Goal: Task Accomplishment & Management: Manage account settings

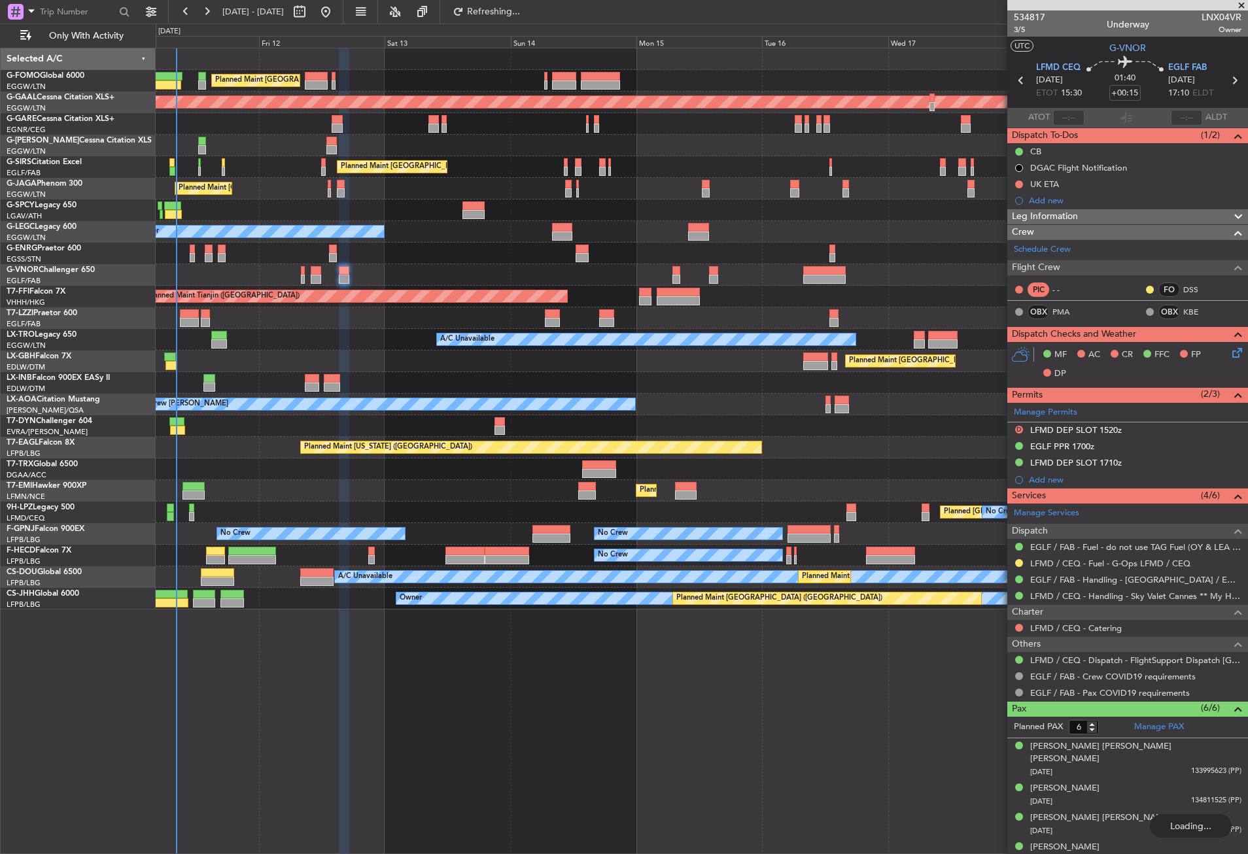
click at [388, 466] on div "Planned Maint [GEOGRAPHIC_DATA] ([GEOGRAPHIC_DATA])" at bounding box center [701, 469] width 1091 height 22
click at [280, 352] on div "Planned Maint Nurnberg Planned Maint [GEOGRAPHIC_DATA] ([GEOGRAPHIC_DATA])" at bounding box center [701, 361] width 1091 height 22
click at [280, 177] on div "Planned Maint [GEOGRAPHIC_DATA] ([GEOGRAPHIC_DATA]) AOG Maint [PERSON_NAME]" at bounding box center [701, 167] width 1091 height 22
click at [521, 14] on span "Refresh" at bounding box center [493, 11] width 55 height 9
click at [333, 305] on div "Planned Maint Tianjin ([GEOGRAPHIC_DATA])" at bounding box center [701, 297] width 1091 height 22
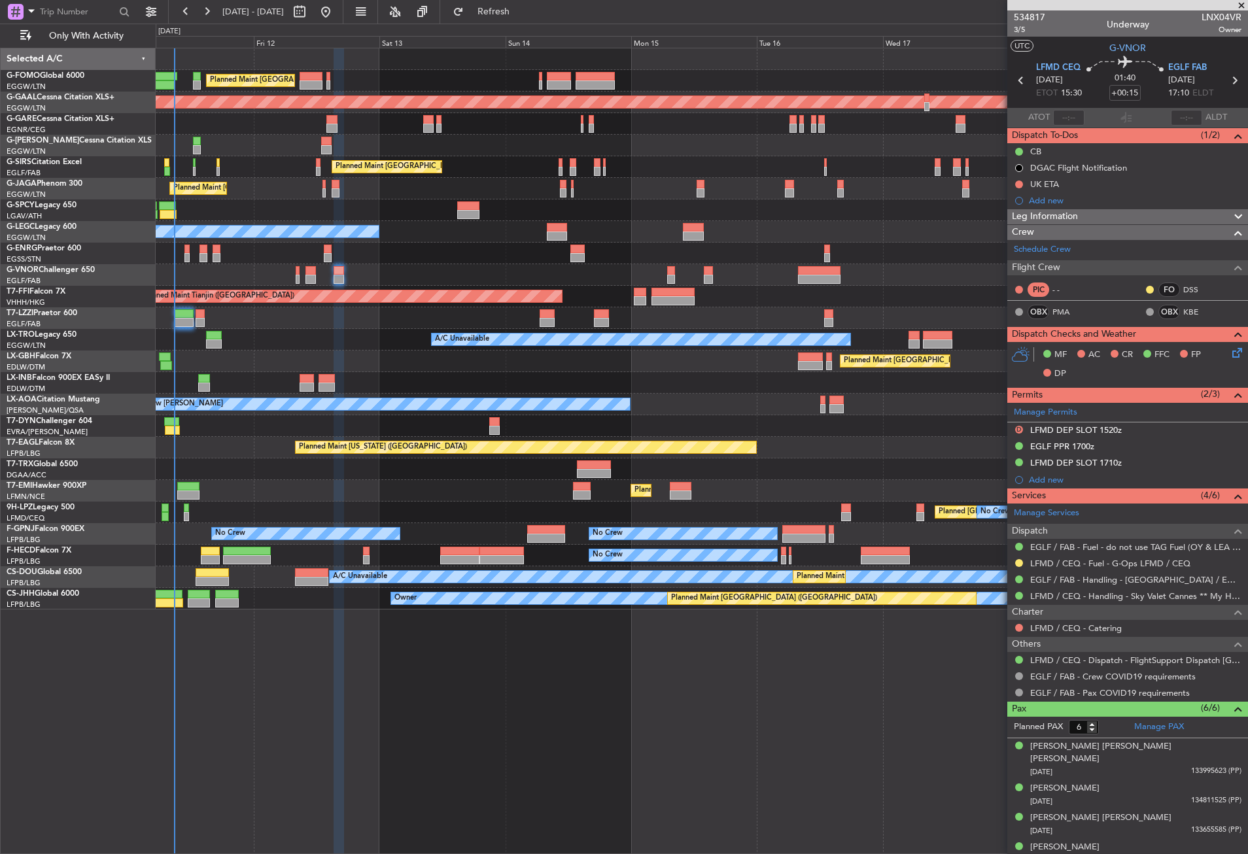
click at [331, 325] on div "Owner" at bounding box center [701, 318] width 1091 height 22
click at [374, 698] on div "Planned Maint London (Luton) Planned Maint Dusseldorf Planned Maint London (Lut…" at bounding box center [702, 451] width 1092 height 806
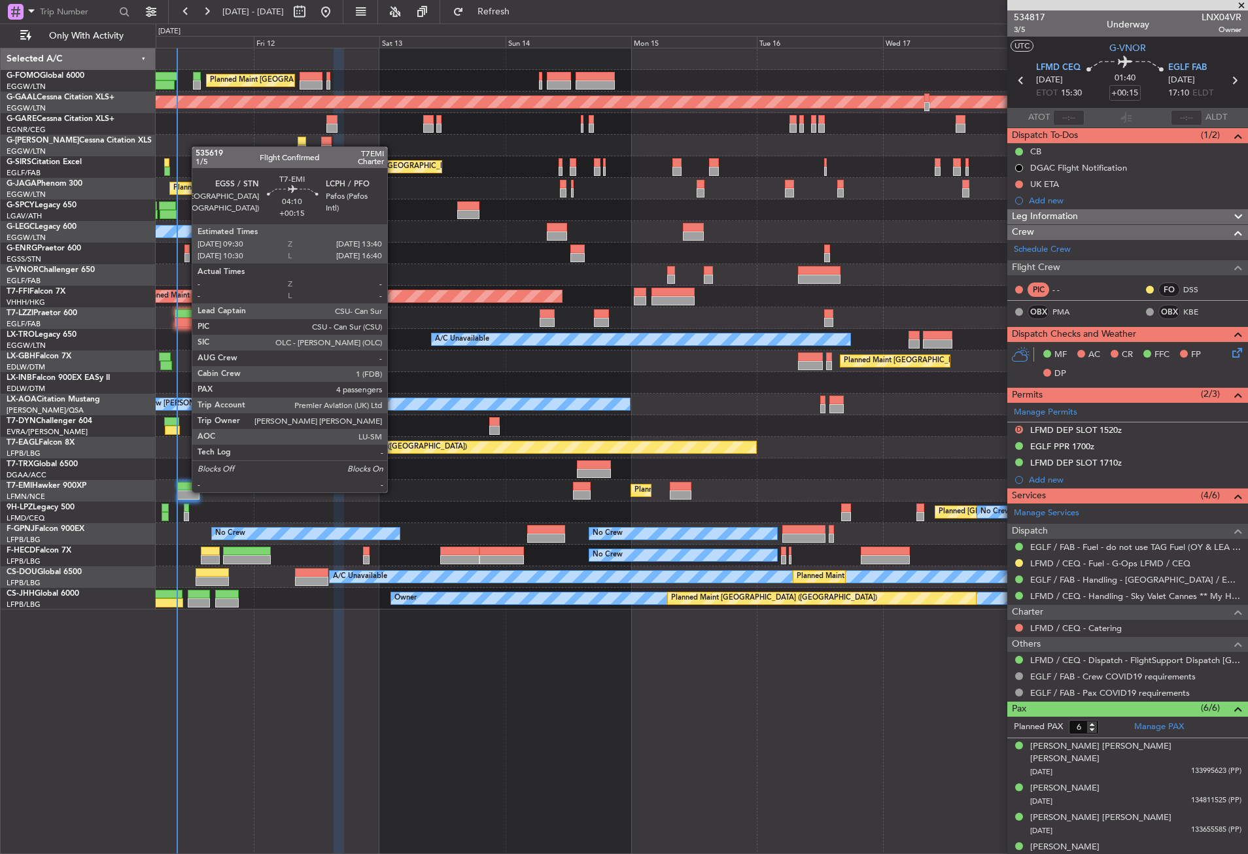
click at [185, 491] on div at bounding box center [188, 494] width 22 height 9
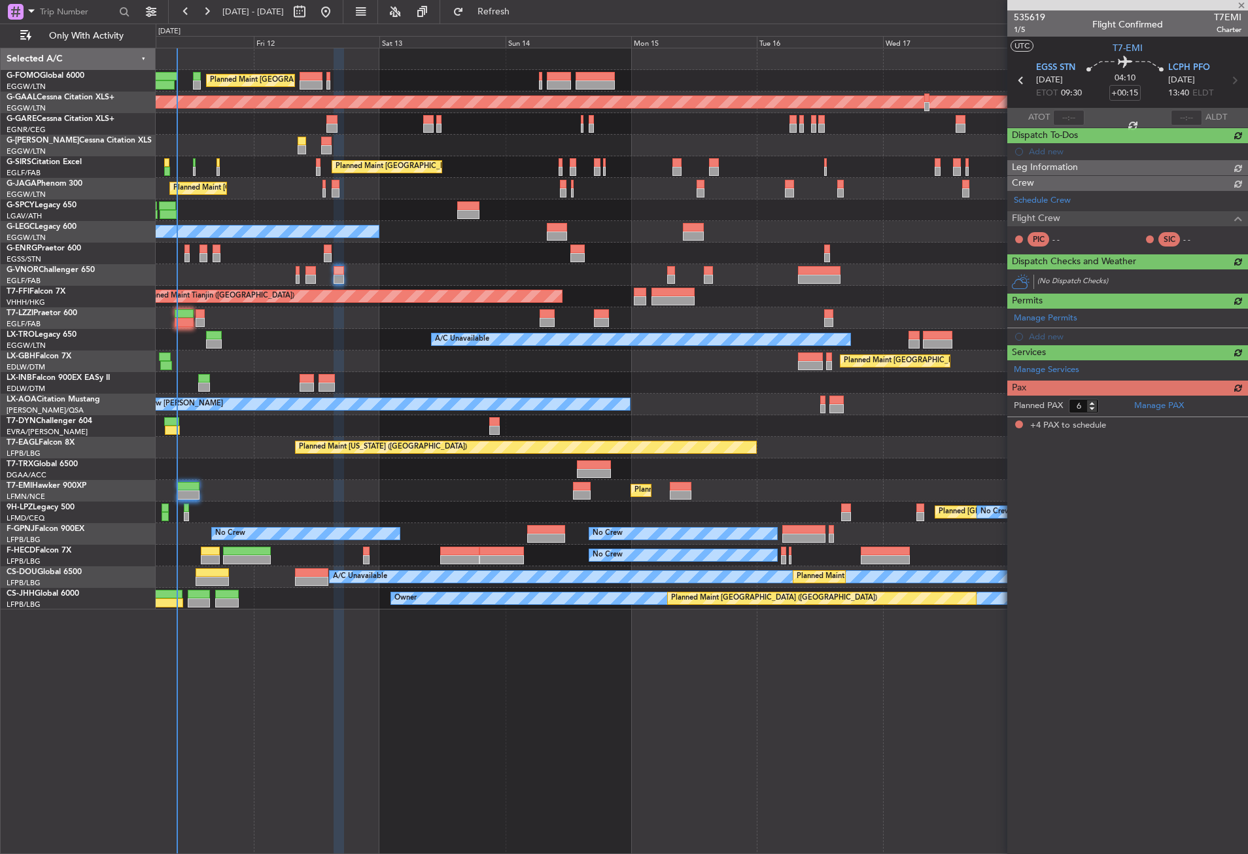
type input "4"
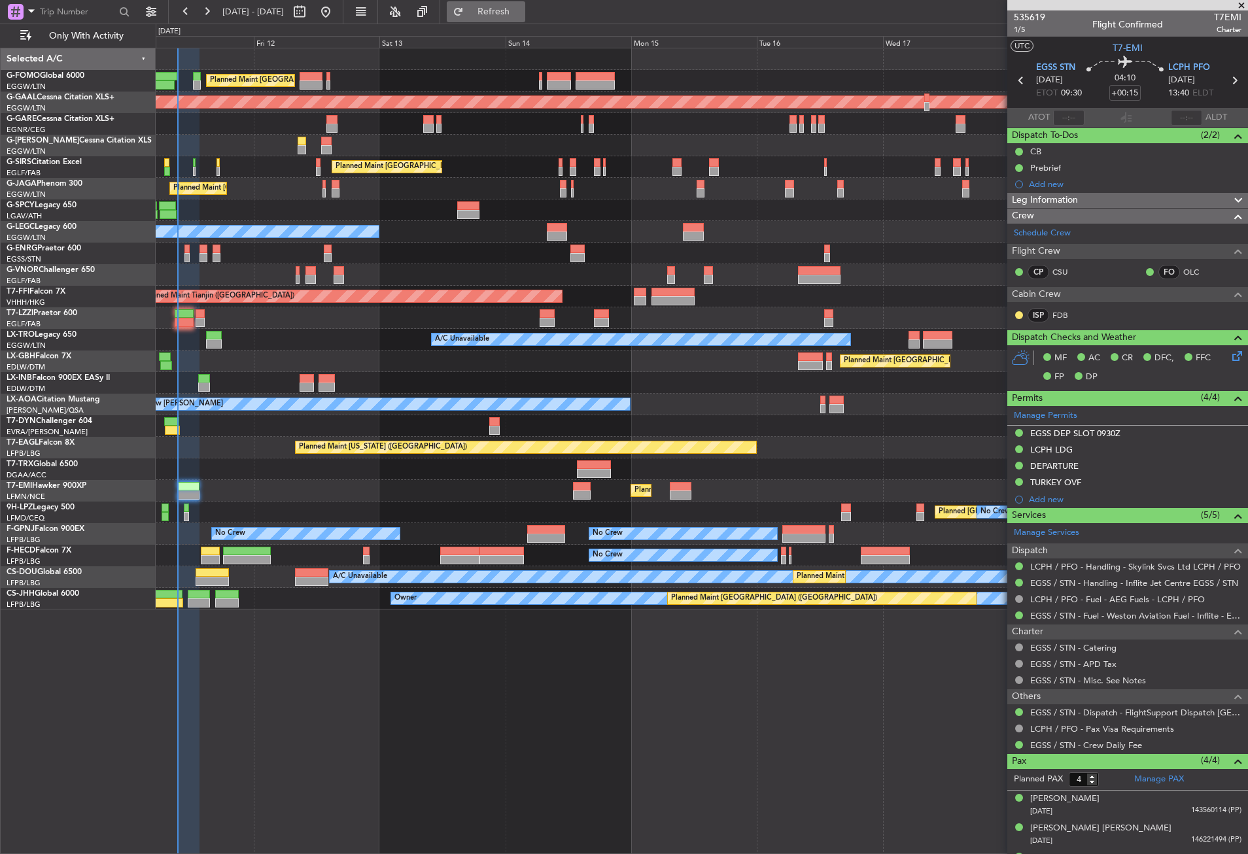
click at [509, 10] on span "Refresh" at bounding box center [493, 11] width 55 height 9
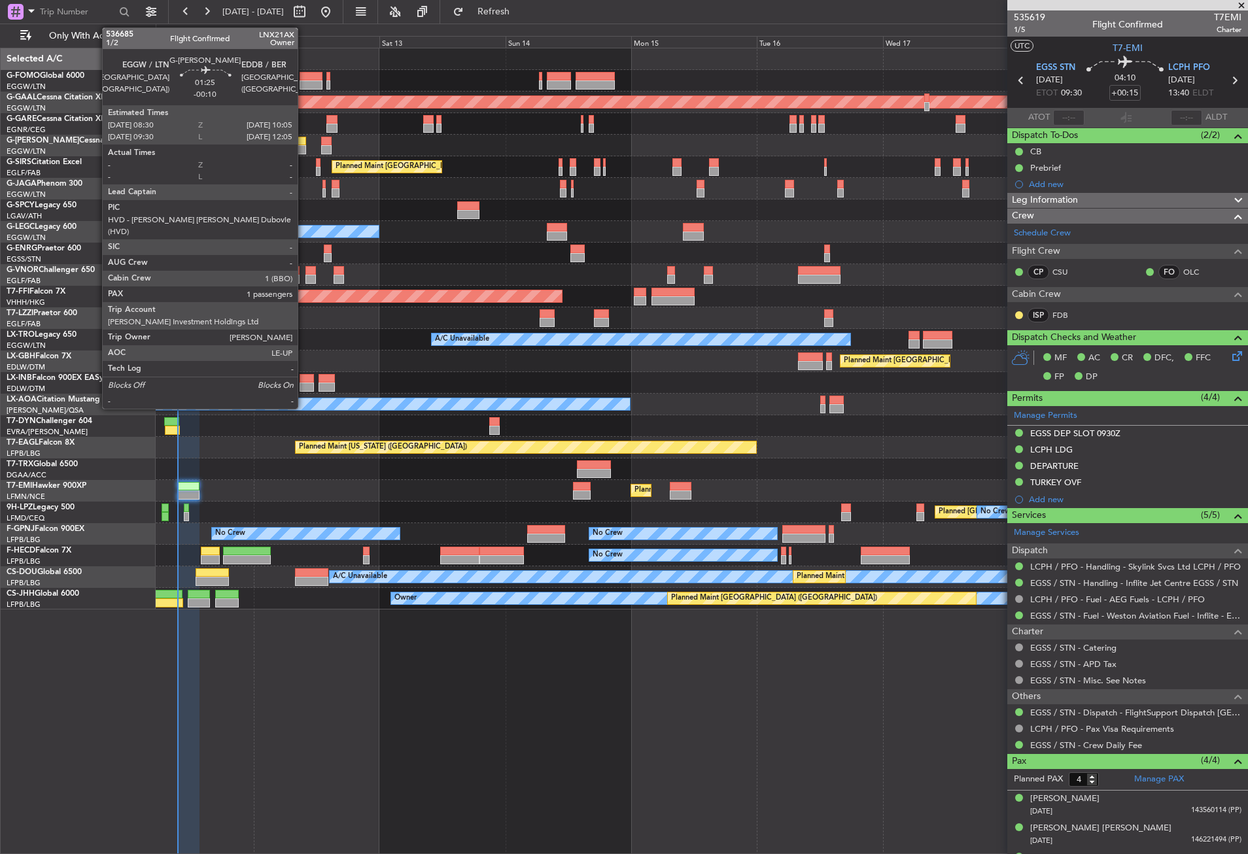
click at [303, 141] on div at bounding box center [301, 141] width 8 height 9
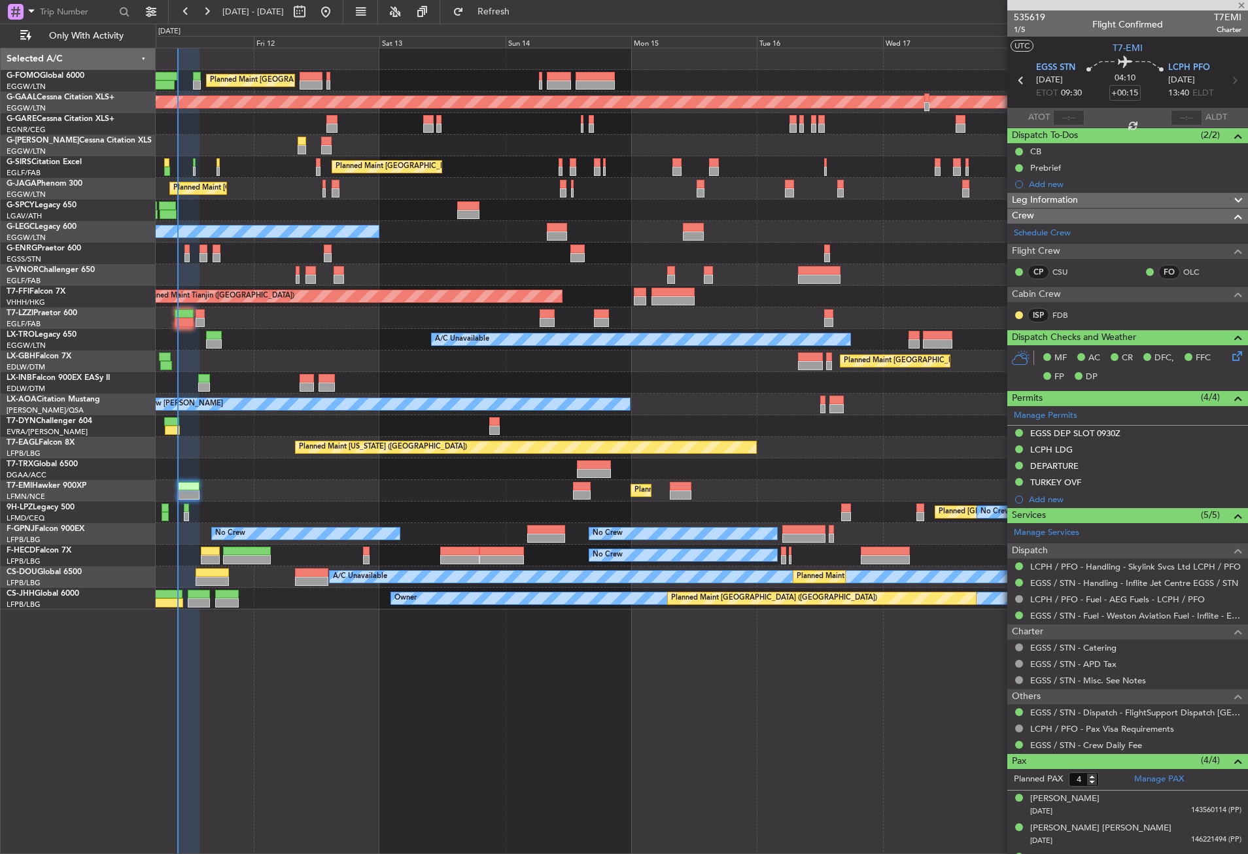
type input "-00:10"
type input "1"
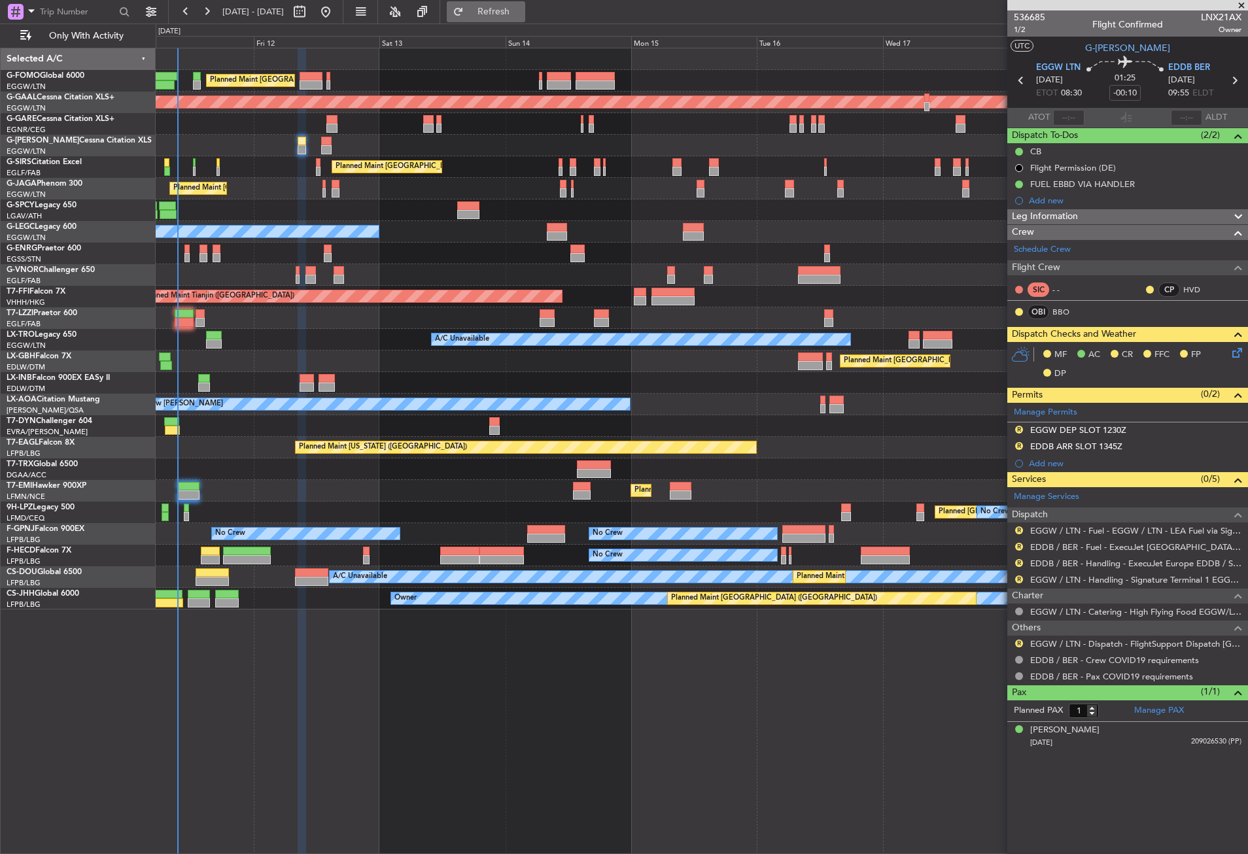
click at [514, 7] on span "Refresh" at bounding box center [493, 11] width 55 height 9
click at [1138, 95] on input "-00:10" at bounding box center [1124, 93] width 31 height 16
click at [950, 216] on div "Unplanned Maint [GEOGRAPHIC_DATA] ([PERSON_NAME] Intl)" at bounding box center [701, 210] width 1091 height 22
type input "+00:00"
click at [1123, 98] on input at bounding box center [1124, 93] width 31 height 16
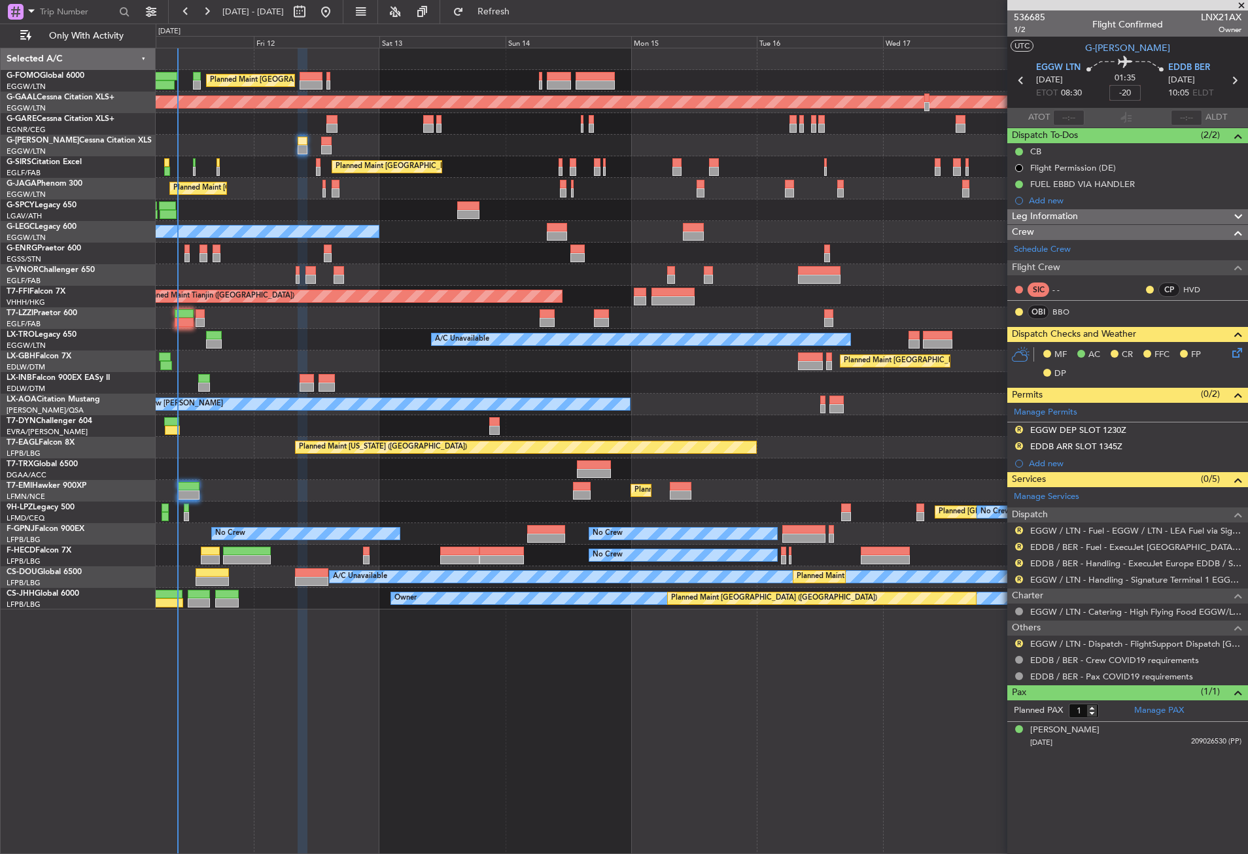
click at [951, 288] on div "Planned Maint Tianjin ([GEOGRAPHIC_DATA])" at bounding box center [701, 297] width 1091 height 22
type input "-00:20"
click at [1019, 640] on button "R" at bounding box center [1019, 643] width 8 height 8
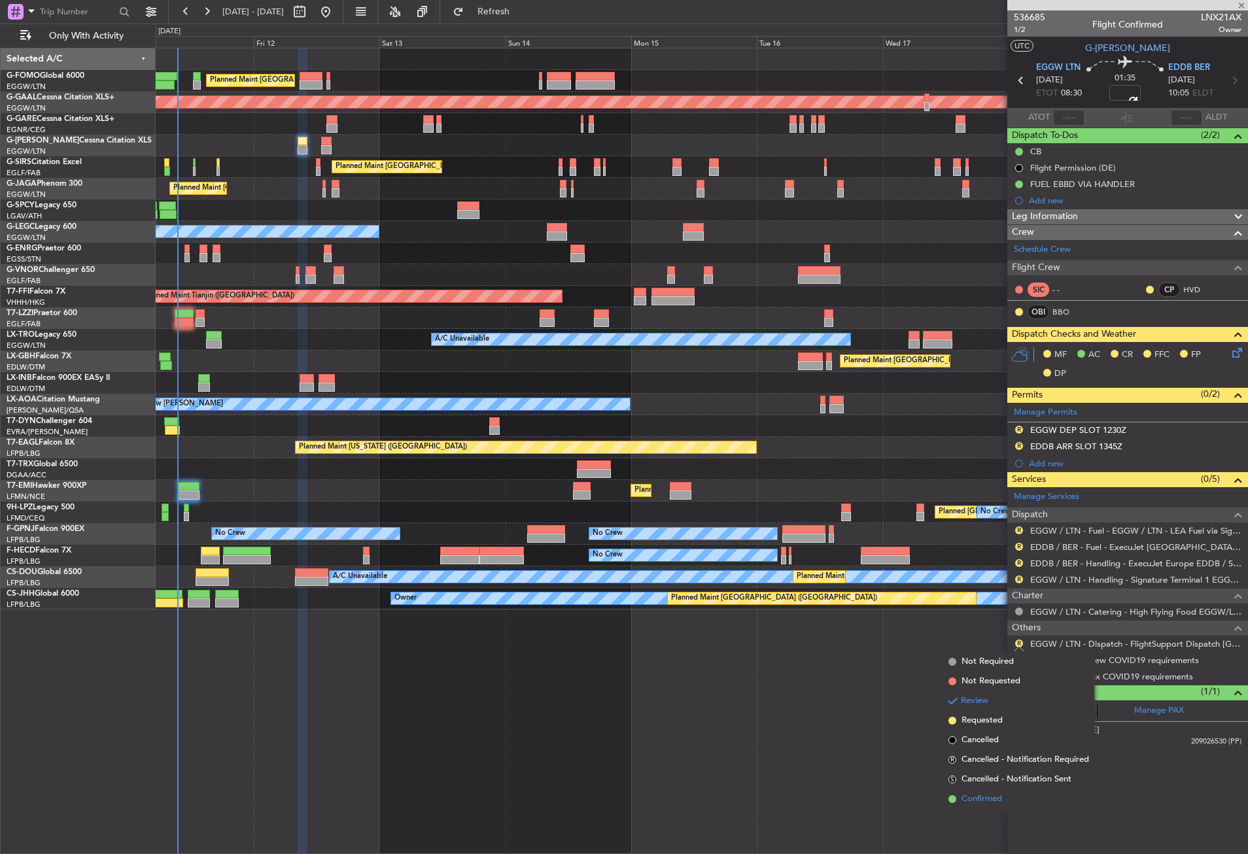
click at [953, 797] on span at bounding box center [952, 799] width 8 height 8
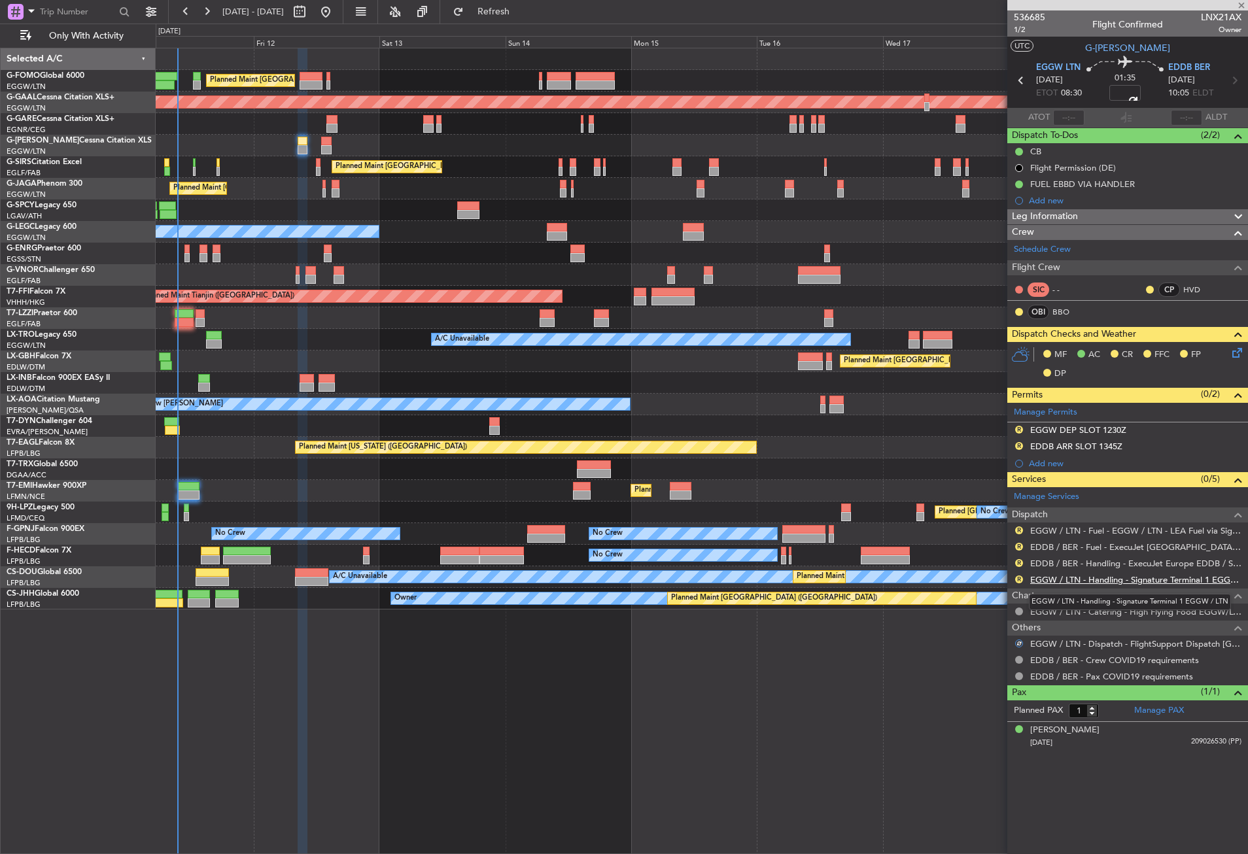
click at [1064, 577] on link "EGGW / LTN - Handling - Signature Terminal 1 EGGW / LTN" at bounding box center [1135, 579] width 211 height 11
click at [1061, 561] on link "EDDB / BER - Handling - ExecuJet Europe EDDB / SXF" at bounding box center [1135, 563] width 211 height 11
click at [1238, 356] on icon at bounding box center [1234, 350] width 10 height 10
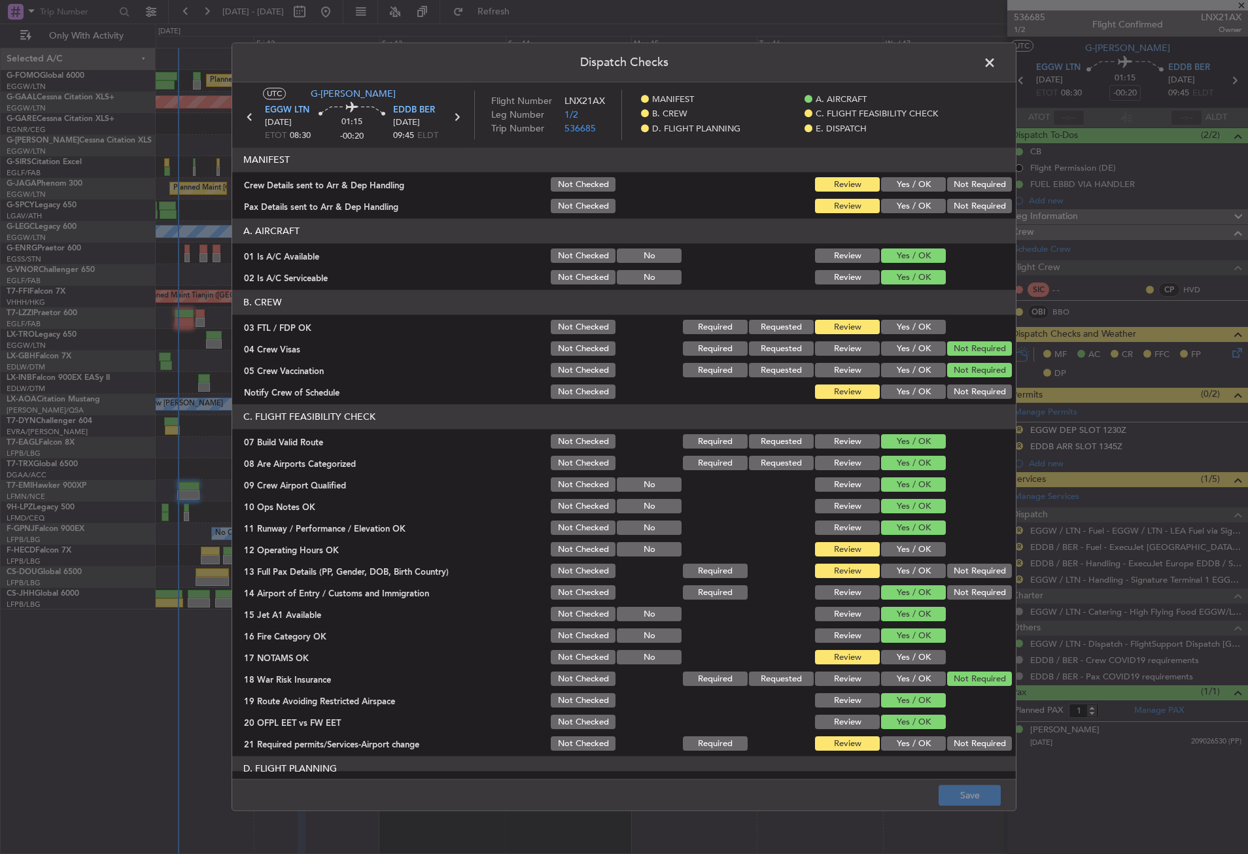
click at [904, 551] on button "Yes / OK" at bounding box center [913, 550] width 65 height 14
click at [904, 567] on button "Yes / OK" at bounding box center [913, 571] width 65 height 14
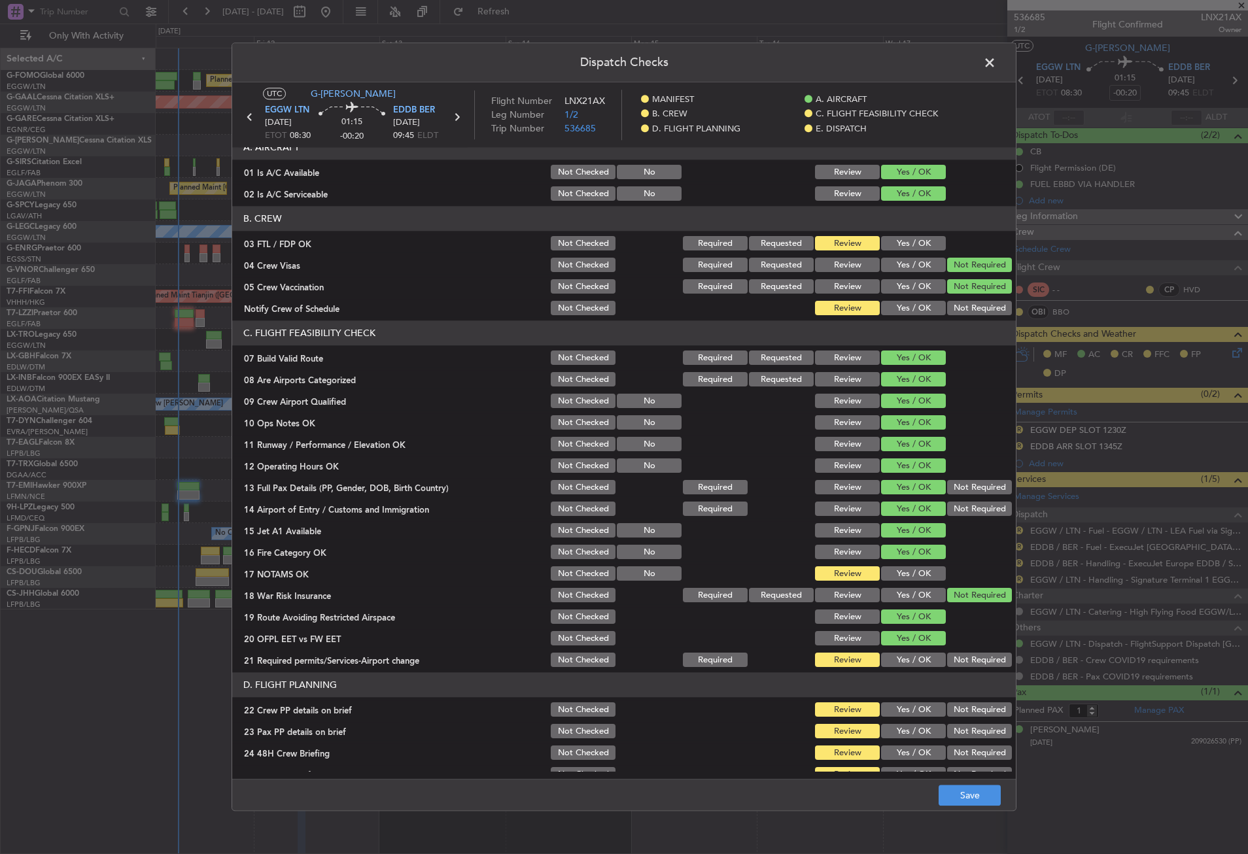
scroll to position [131, 0]
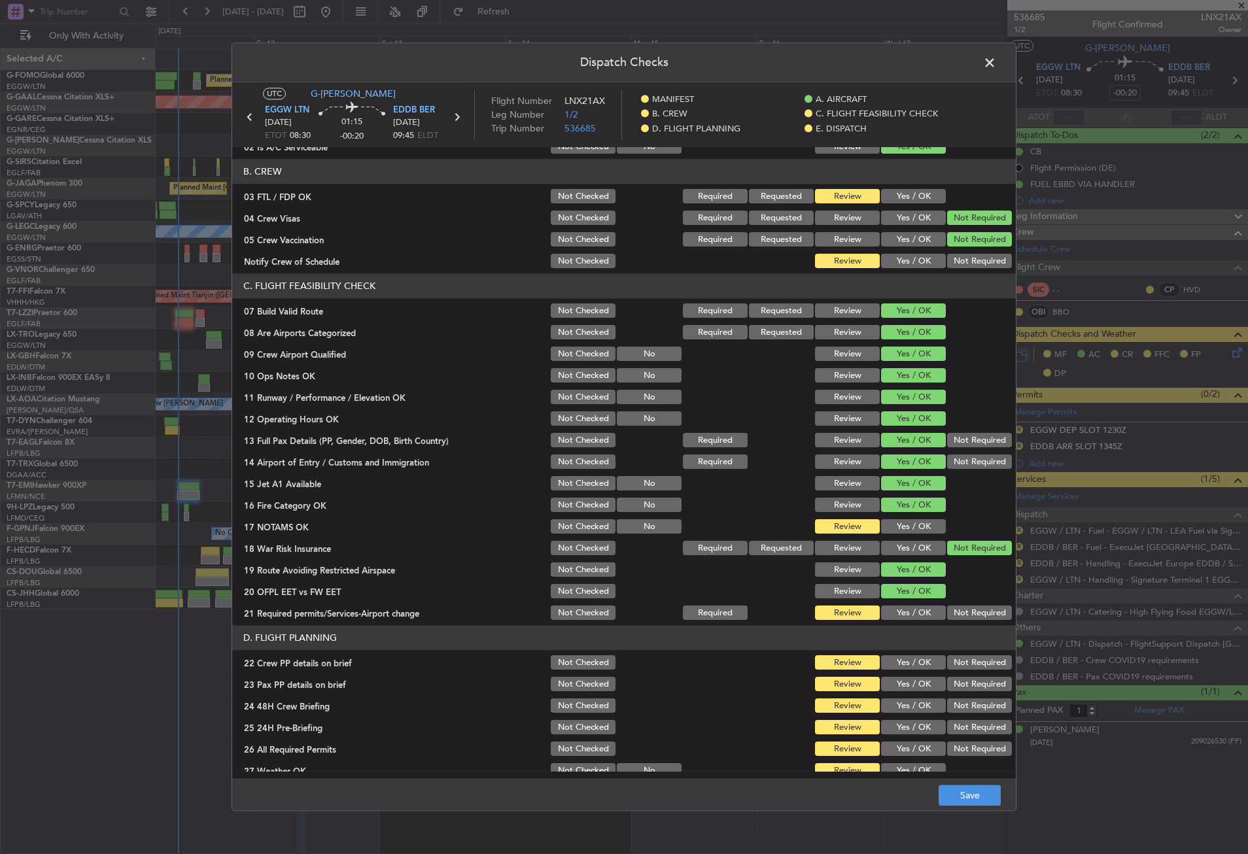
click at [896, 526] on button "Yes / OK" at bounding box center [913, 527] width 65 height 14
click at [899, 604] on div "Yes / OK" at bounding box center [912, 613] width 66 height 18
click at [899, 609] on button "Yes / OK" at bounding box center [913, 613] width 65 height 14
click at [898, 656] on button "Yes / OK" at bounding box center [913, 663] width 65 height 14
click at [899, 675] on div "Yes / OK" at bounding box center [912, 684] width 66 height 18
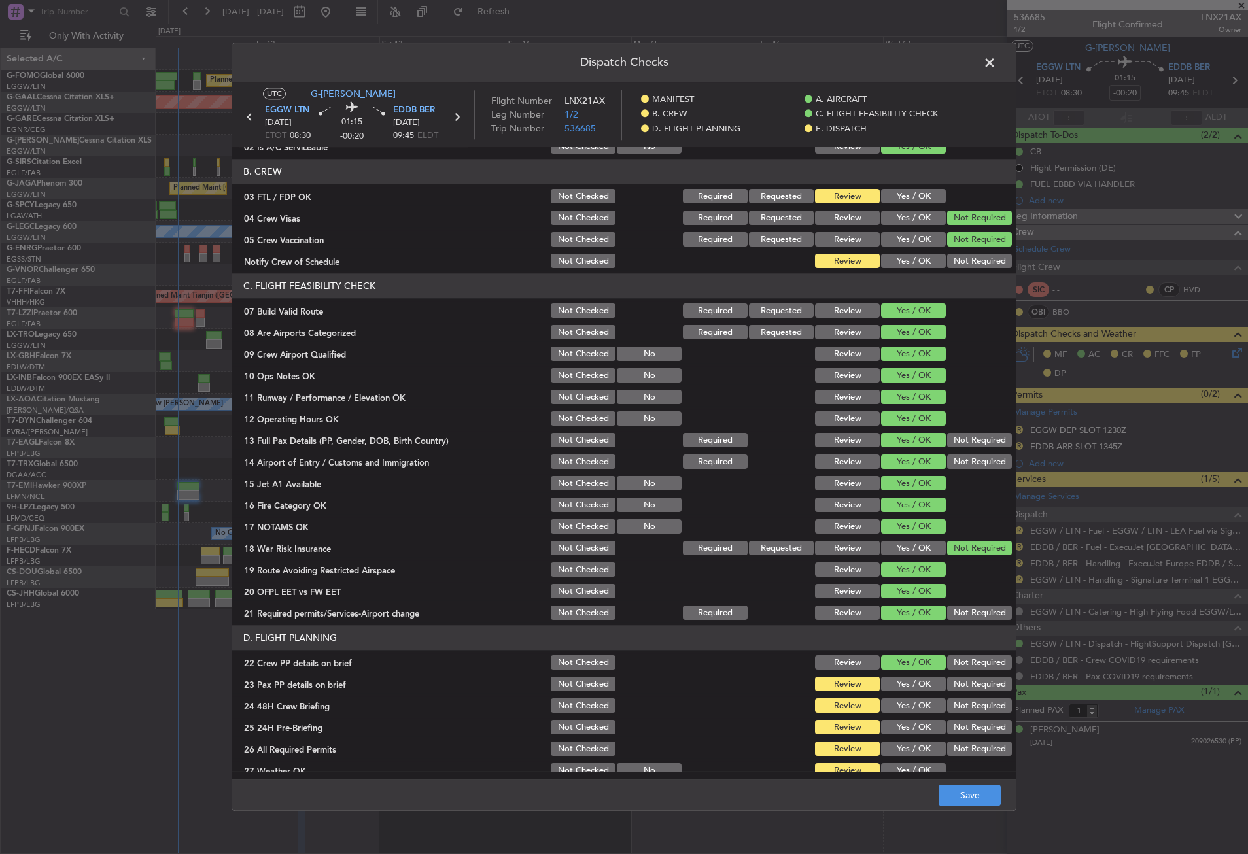
click at [903, 686] on button "Yes / OK" at bounding box center [913, 684] width 65 height 14
click at [908, 704] on button "Yes / OK" at bounding box center [913, 706] width 65 height 14
click at [951, 728] on button "Not Required" at bounding box center [979, 728] width 65 height 14
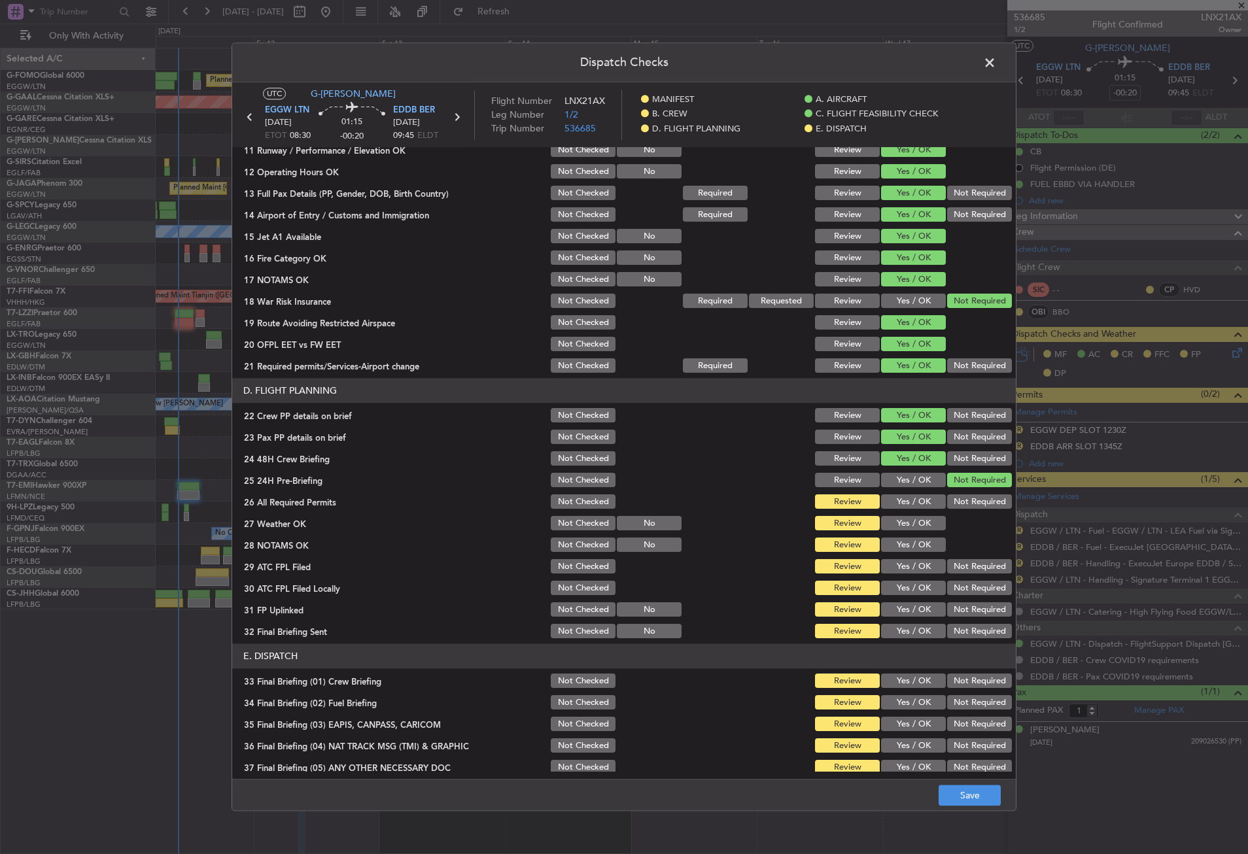
scroll to position [392, 0]
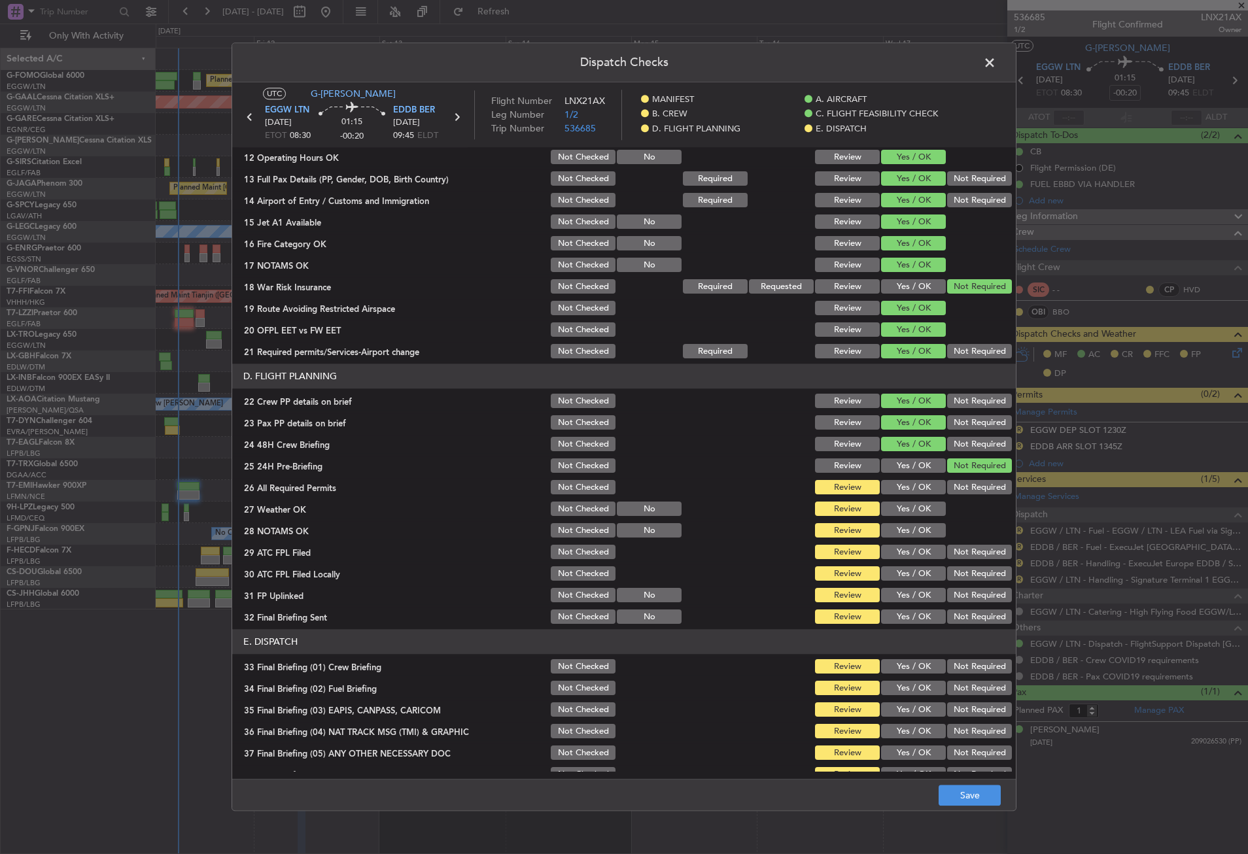
click at [899, 489] on button "Yes / OK" at bounding box center [913, 488] width 65 height 14
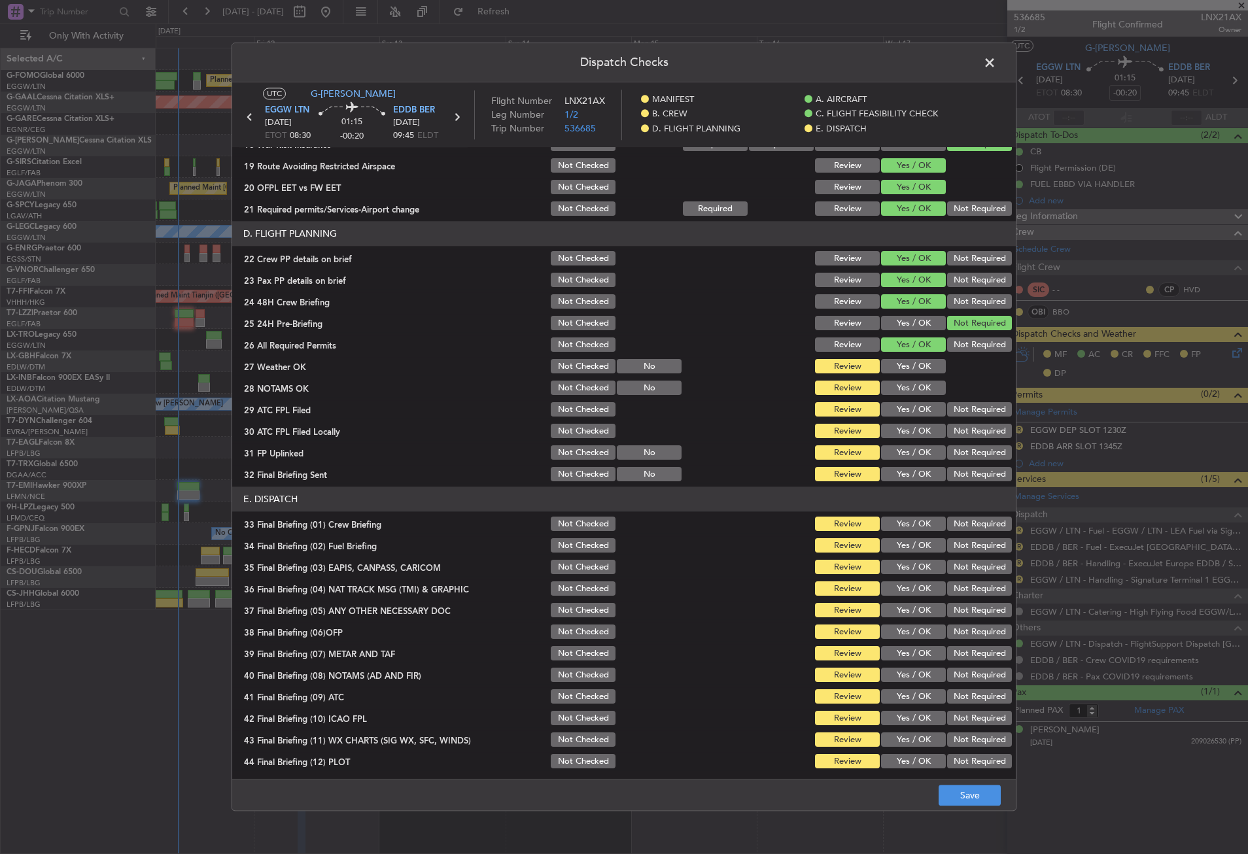
scroll to position [537, 0]
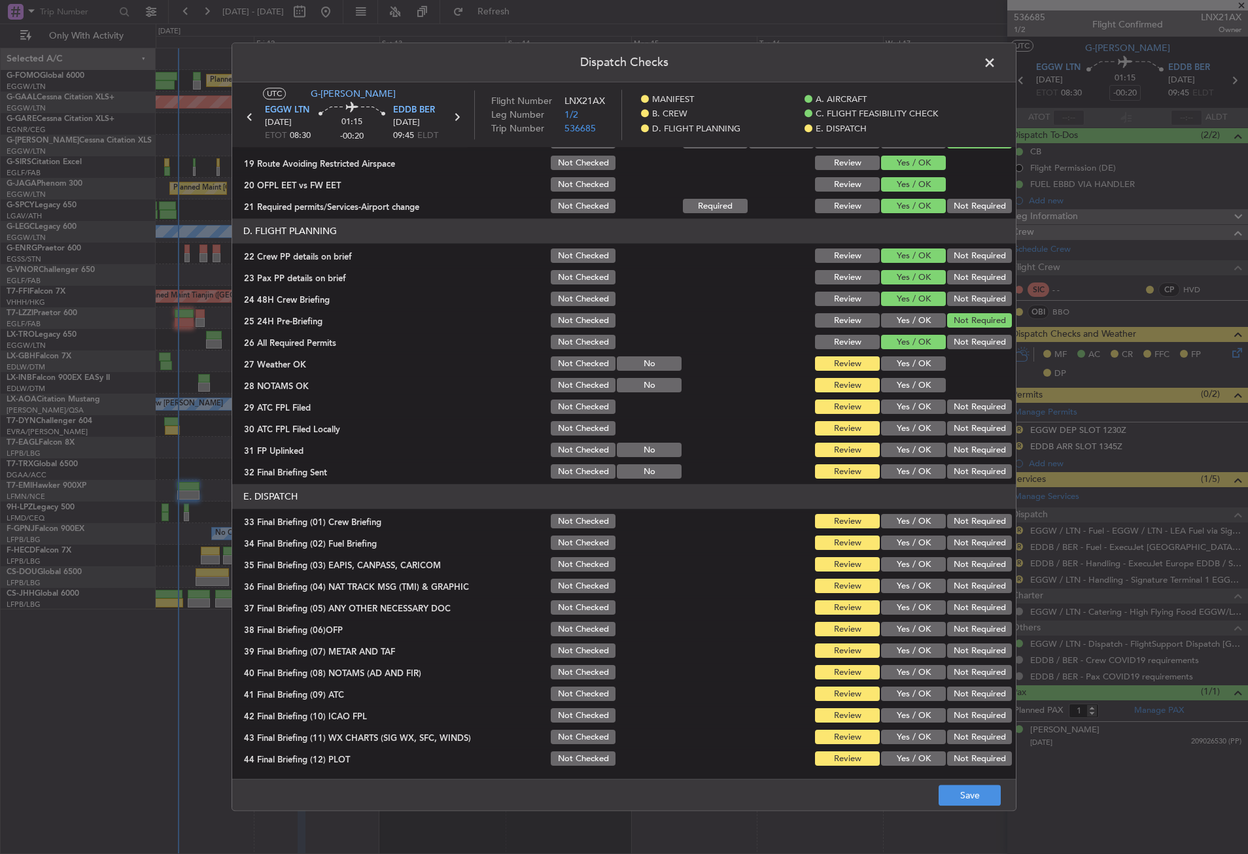
click at [569, 520] on button "Not Checked" at bounding box center [583, 522] width 65 height 14
click at [573, 543] on button "Not Checked" at bounding box center [583, 543] width 65 height 14
click at [577, 566] on button "Not Checked" at bounding box center [583, 565] width 65 height 14
click at [577, 579] on button "Not Checked" at bounding box center [583, 586] width 65 height 14
click at [576, 602] on button "Not Checked" at bounding box center [583, 608] width 65 height 14
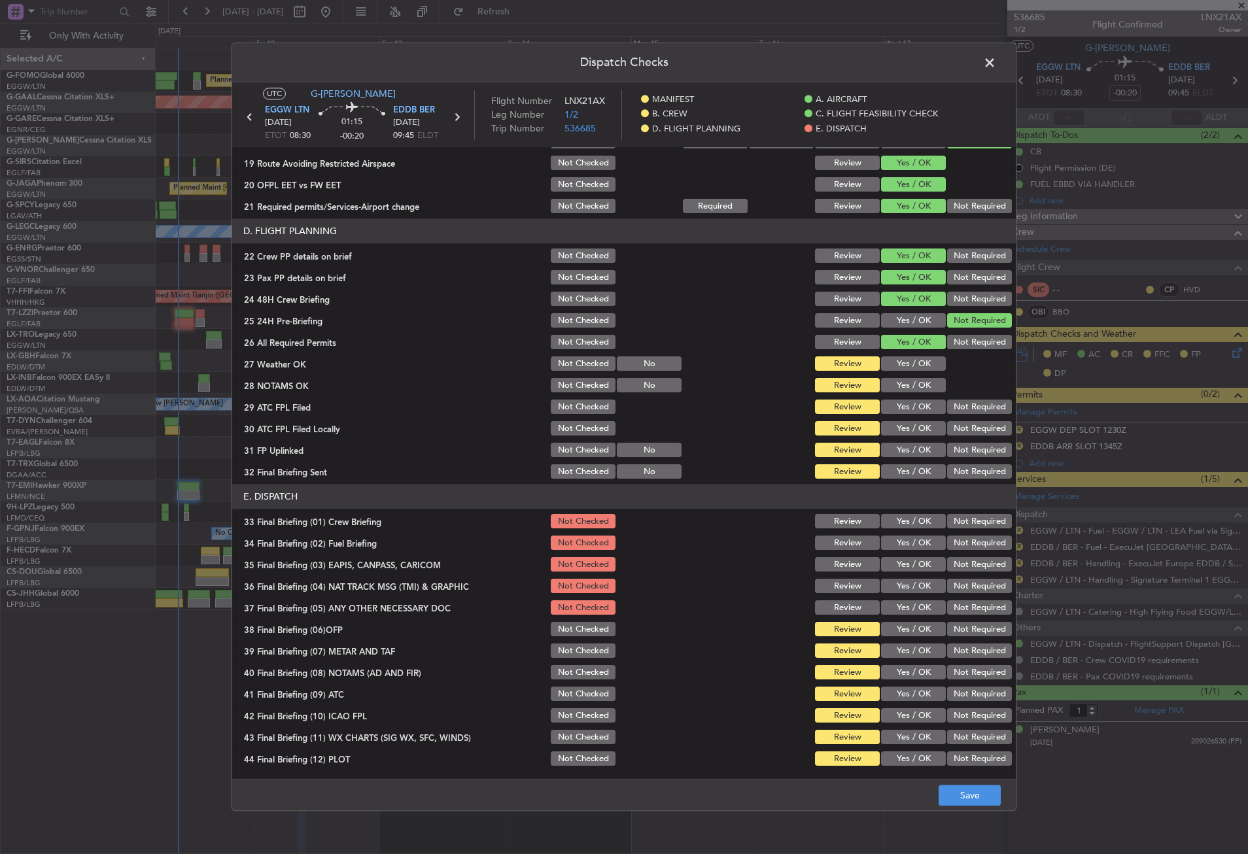
click at [580, 632] on button "Not Checked" at bounding box center [583, 629] width 65 height 14
click at [582, 656] on button "Not Checked" at bounding box center [583, 651] width 65 height 14
click at [583, 672] on button "Not Checked" at bounding box center [583, 673] width 65 height 14
click at [576, 695] on button "Not Checked" at bounding box center [583, 694] width 65 height 14
click at [576, 707] on div "Not Checked" at bounding box center [582, 716] width 66 height 18
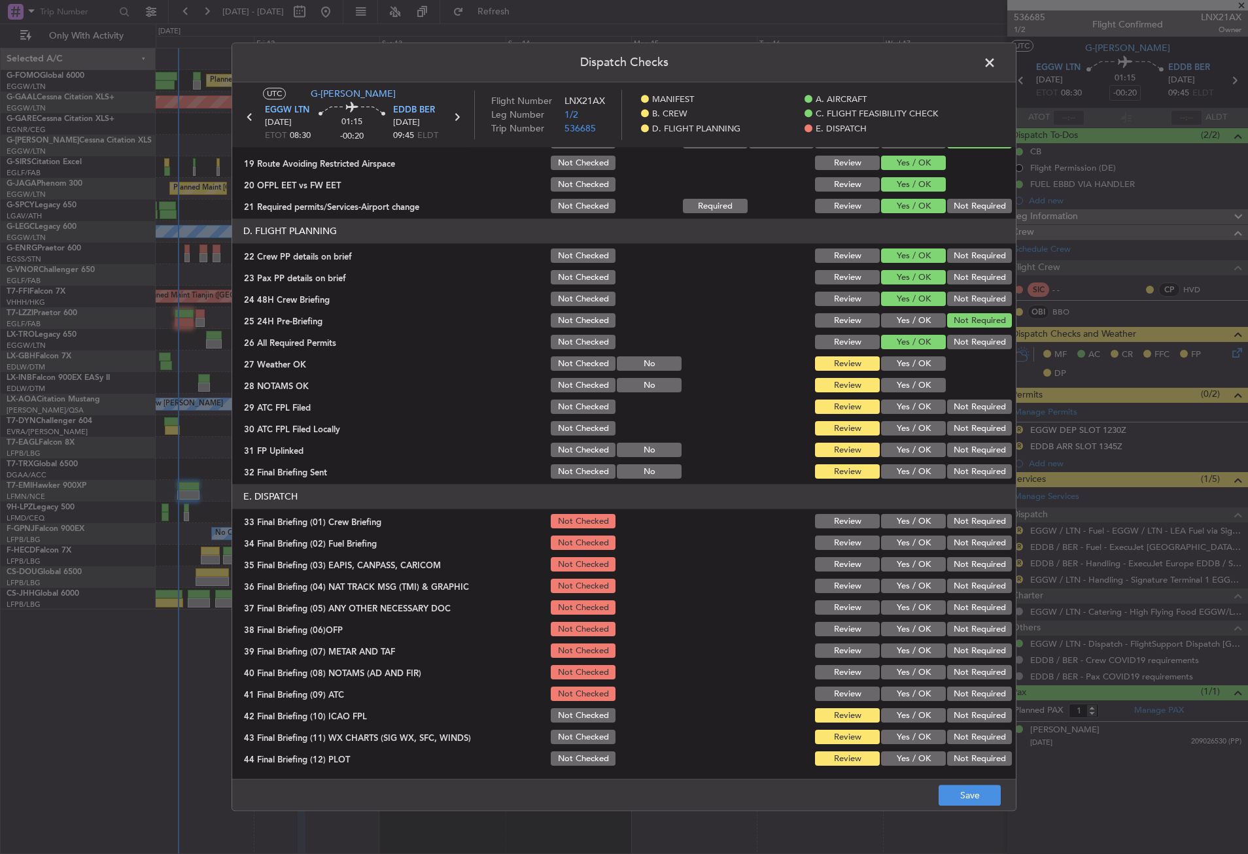
click at [579, 721] on button "Not Checked" at bounding box center [583, 716] width 65 height 14
click at [579, 730] on button "Not Checked" at bounding box center [583, 737] width 65 height 14
click at [581, 746] on div "Not Checked" at bounding box center [582, 737] width 66 height 18
click at [581, 755] on button "Not Checked" at bounding box center [583, 759] width 65 height 14
click at [583, 476] on button "Not Checked" at bounding box center [583, 472] width 65 height 14
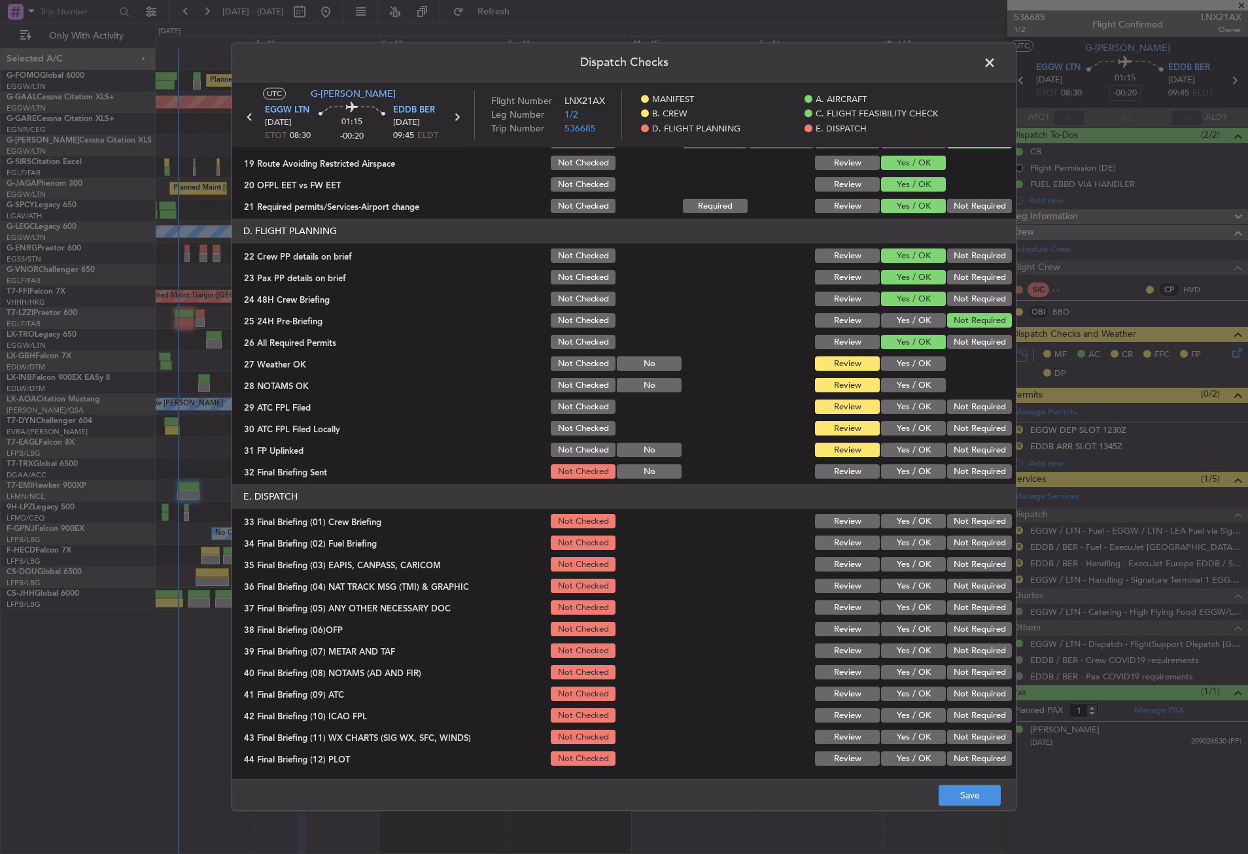
click at [566, 447] on button "Not Checked" at bounding box center [583, 450] width 65 height 14
click at [567, 428] on button "Not Checked" at bounding box center [583, 429] width 65 height 14
click at [561, 400] on button "Not Checked" at bounding box center [583, 407] width 65 height 14
click at [560, 388] on button "Not Checked" at bounding box center [583, 386] width 65 height 14
click at [562, 367] on button "Not Checked" at bounding box center [583, 364] width 65 height 14
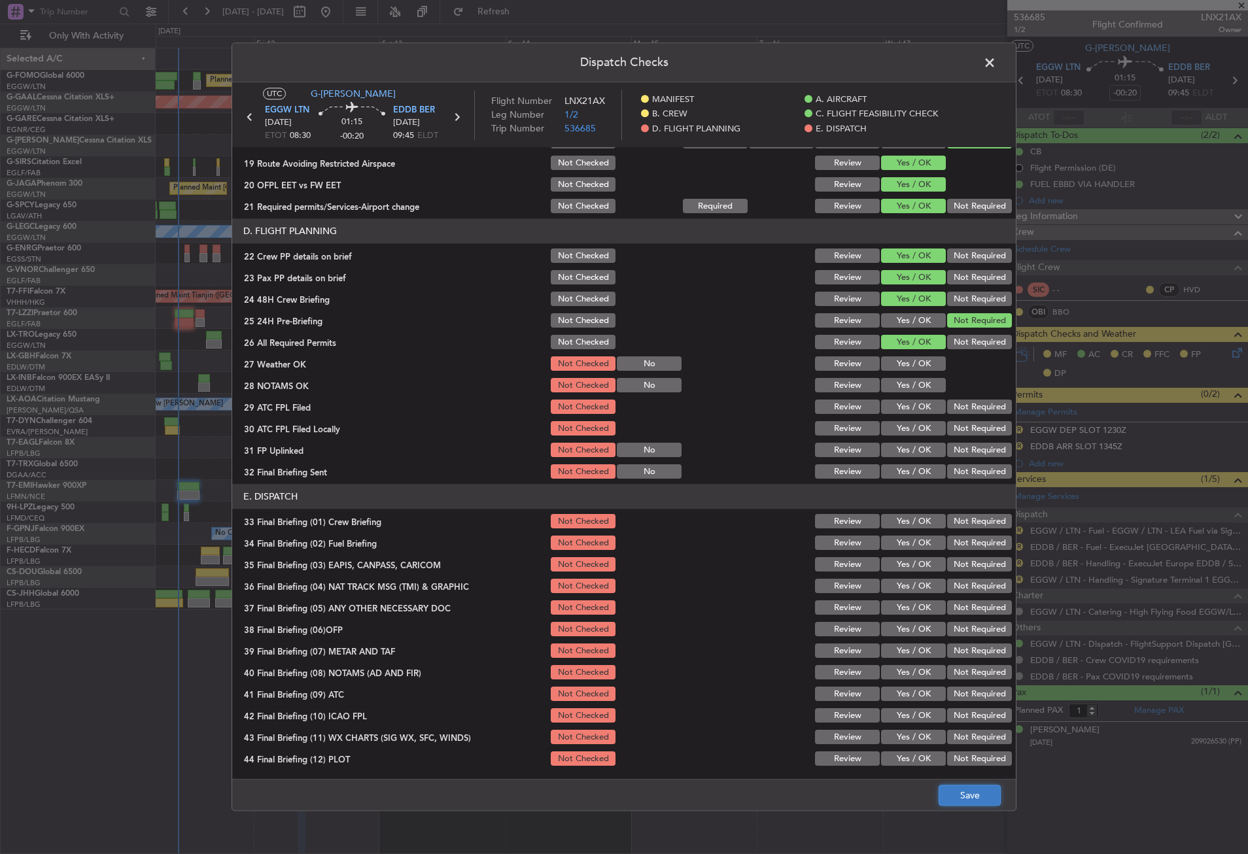
click at [964, 800] on button "Save" at bounding box center [969, 795] width 62 height 21
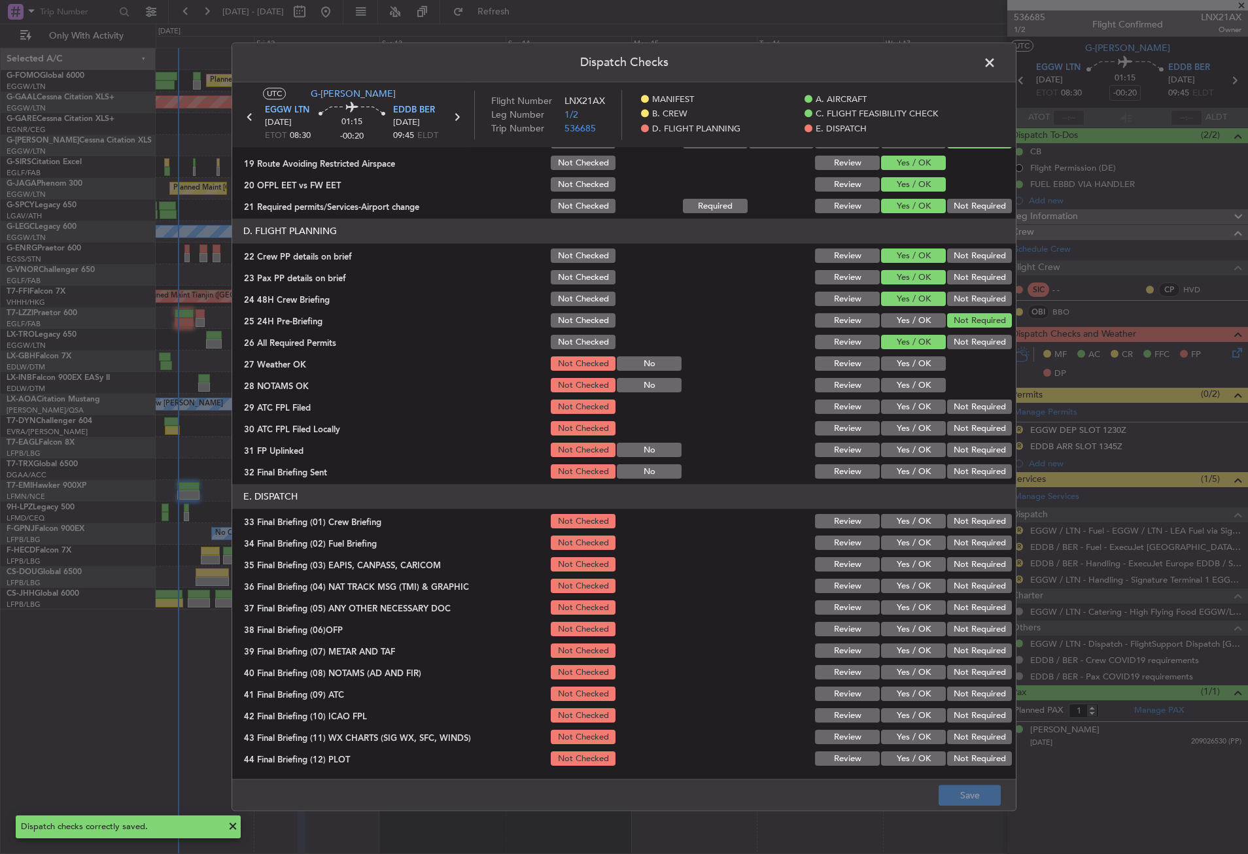
click at [996, 59] on span at bounding box center [996, 66] width 0 height 26
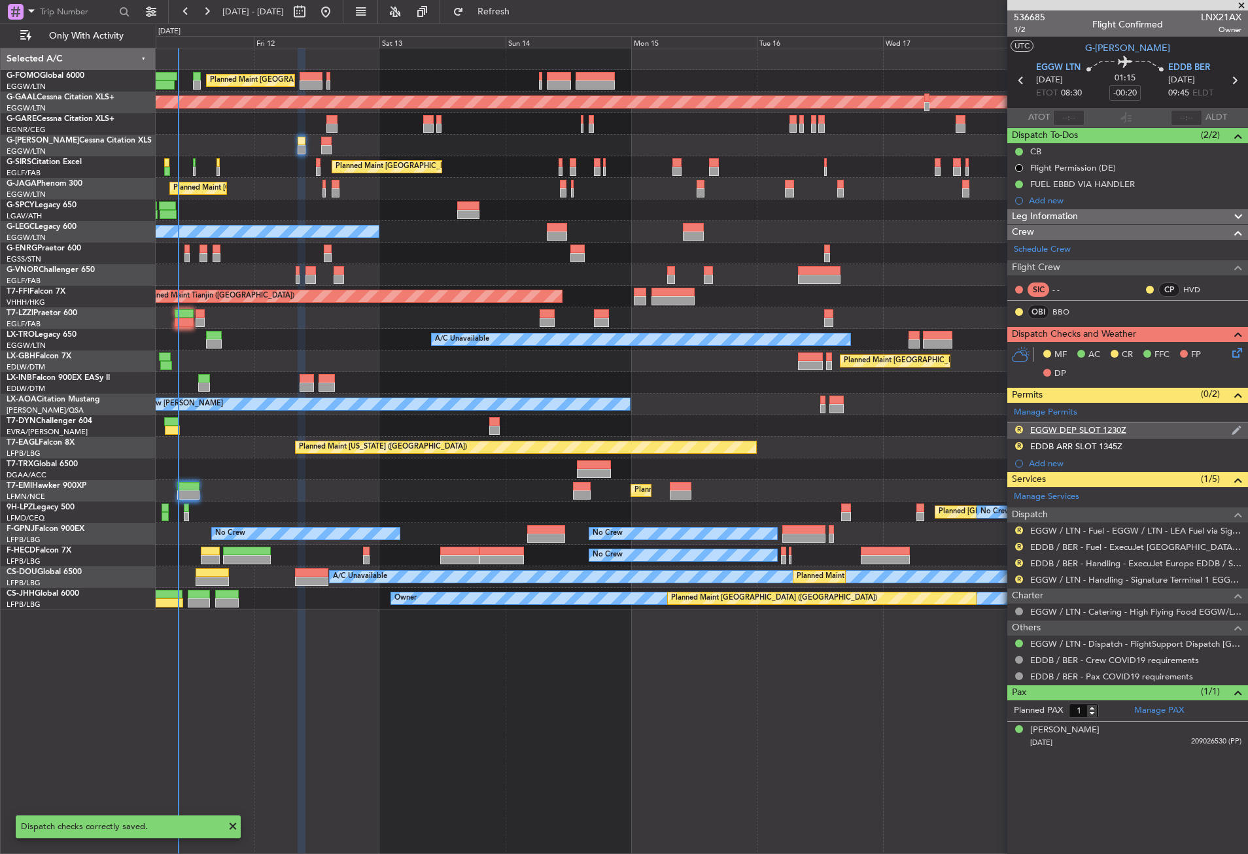
click at [1020, 423] on div "R EGGW DEP SLOT 1230Z" at bounding box center [1127, 430] width 241 height 16
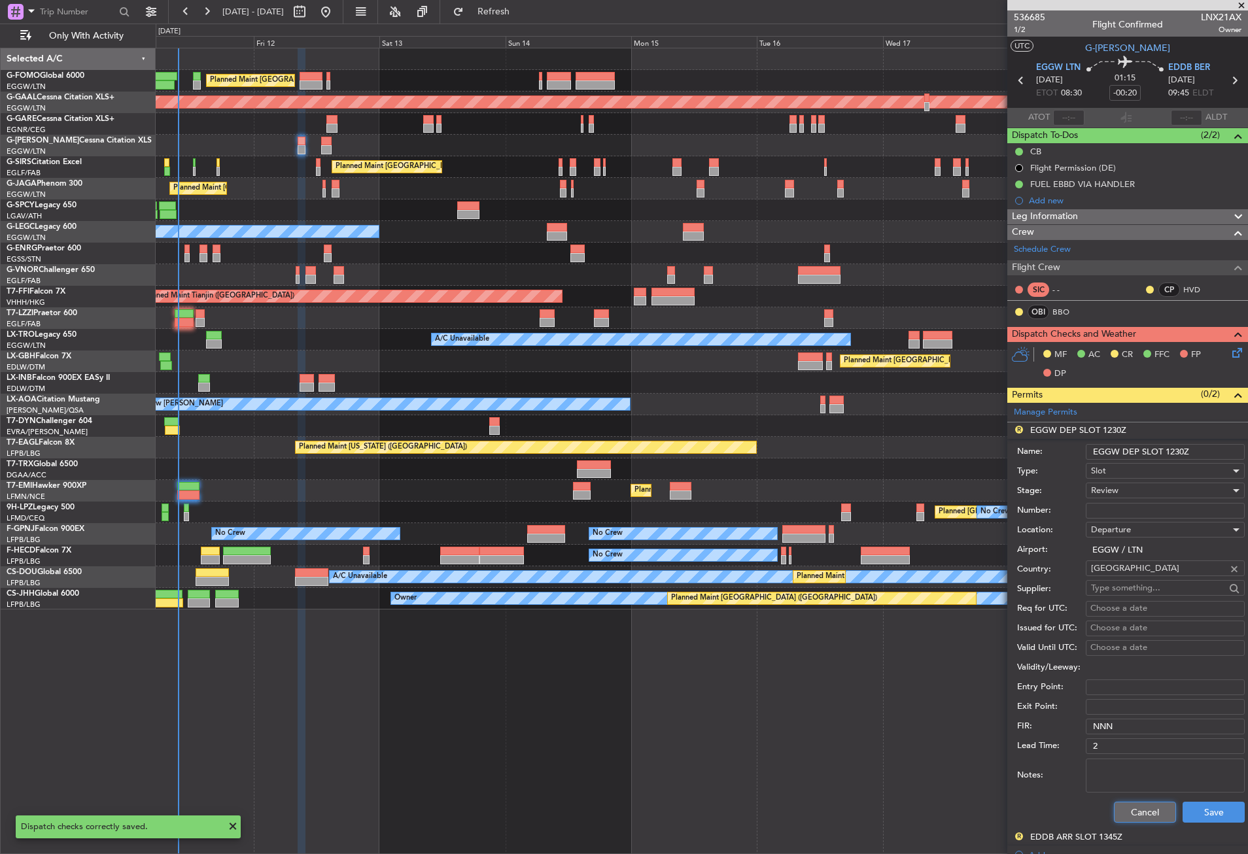
click at [1140, 819] on button "Cancel" at bounding box center [1144, 812] width 62 height 21
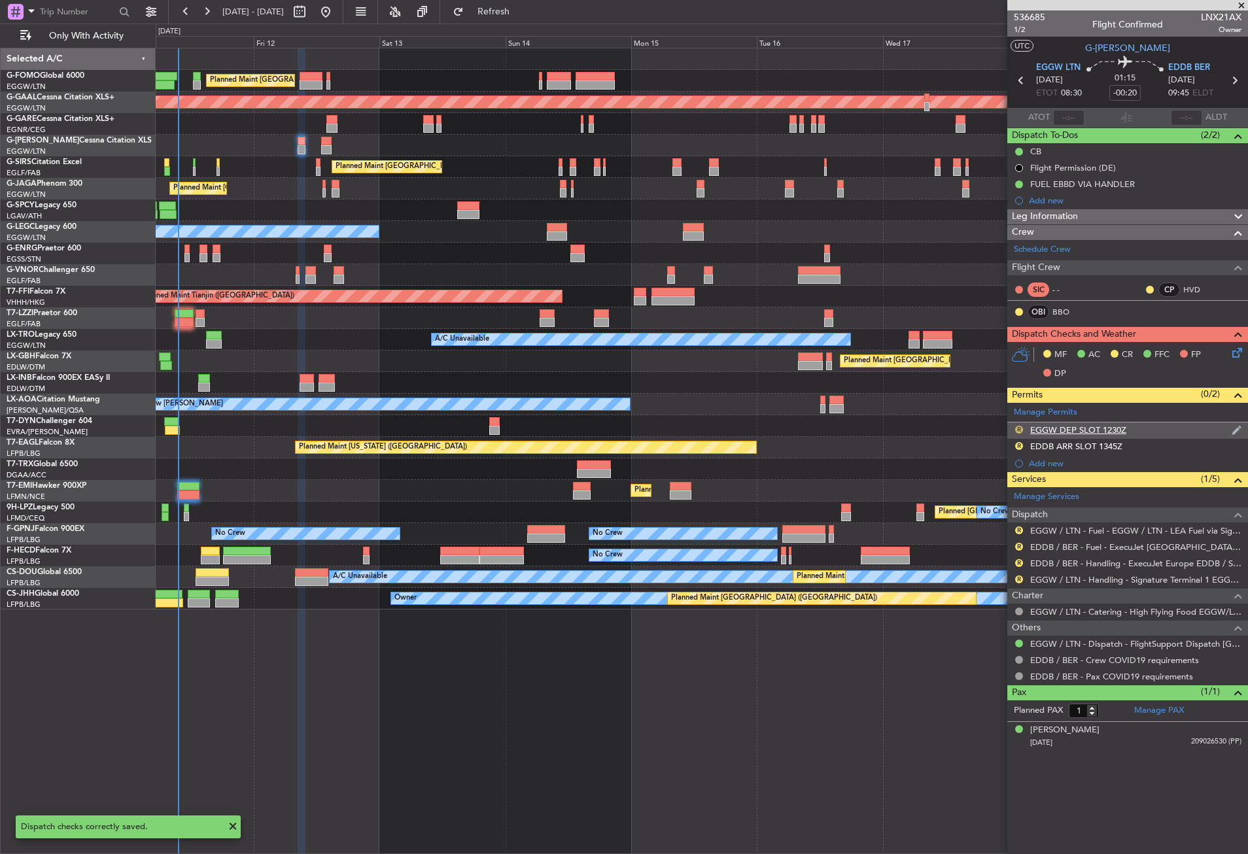
click at [1020, 428] on button "R" at bounding box center [1019, 430] width 8 height 8
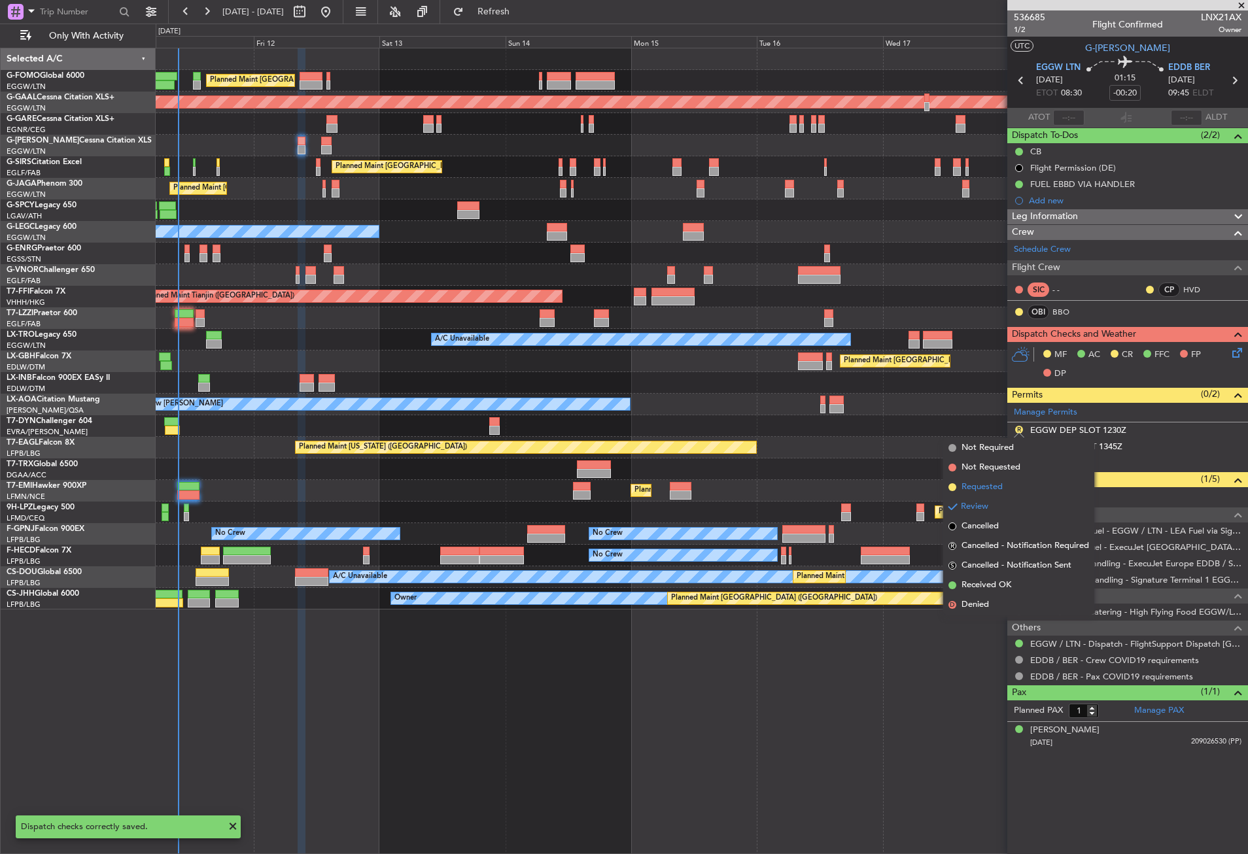
click at [1004, 483] on li "Requested" at bounding box center [1018, 487] width 151 height 20
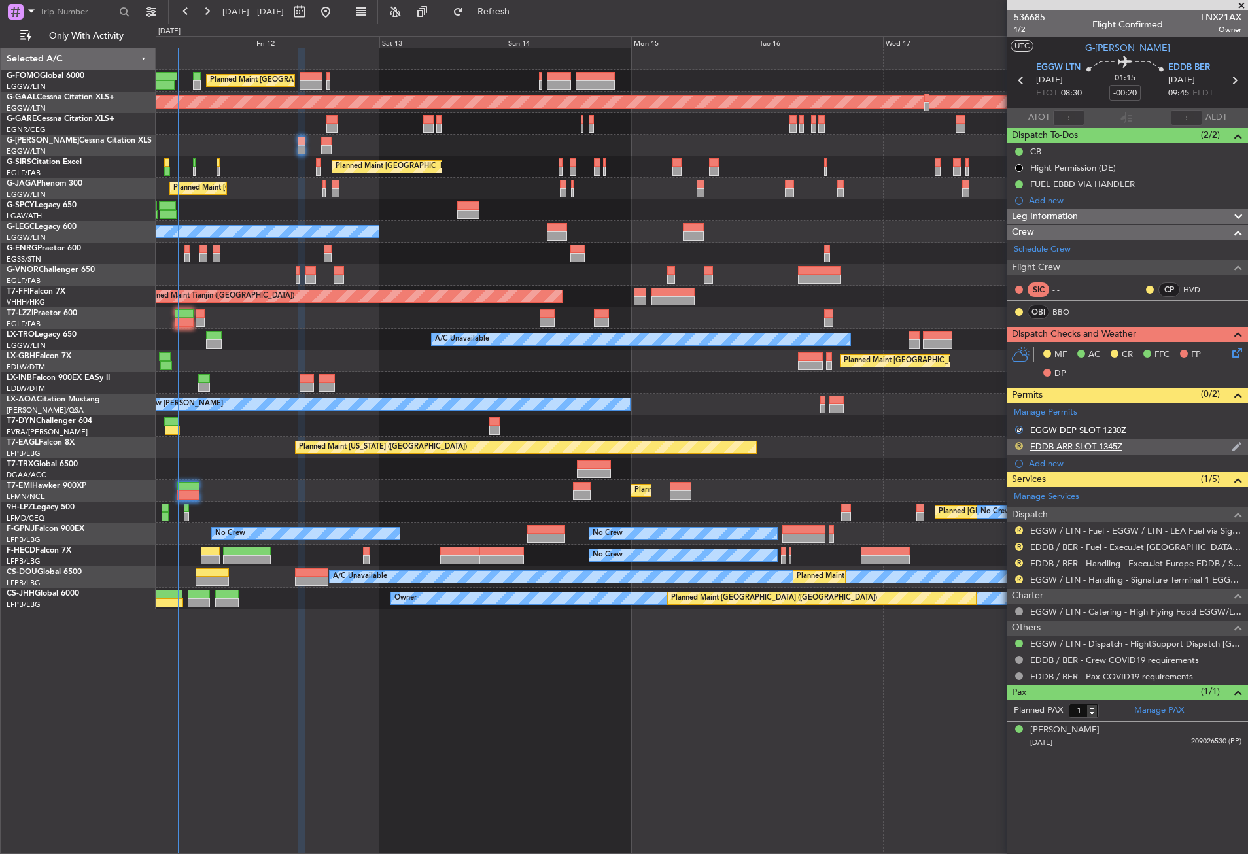
click at [1017, 442] on button "R" at bounding box center [1019, 446] width 8 height 8
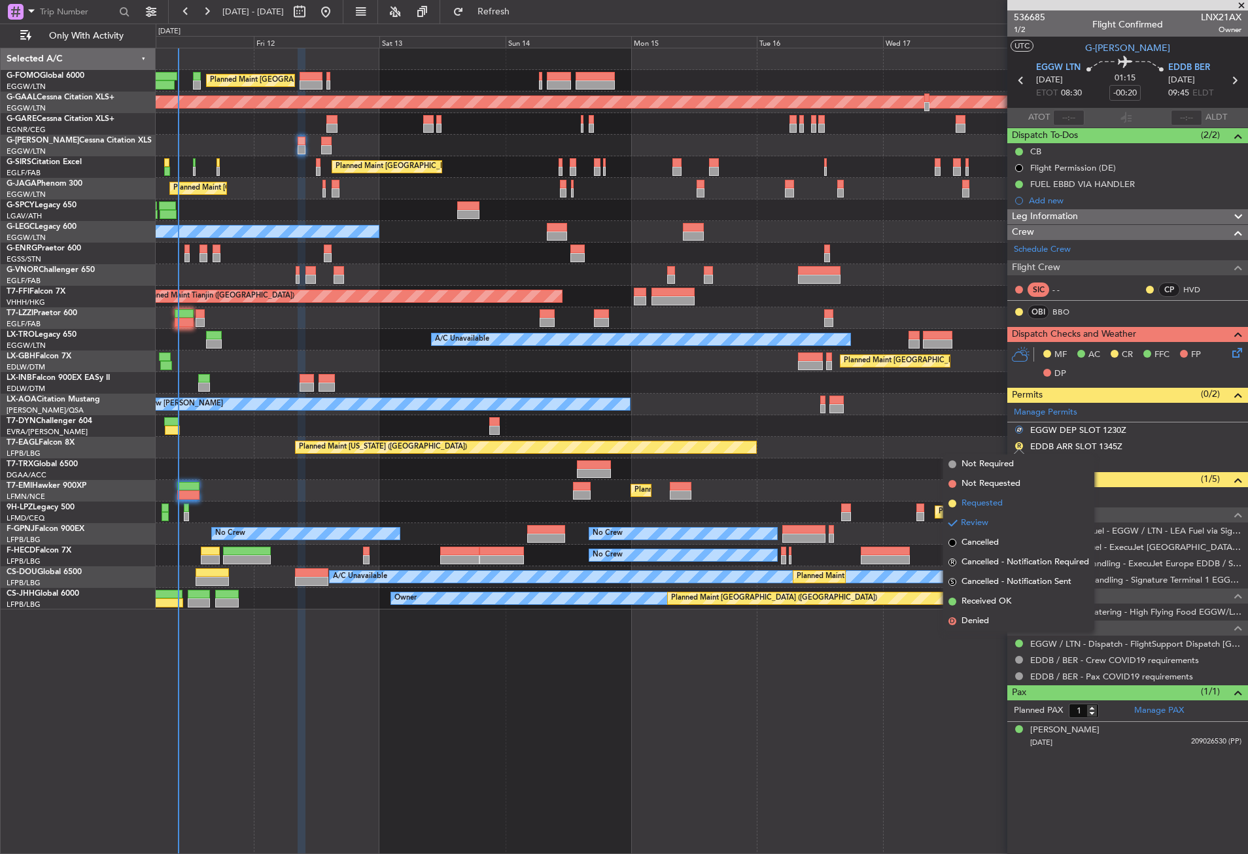
click at [1006, 498] on li "Requested" at bounding box center [1018, 504] width 151 height 20
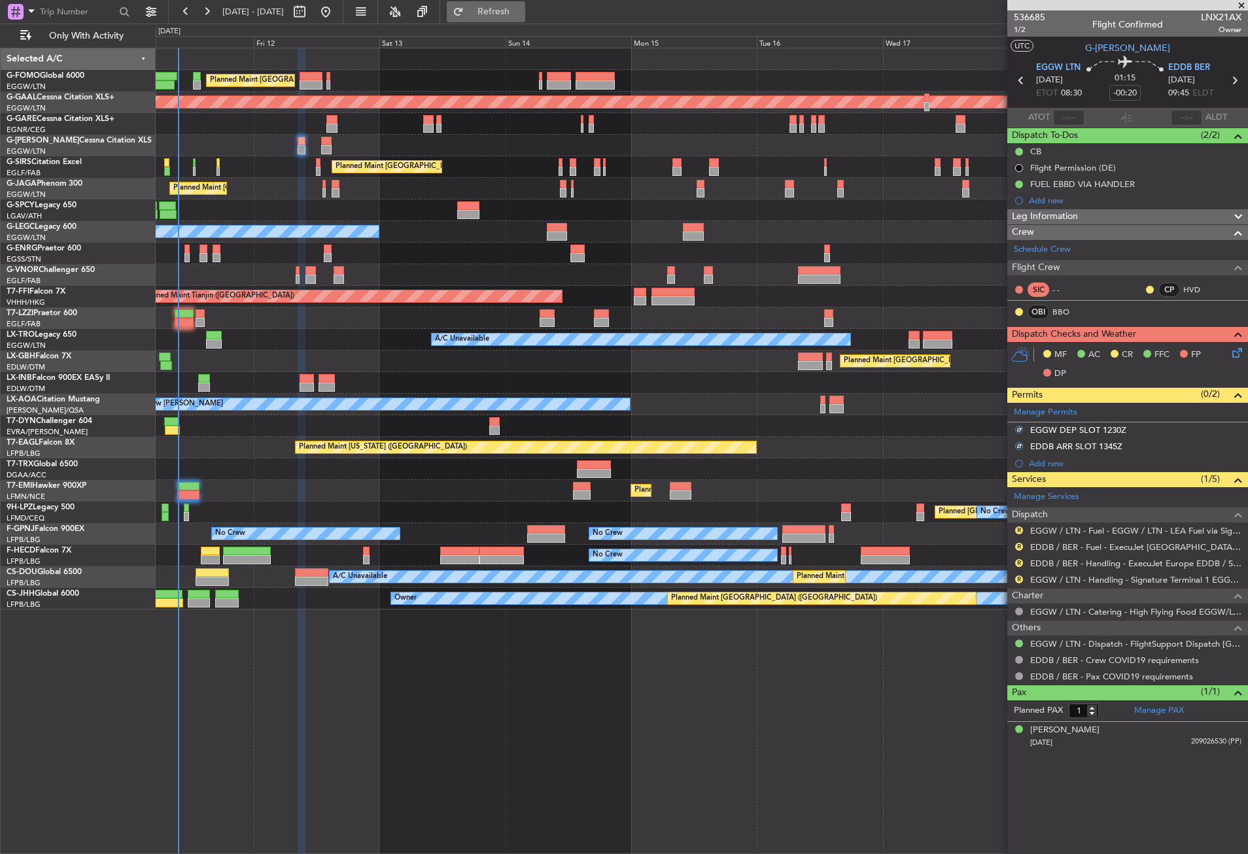
click at [500, 10] on button "Refresh" at bounding box center [486, 11] width 78 height 21
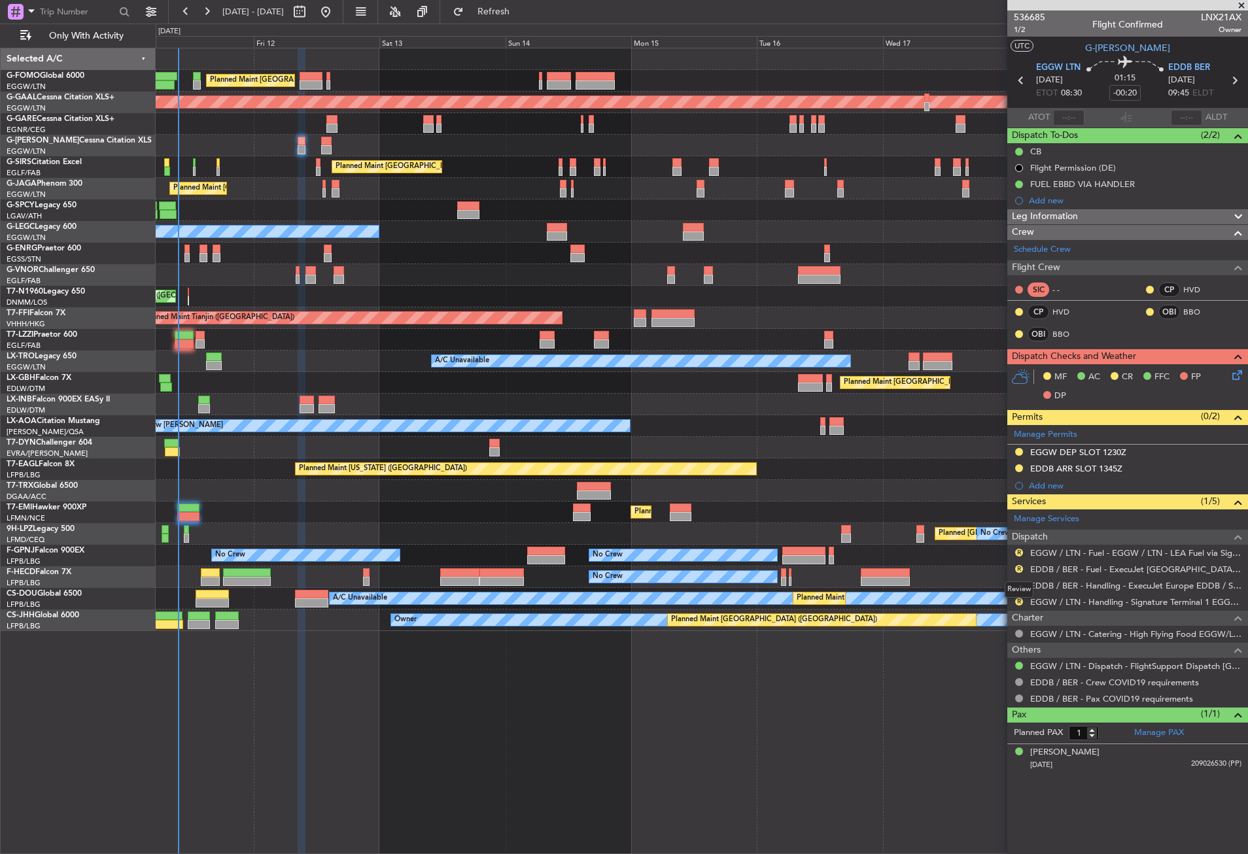
drag, startPoint x: 1018, startPoint y: 567, endPoint x: 1013, endPoint y: 575, distance: 9.1
click at [1018, 567] on button "R" at bounding box center [1019, 569] width 8 height 8
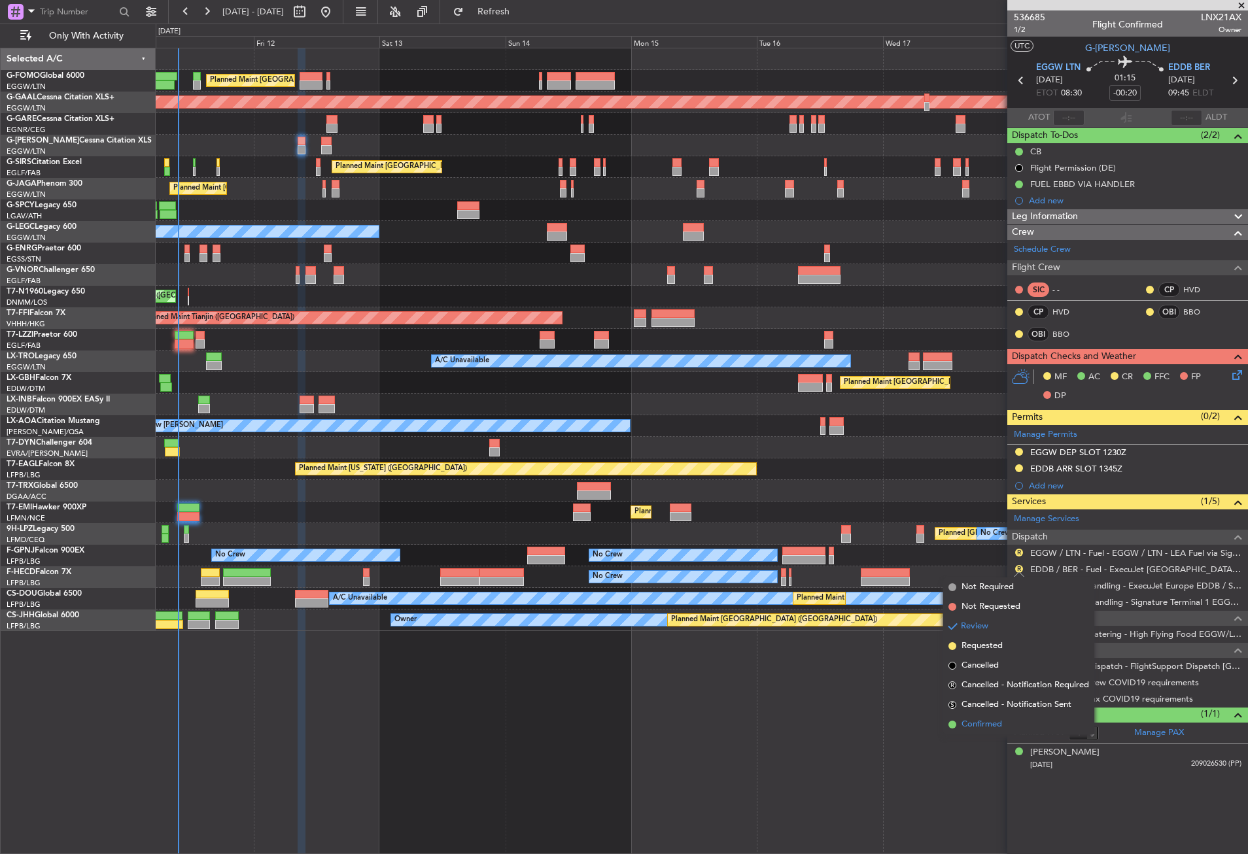
click at [982, 721] on span "Confirmed" at bounding box center [981, 724] width 41 height 13
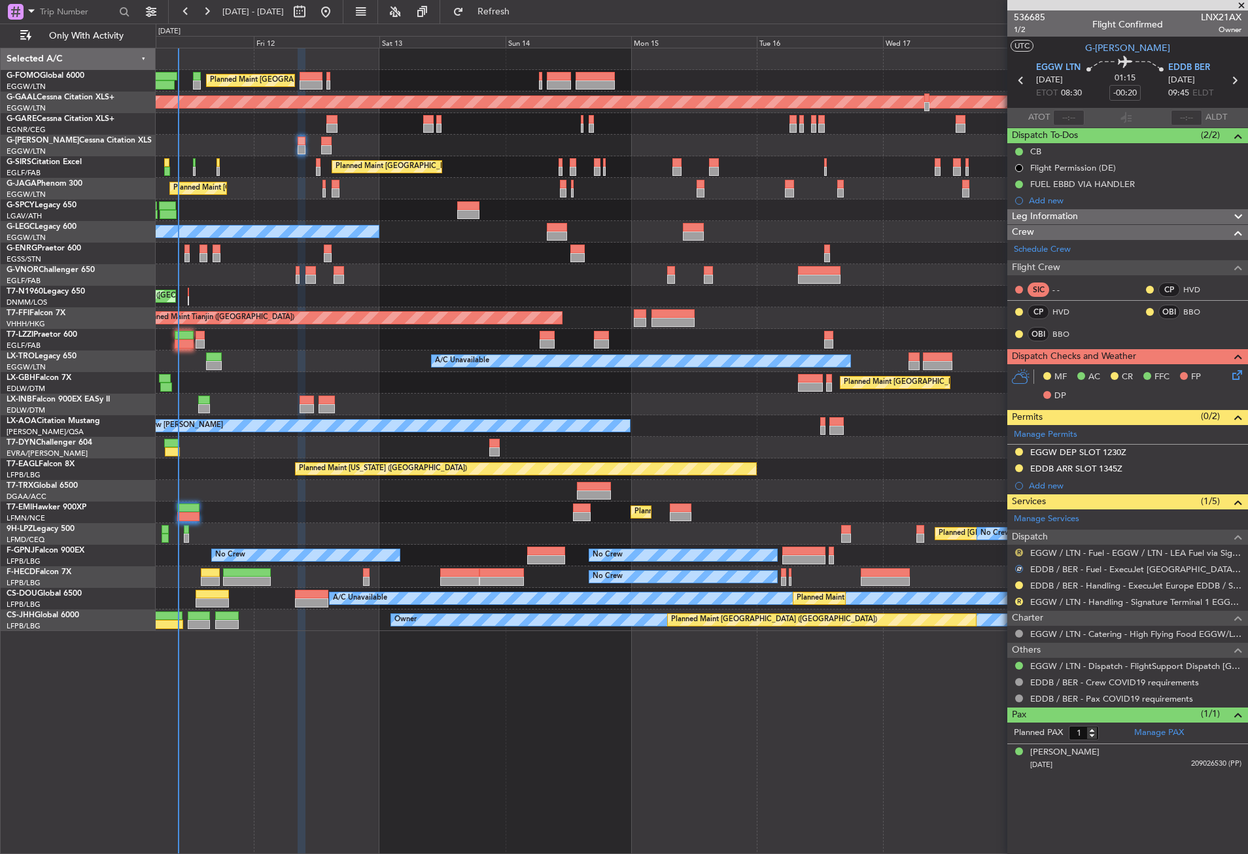
click at [1019, 552] on button "R" at bounding box center [1019, 553] width 8 height 8
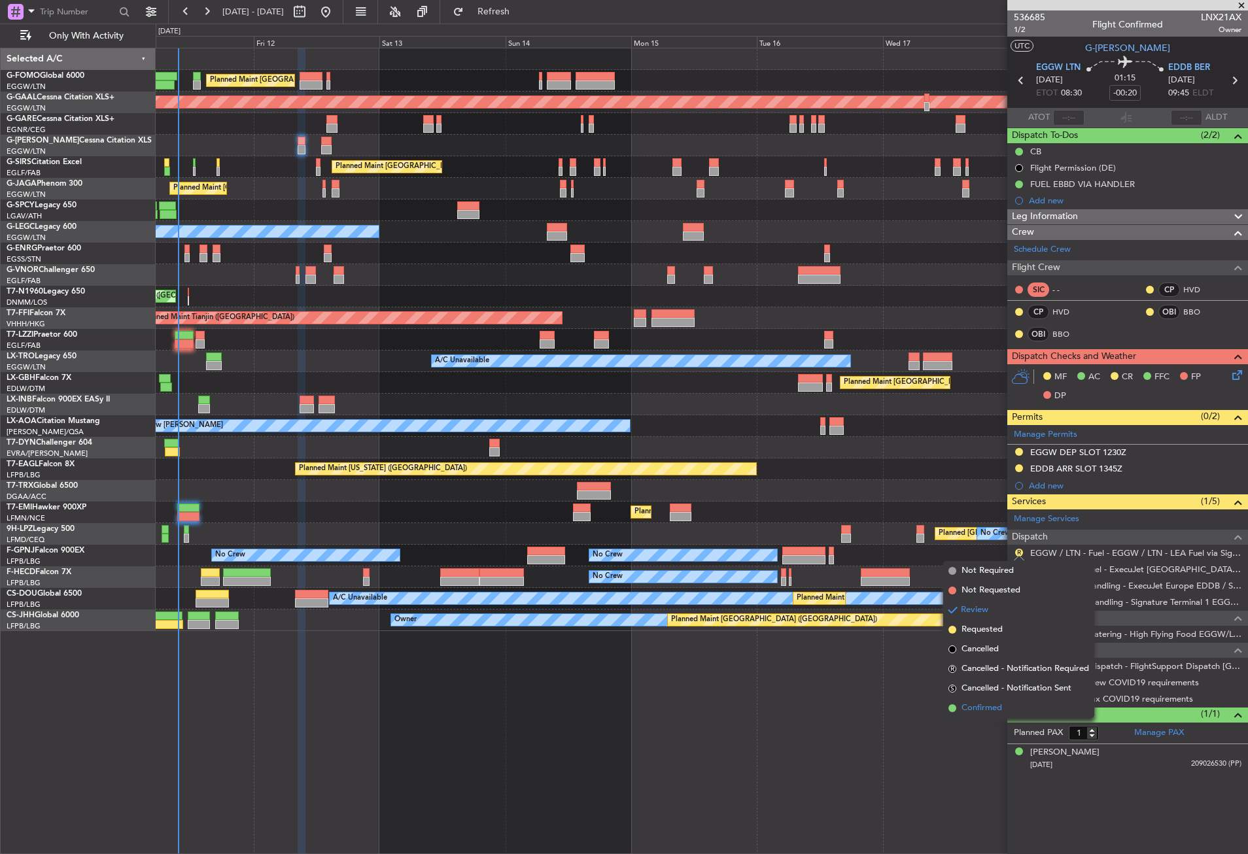
click at [986, 715] on li "Confirmed" at bounding box center [1018, 708] width 151 height 20
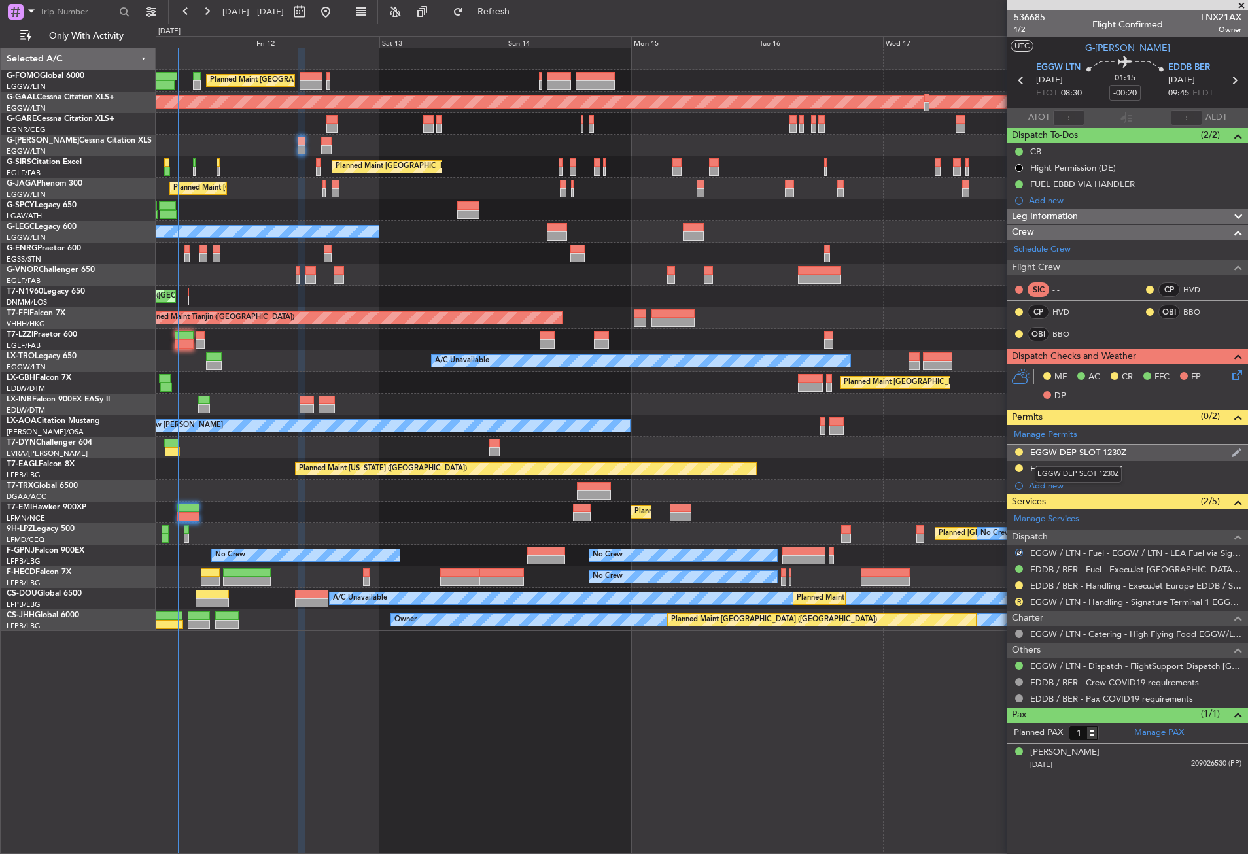
click at [1095, 456] on div "EGGW DEP SLOT 1230Z" at bounding box center [1078, 452] width 96 height 11
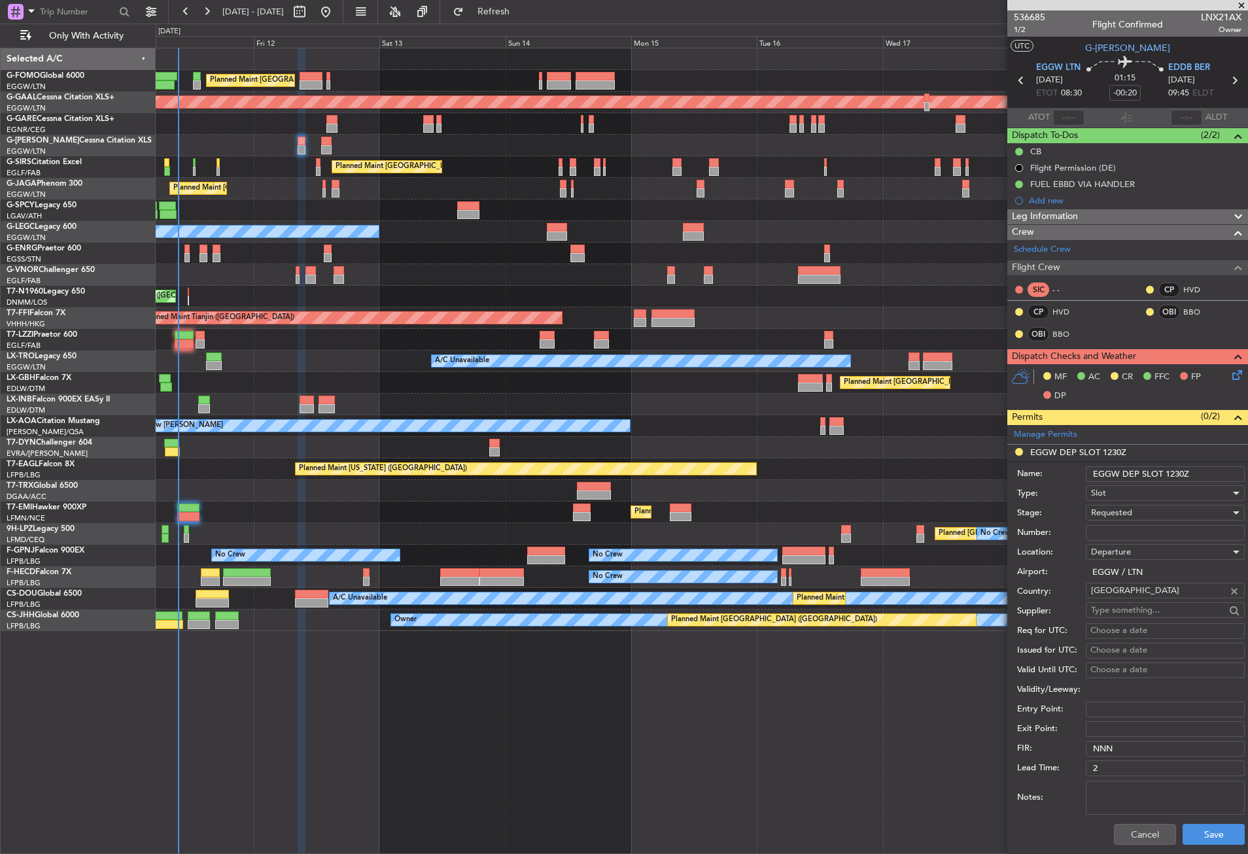
click at [1174, 474] on input "EGGW DEP SLOT 1230Z" at bounding box center [1164, 474] width 159 height 16
type input "EGGW DEP SLOT 0830Z"
click at [1187, 820] on div "Cancel Save" at bounding box center [1131, 834] width 228 height 34
click at [1188, 830] on button "Save" at bounding box center [1213, 834] width 62 height 21
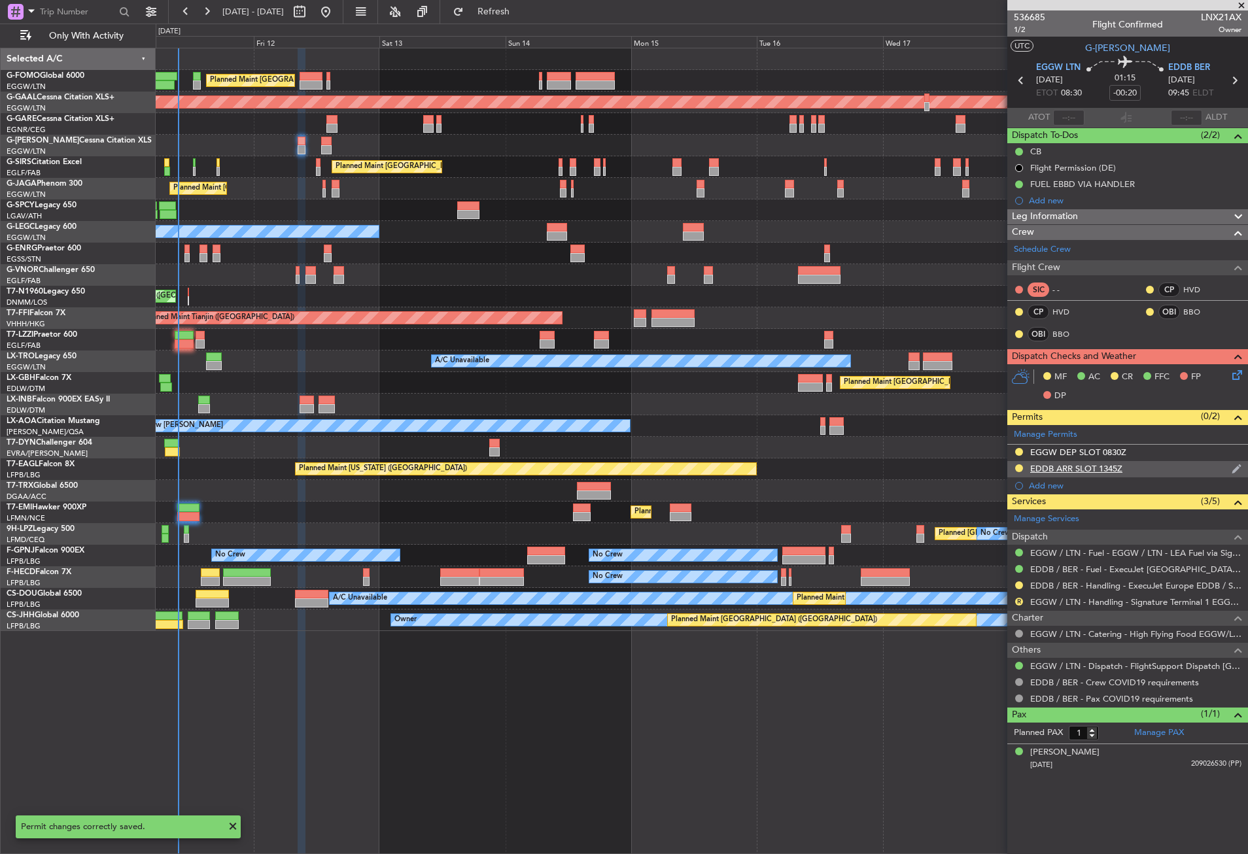
click at [1121, 469] on div "EDDB ARR SLOT 1345Z" at bounding box center [1076, 468] width 92 height 11
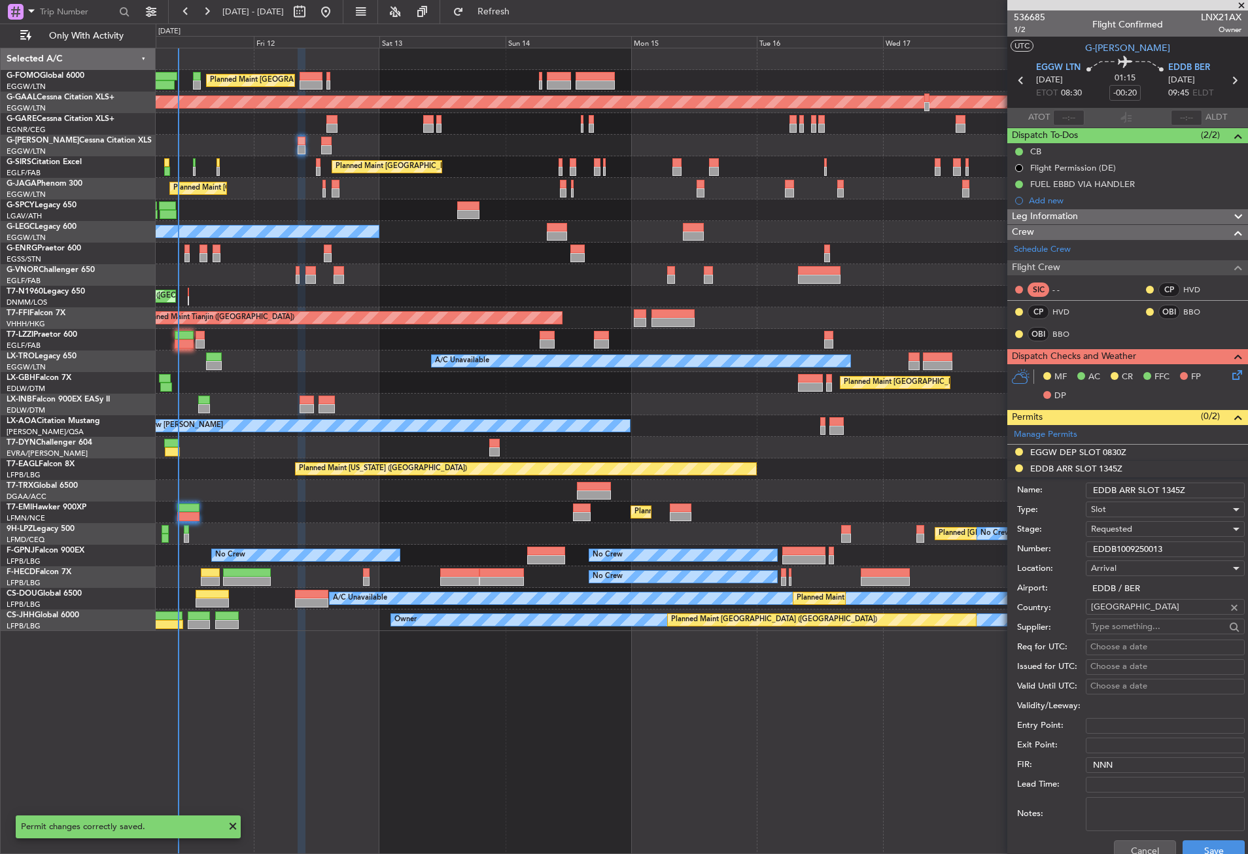
click at [1168, 491] on input "EDDB ARR SLOT 1345Z" at bounding box center [1164, 491] width 159 height 16
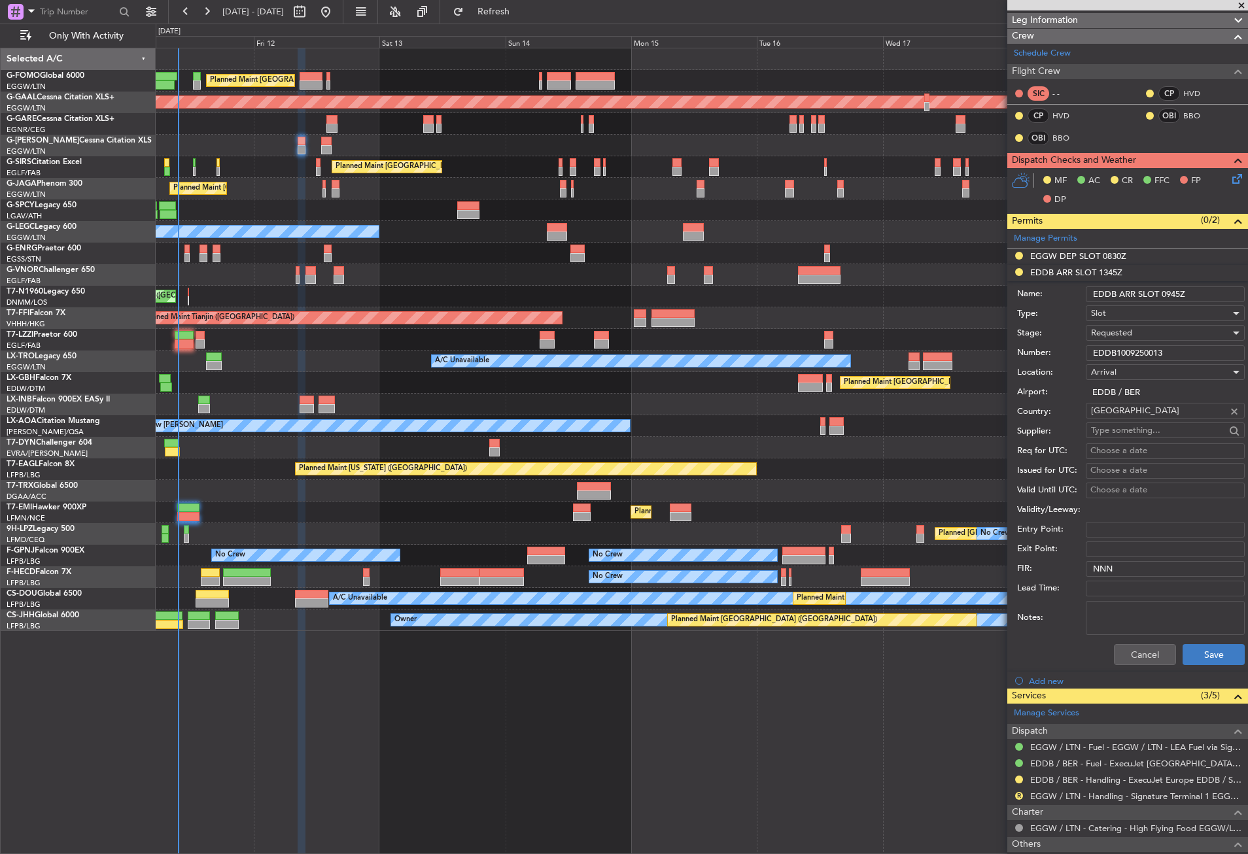
type input "EDDB ARR SLOT 0945Z"
click at [1192, 656] on button "Save" at bounding box center [1213, 654] width 62 height 21
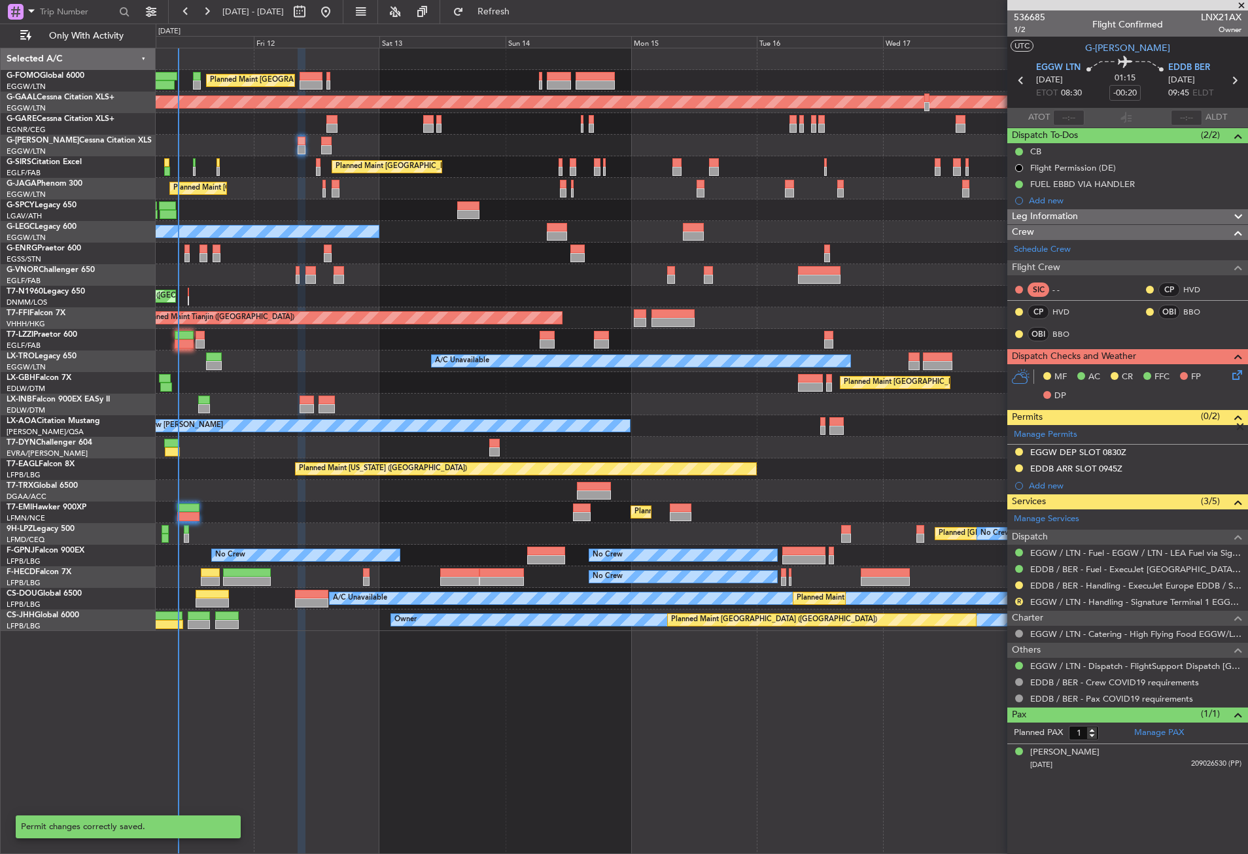
scroll to position [0, 0]
click at [1017, 598] on button "R" at bounding box center [1019, 602] width 8 height 8
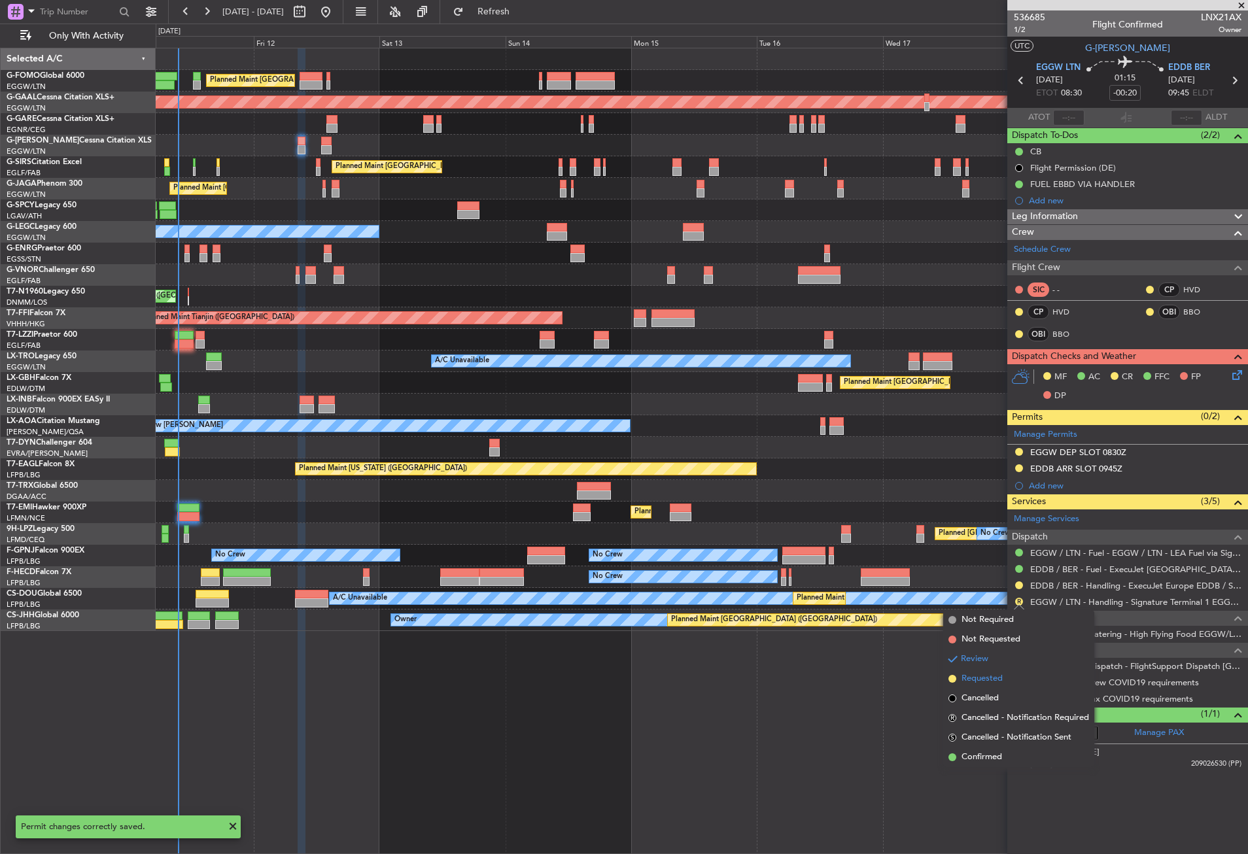
click at [981, 671] on li "Requested" at bounding box center [1018, 679] width 151 height 20
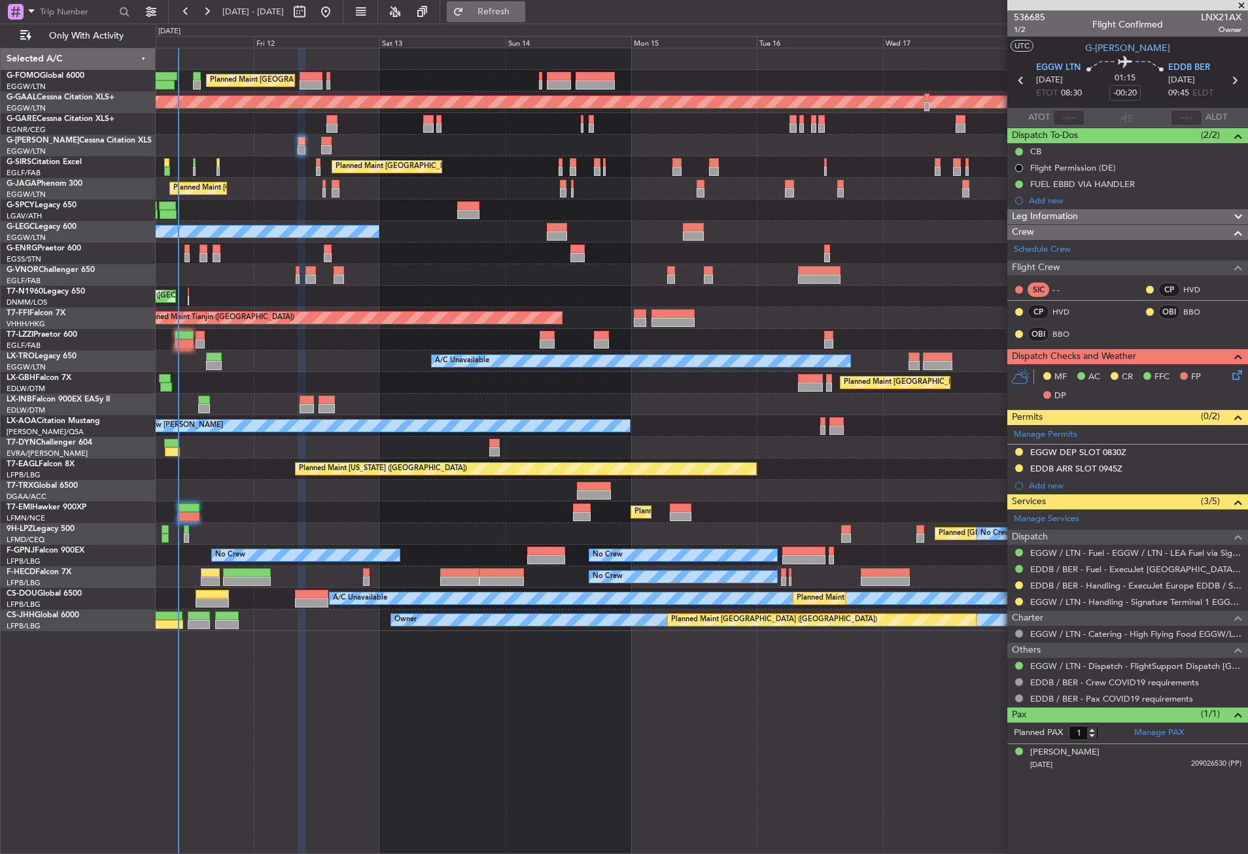
click at [503, 7] on button "Refresh" at bounding box center [486, 11] width 78 height 21
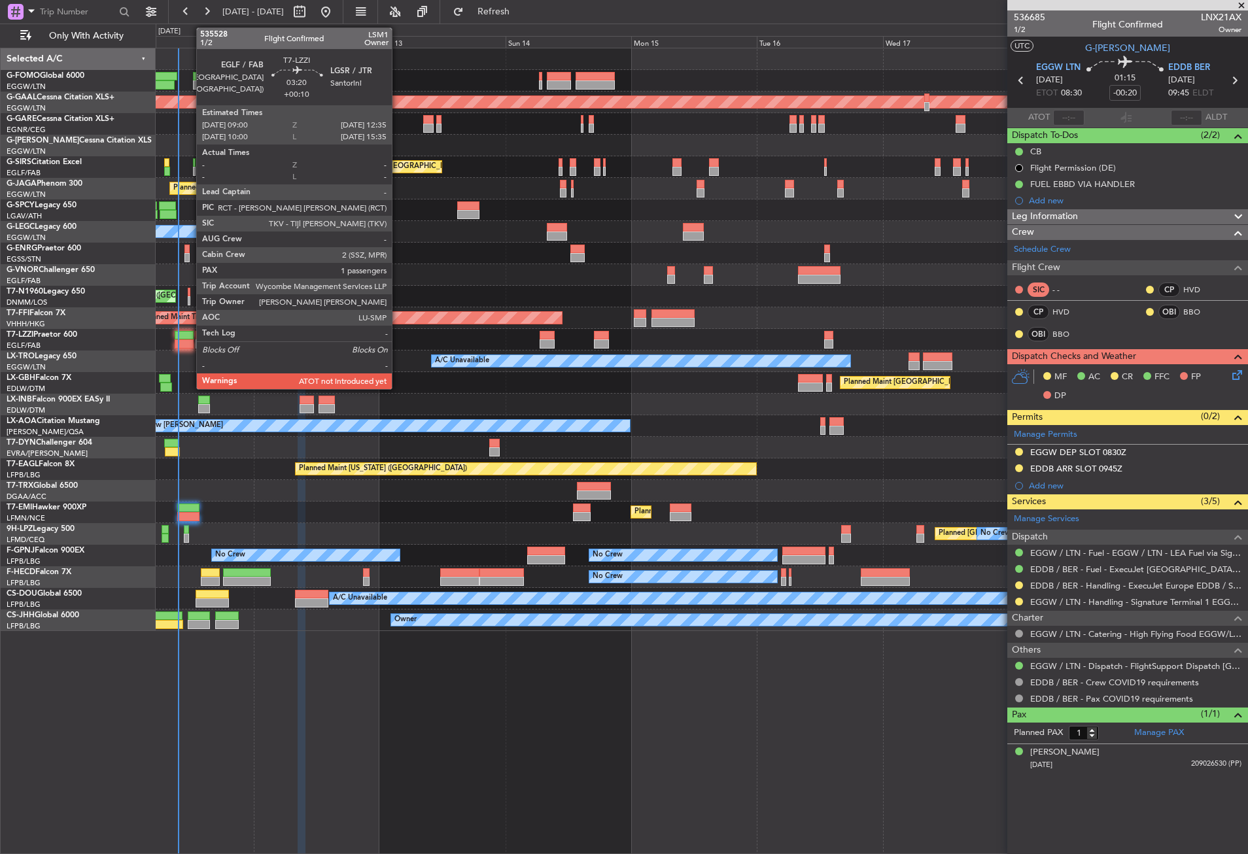
click at [190, 337] on div at bounding box center [184, 335] width 19 height 9
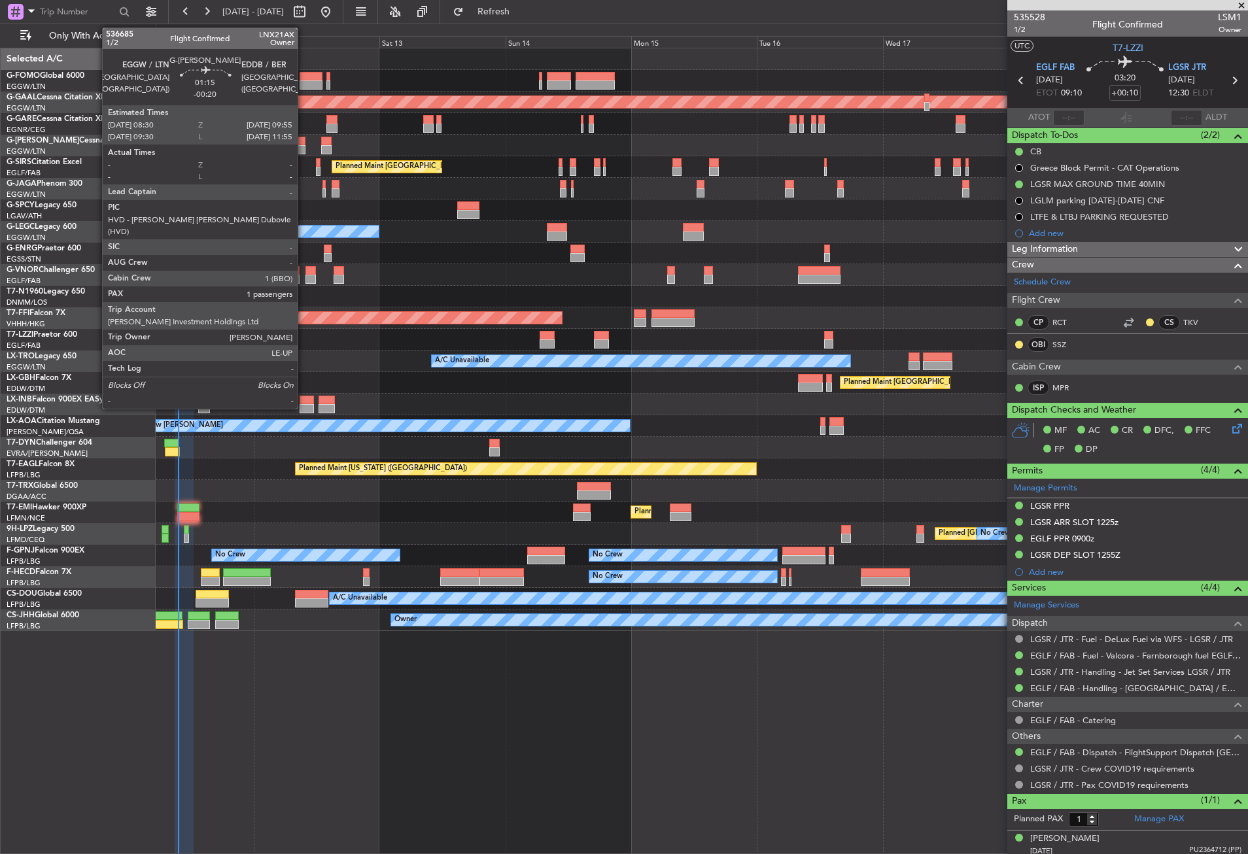
click at [303, 146] on div at bounding box center [301, 149] width 8 height 9
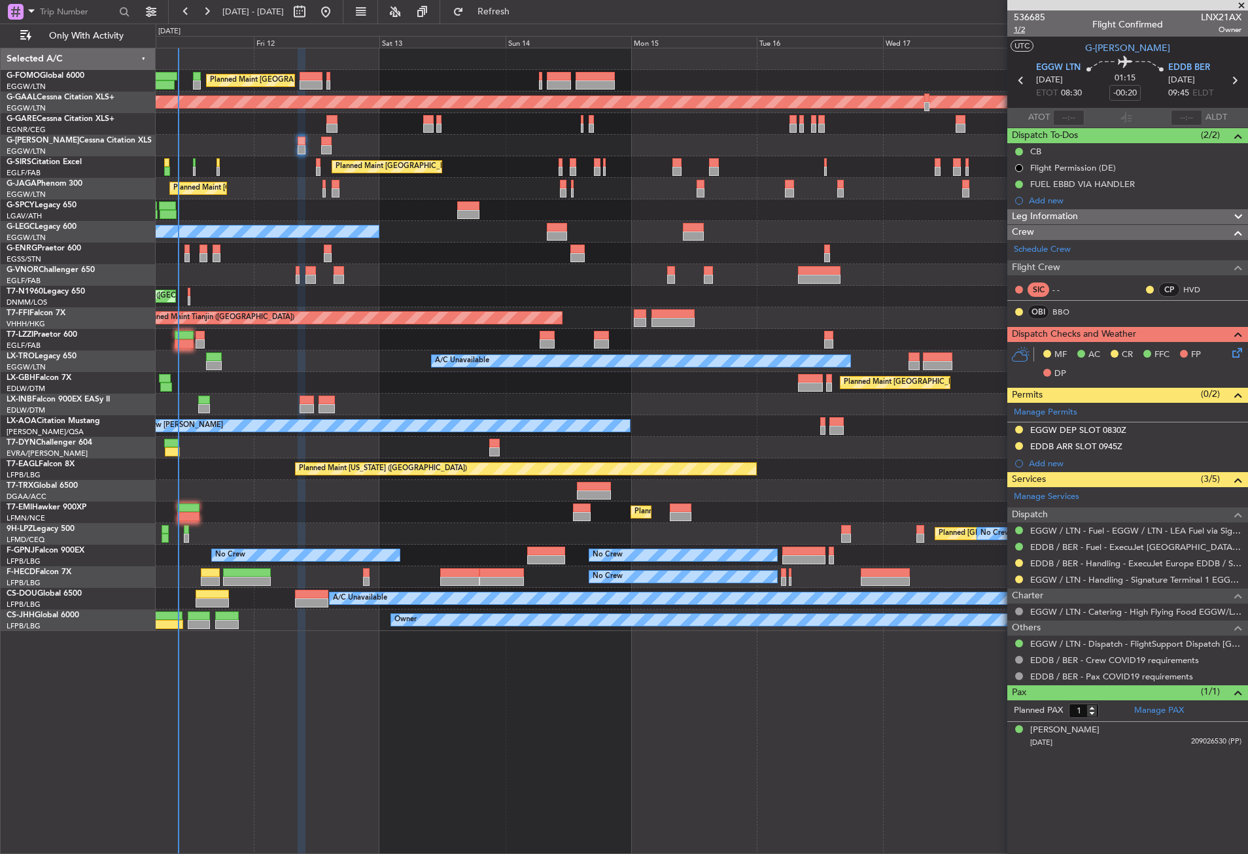
click at [1017, 29] on span "1/2" at bounding box center [1028, 29] width 31 height 11
click at [590, 715] on div "Planned Maint [GEOGRAPHIC_DATA] ([GEOGRAPHIC_DATA]) Planned [GEOGRAPHIC_DATA] P…" at bounding box center [702, 451] width 1092 height 806
click at [1236, 356] on icon at bounding box center [1234, 350] width 10 height 10
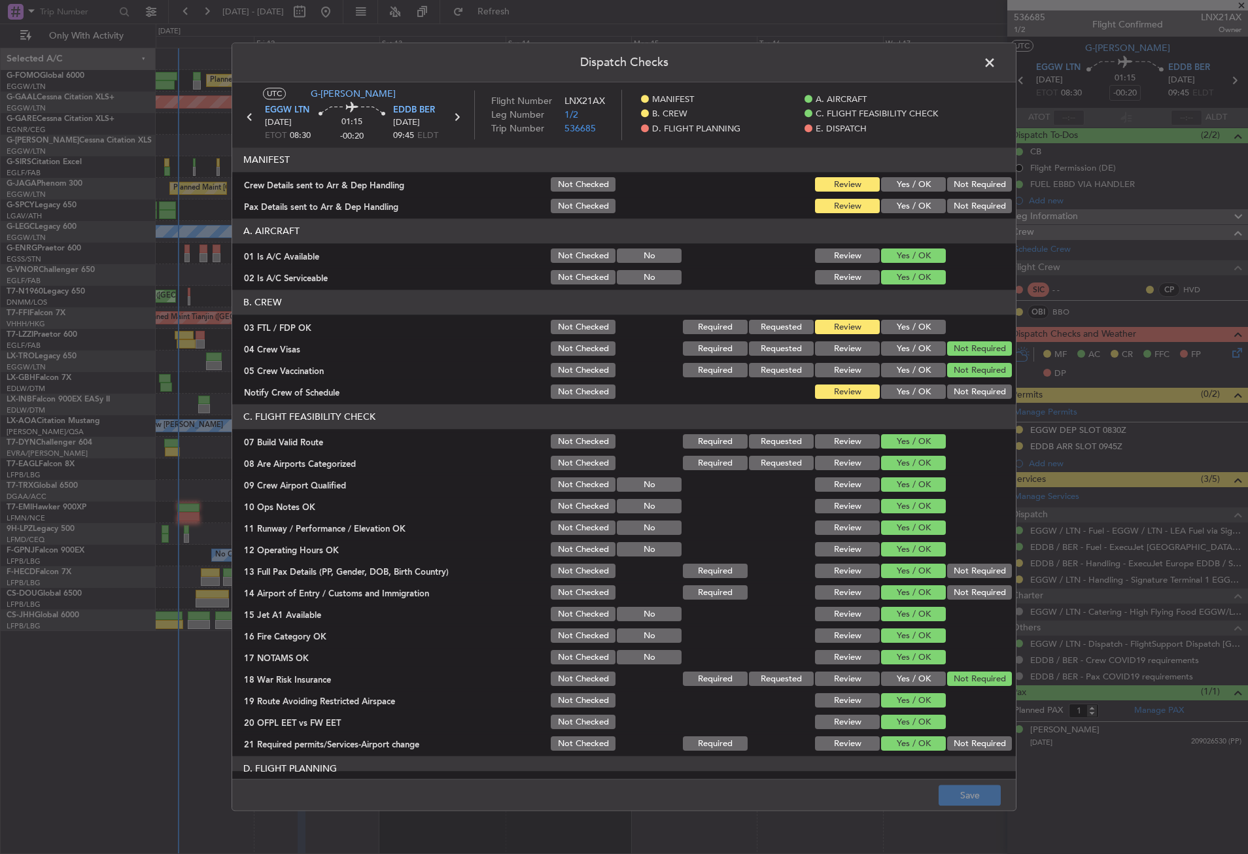
click at [923, 209] on button "Yes / OK" at bounding box center [913, 206] width 65 height 14
click at [905, 184] on button "Yes / OK" at bounding box center [913, 185] width 65 height 14
drag, startPoint x: 972, startPoint y: 801, endPoint x: 970, endPoint y: 785, distance: 16.6
click at [972, 800] on button "Save" at bounding box center [969, 795] width 62 height 21
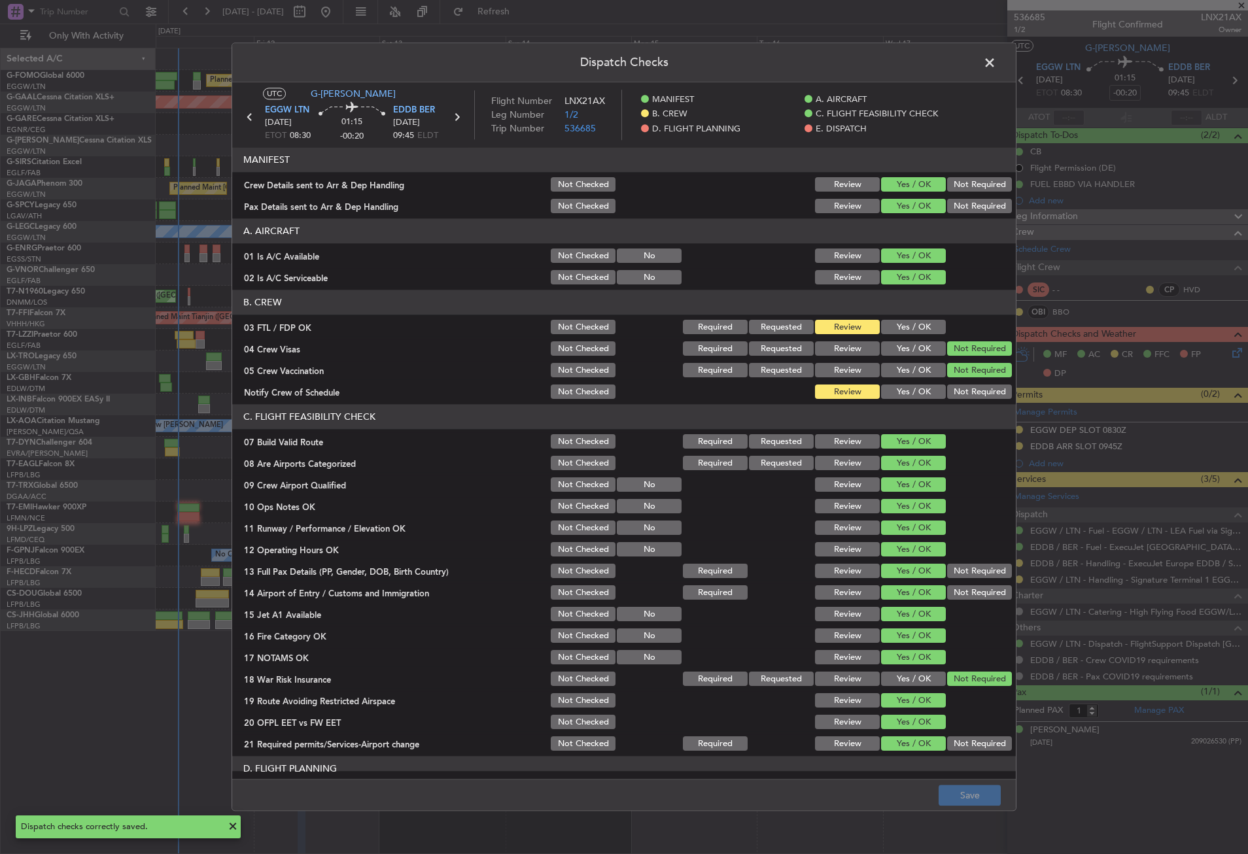
click at [996, 64] on span at bounding box center [996, 66] width 0 height 26
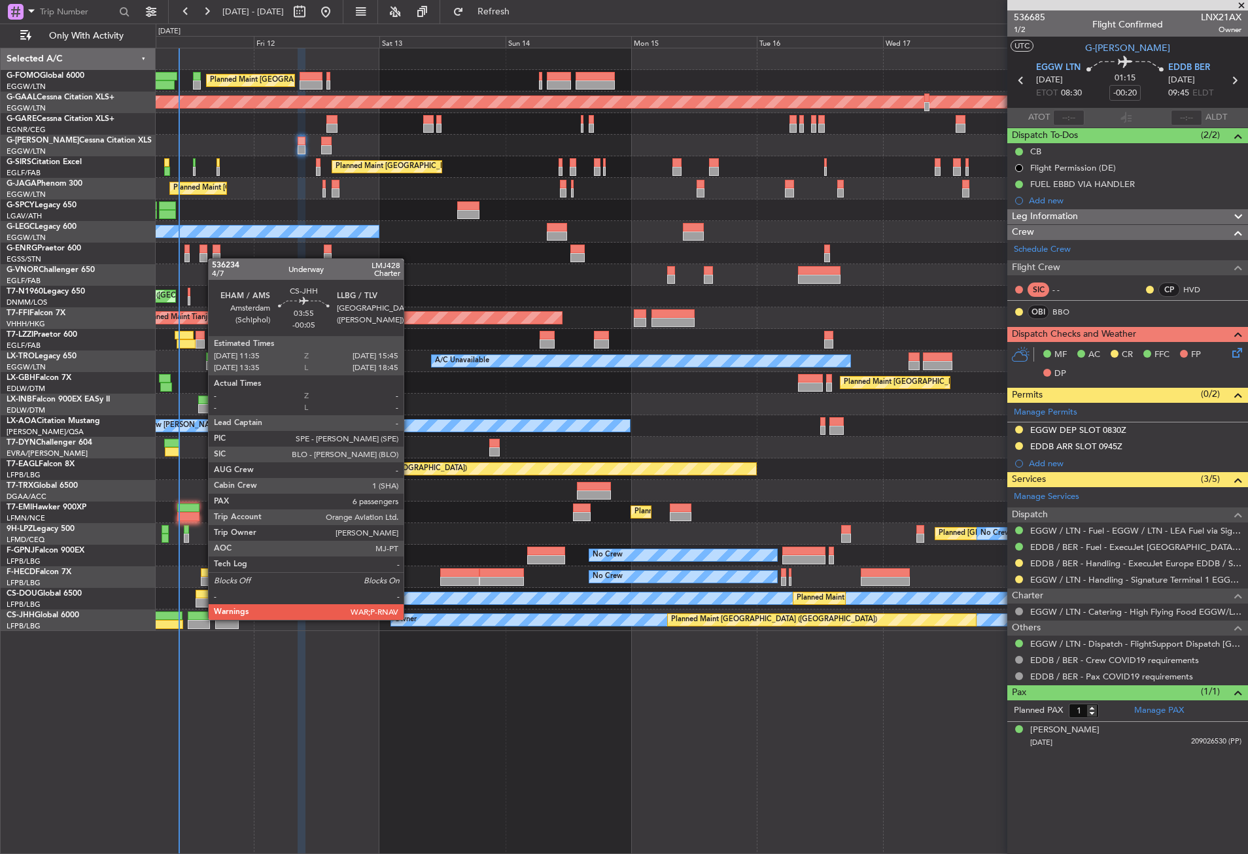
click at [201, 619] on div at bounding box center [199, 615] width 22 height 9
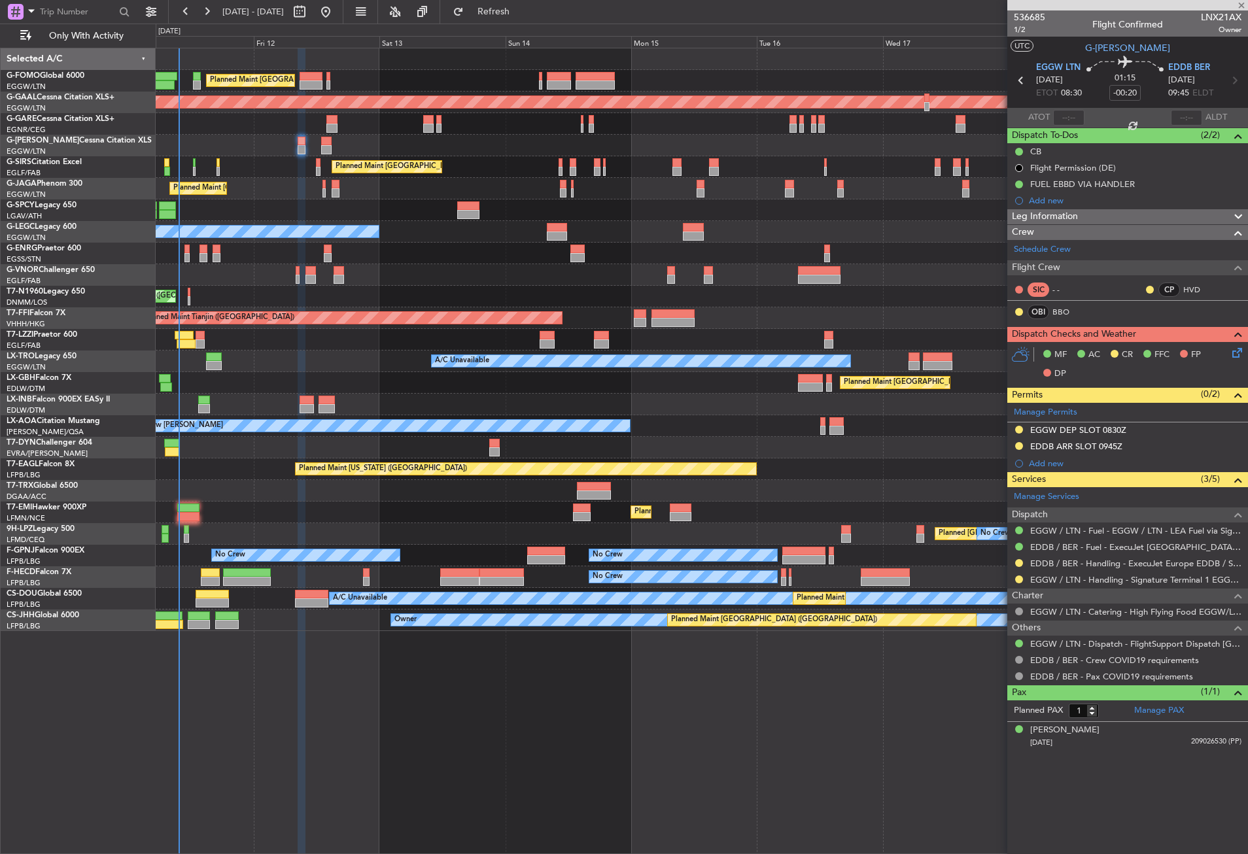
type input "-00:05"
type input "6"
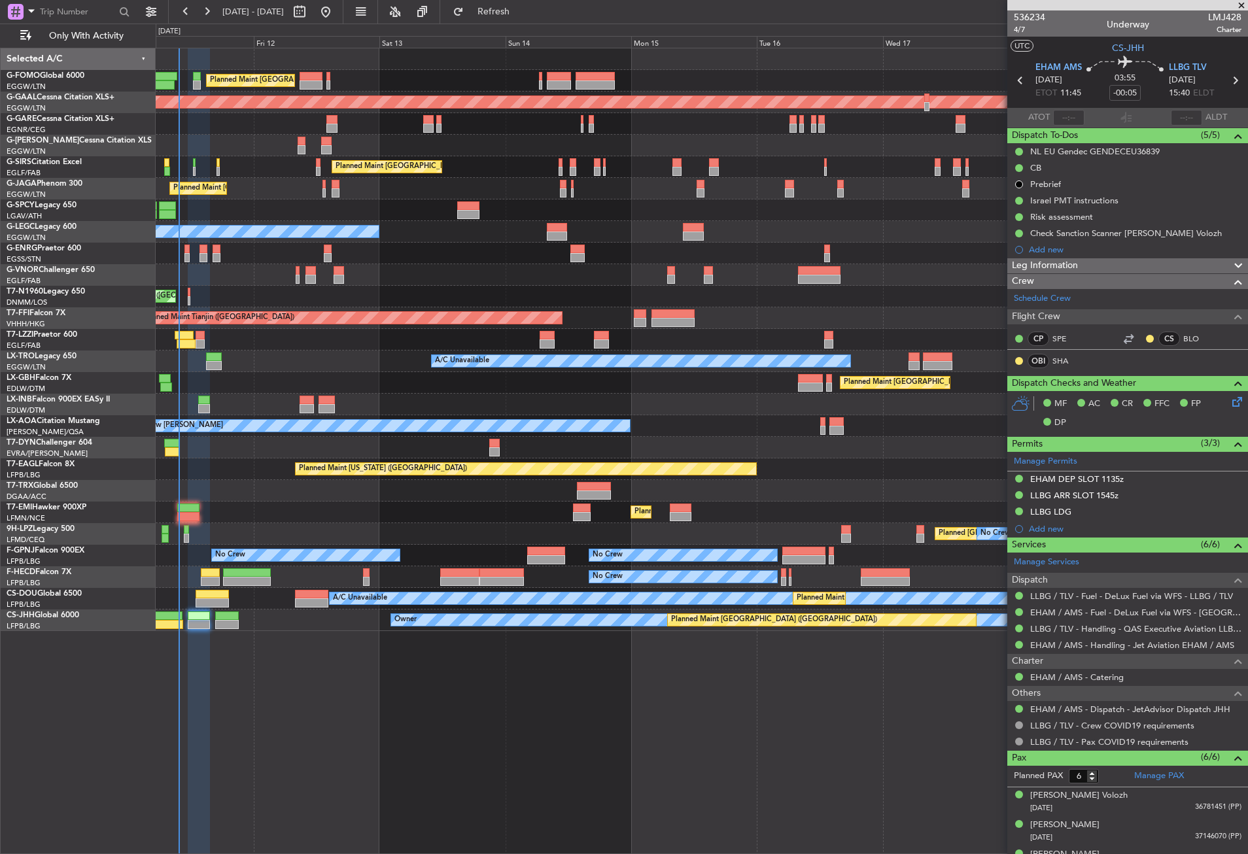
click at [274, 174] on div "Planned Maint [GEOGRAPHIC_DATA] ([GEOGRAPHIC_DATA]) AOG Maint [PERSON_NAME]" at bounding box center [701, 167] width 1091 height 22
click at [507, 20] on button "Refresh" at bounding box center [486, 11] width 78 height 21
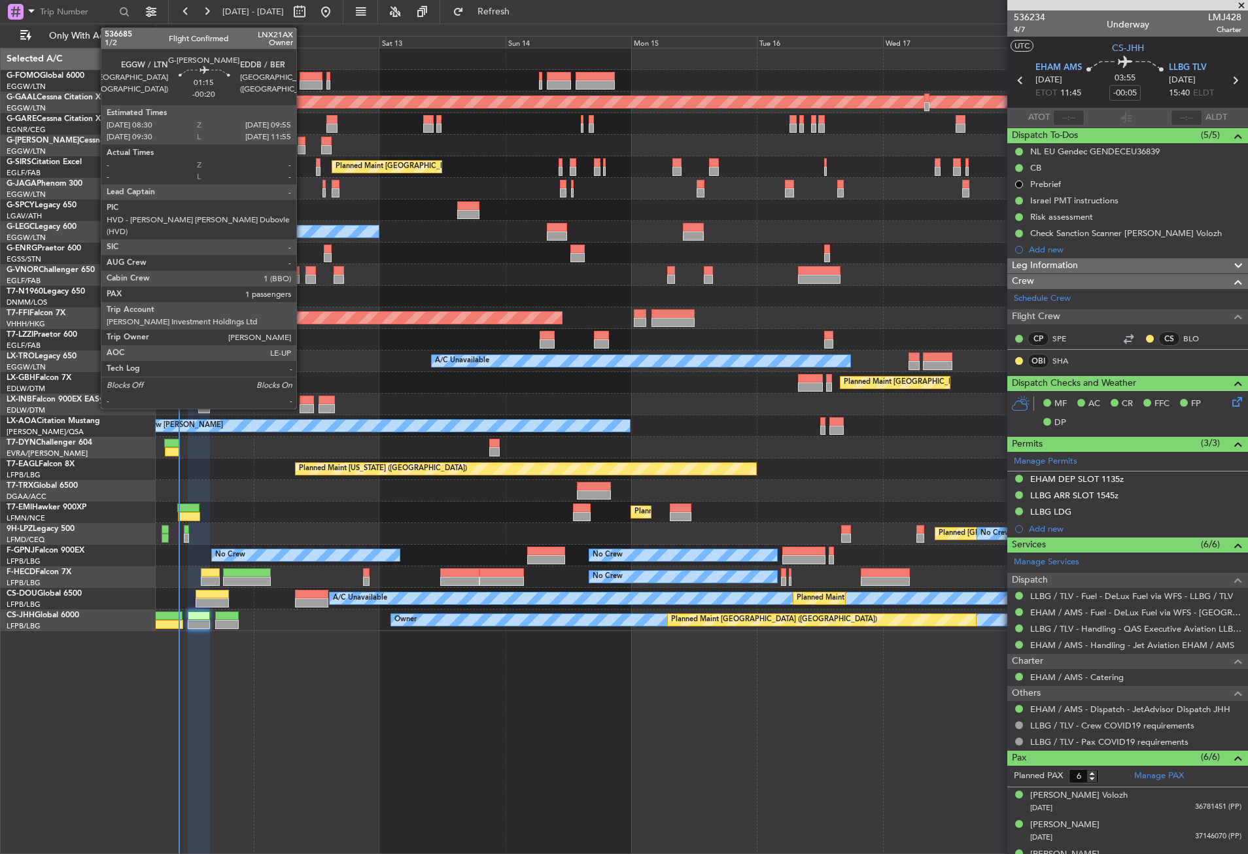
click at [302, 144] on div at bounding box center [301, 141] width 8 height 9
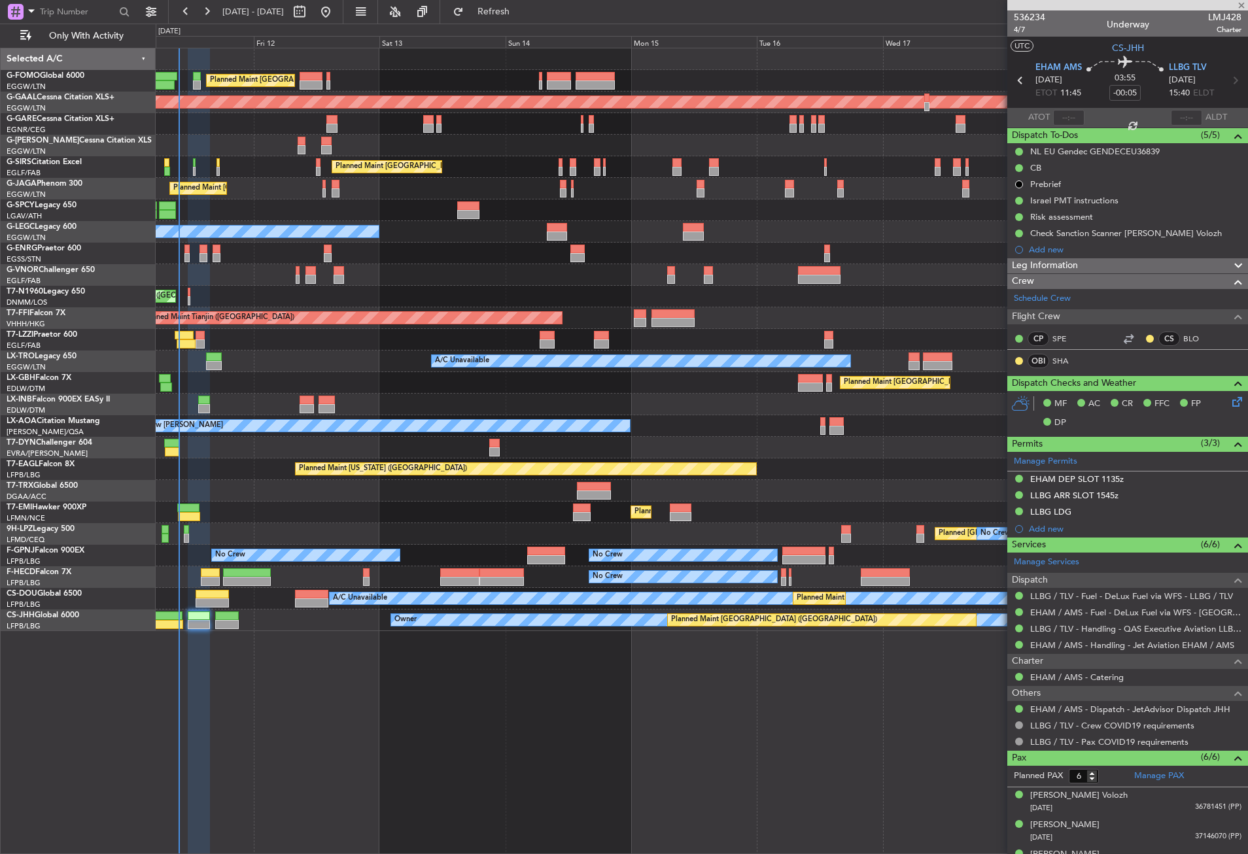
type input "-00:20"
type input "1"
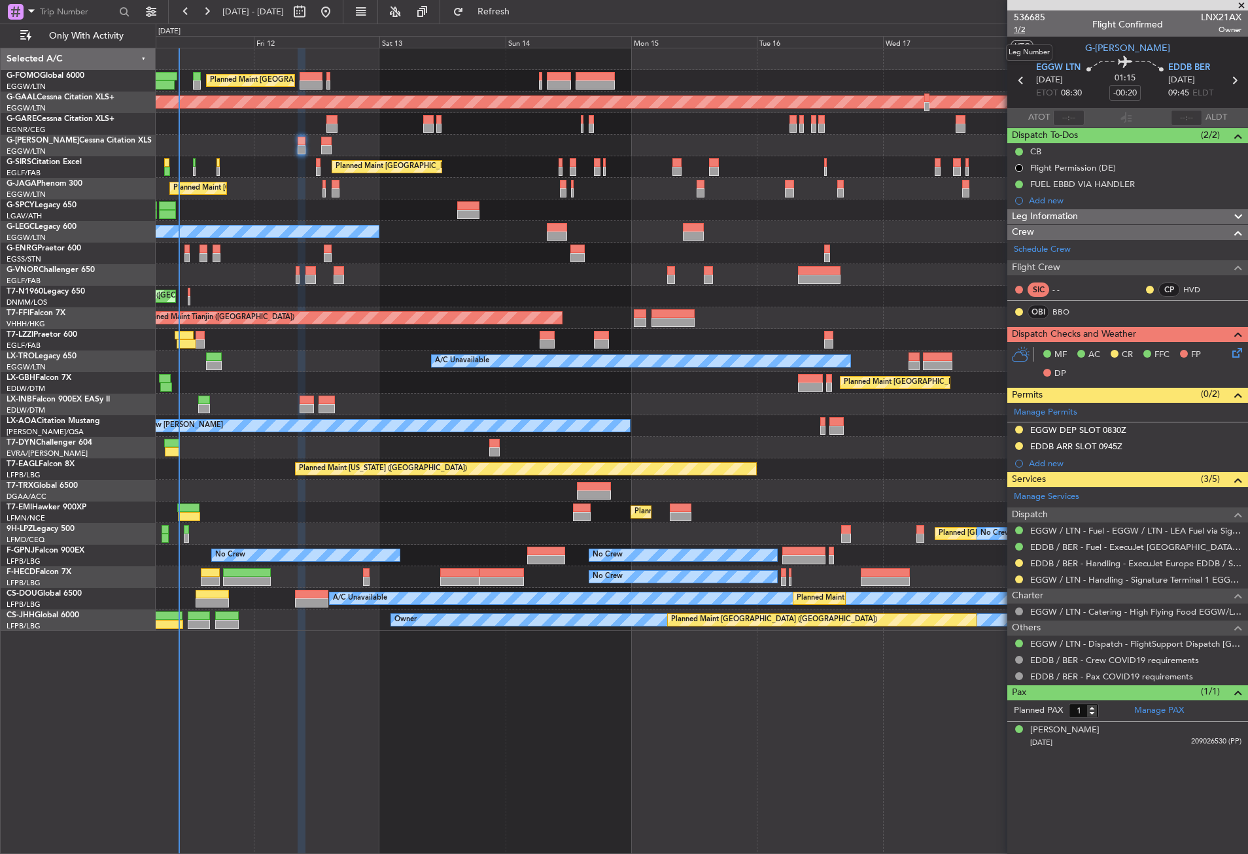
click at [1018, 29] on span "1/2" at bounding box center [1028, 29] width 31 height 11
click at [1068, 313] on link "BBO" at bounding box center [1066, 312] width 29 height 12
click at [514, 10] on span "Refresh" at bounding box center [493, 11] width 55 height 9
click at [282, 160] on div "Planned Maint [GEOGRAPHIC_DATA] ([GEOGRAPHIC_DATA]) AOG Maint [PERSON_NAME]" at bounding box center [701, 167] width 1091 height 22
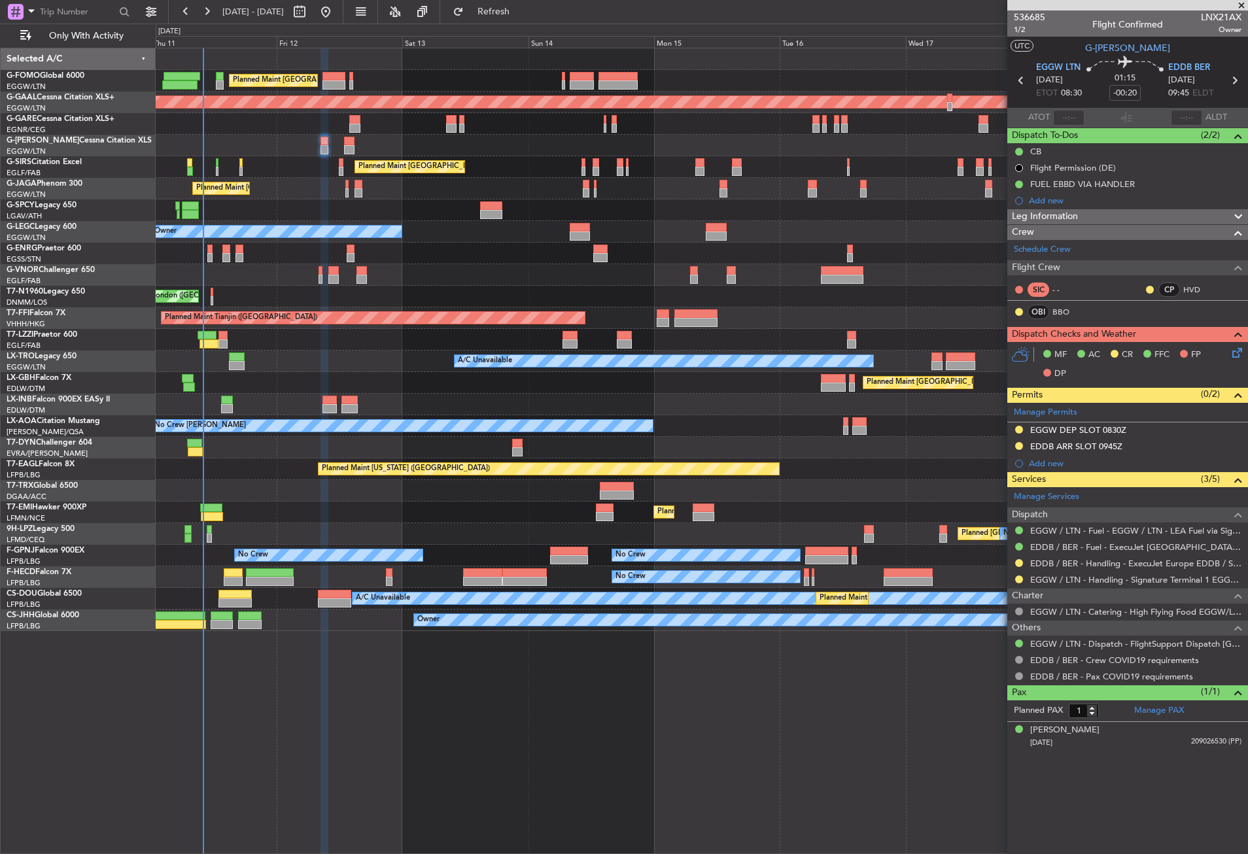
click at [435, 148] on div "Planned Maint [GEOGRAPHIC_DATA] ([GEOGRAPHIC_DATA])" at bounding box center [701, 146] width 1091 height 22
click at [261, 344] on div "Owner" at bounding box center [701, 340] width 1091 height 22
click at [300, 365] on div "A/C Unavailable" at bounding box center [701, 361] width 1091 height 22
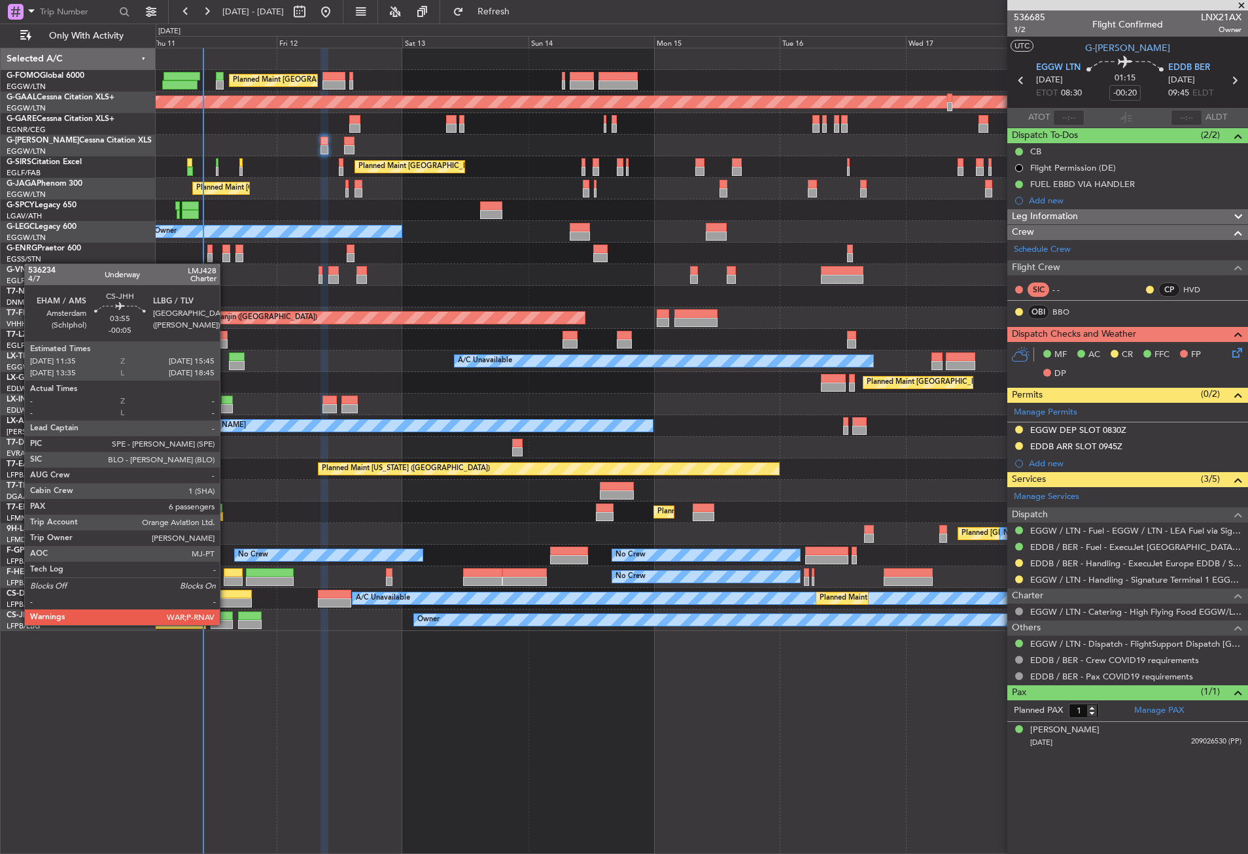
click at [226, 624] on div at bounding box center [222, 624] width 22 height 9
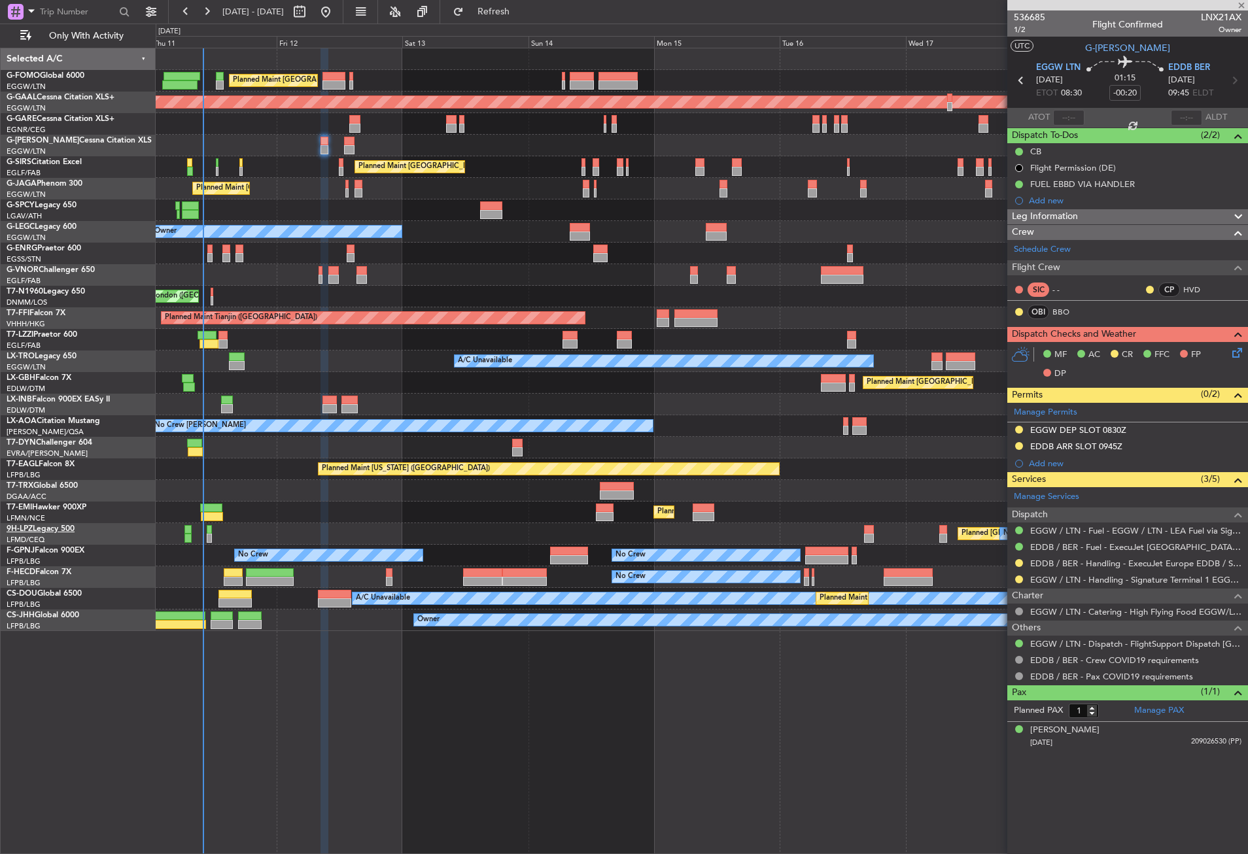
type input "-00:05"
type input "6"
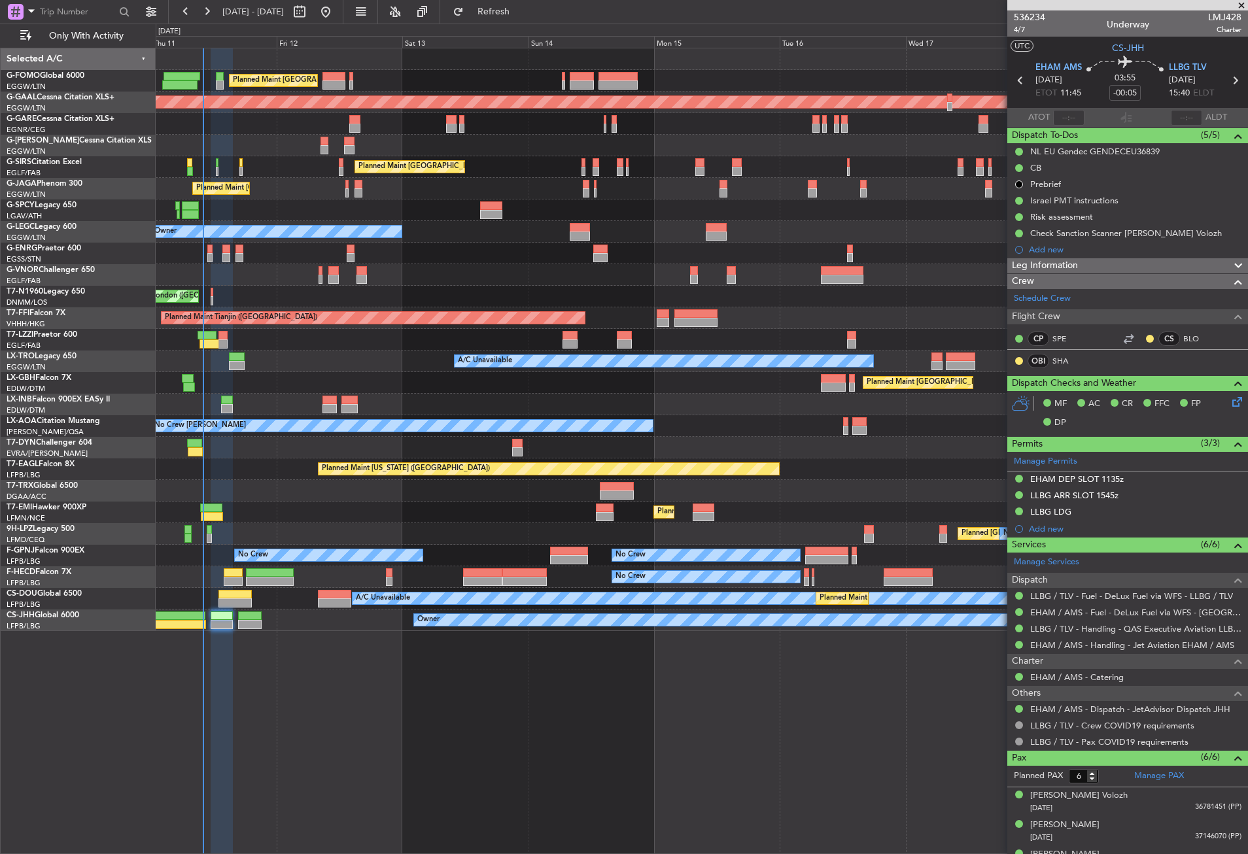
click at [218, 705] on div at bounding box center [222, 451] width 22 height 806
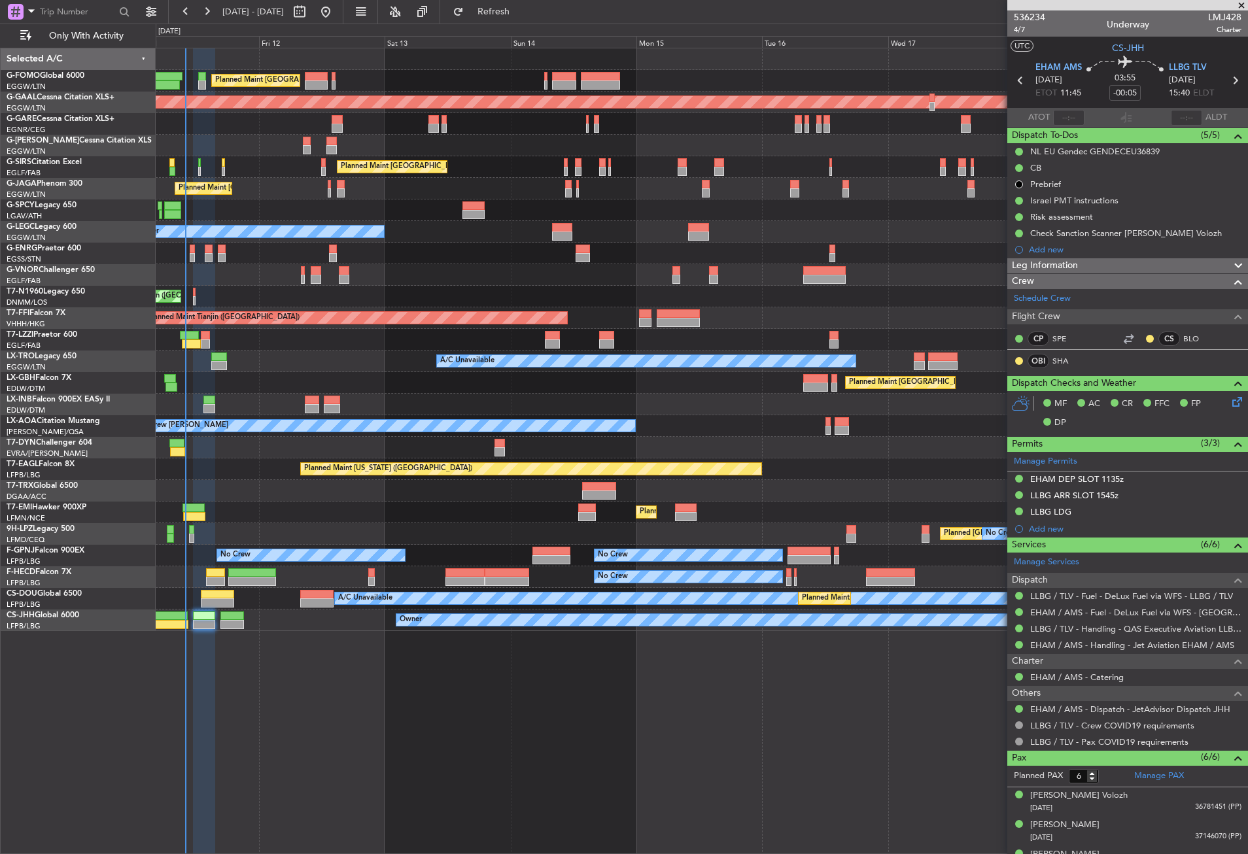
click at [224, 706] on div "Planned Maint [GEOGRAPHIC_DATA] ([GEOGRAPHIC_DATA]) Planned [GEOGRAPHIC_DATA] P…" at bounding box center [702, 451] width 1092 height 806
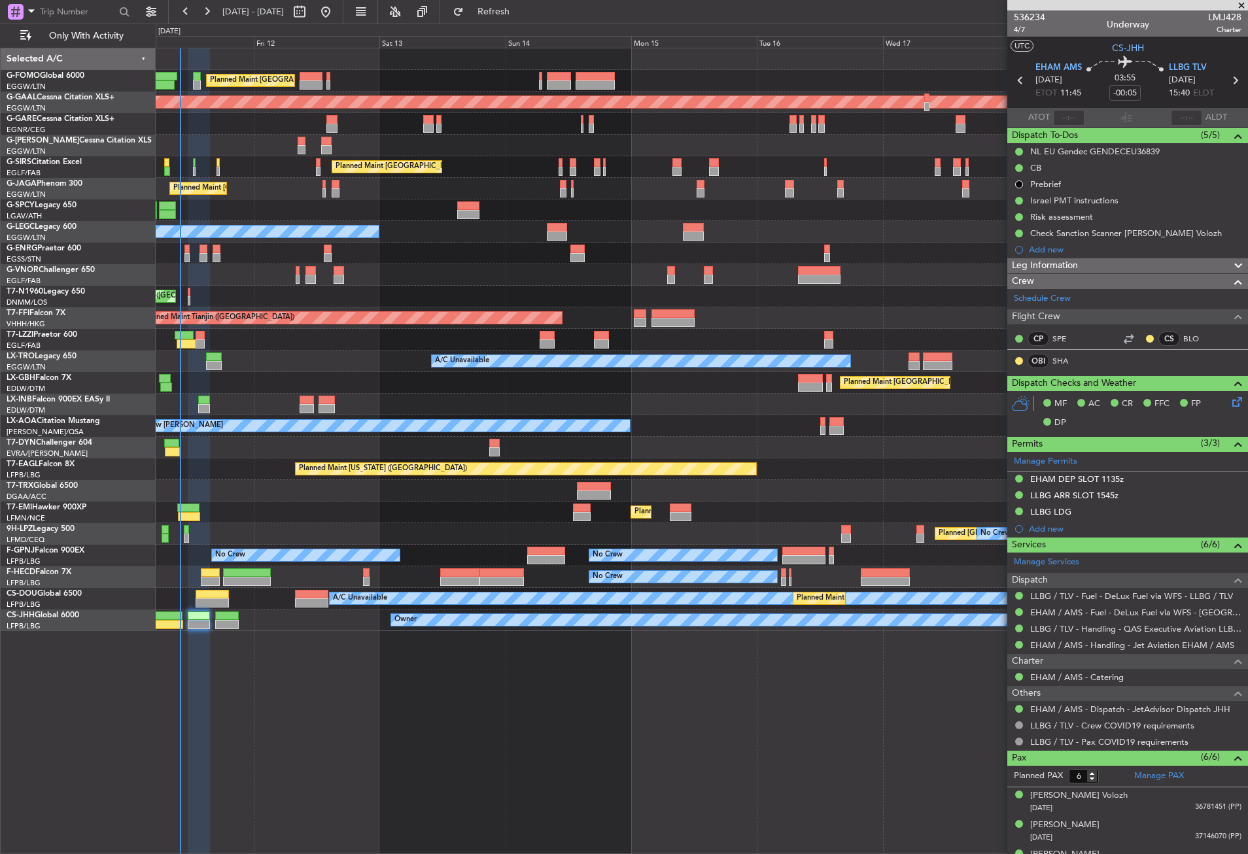
click at [223, 700] on div "Planned Maint [GEOGRAPHIC_DATA] ([GEOGRAPHIC_DATA]) Planned [GEOGRAPHIC_DATA] P…" at bounding box center [702, 451] width 1092 height 806
click at [253, 700] on div "Planned Maint [GEOGRAPHIC_DATA] ([GEOGRAPHIC_DATA]) Planned [GEOGRAPHIC_DATA] P…" at bounding box center [702, 451] width 1092 height 806
click at [496, 0] on fb-refresh-button "Refresh" at bounding box center [486, 12] width 92 height 24
click at [505, 15] on button "Refresh" at bounding box center [486, 11] width 78 height 21
click at [405, 367] on div "A/C Unavailable" at bounding box center [701, 361] width 1091 height 22
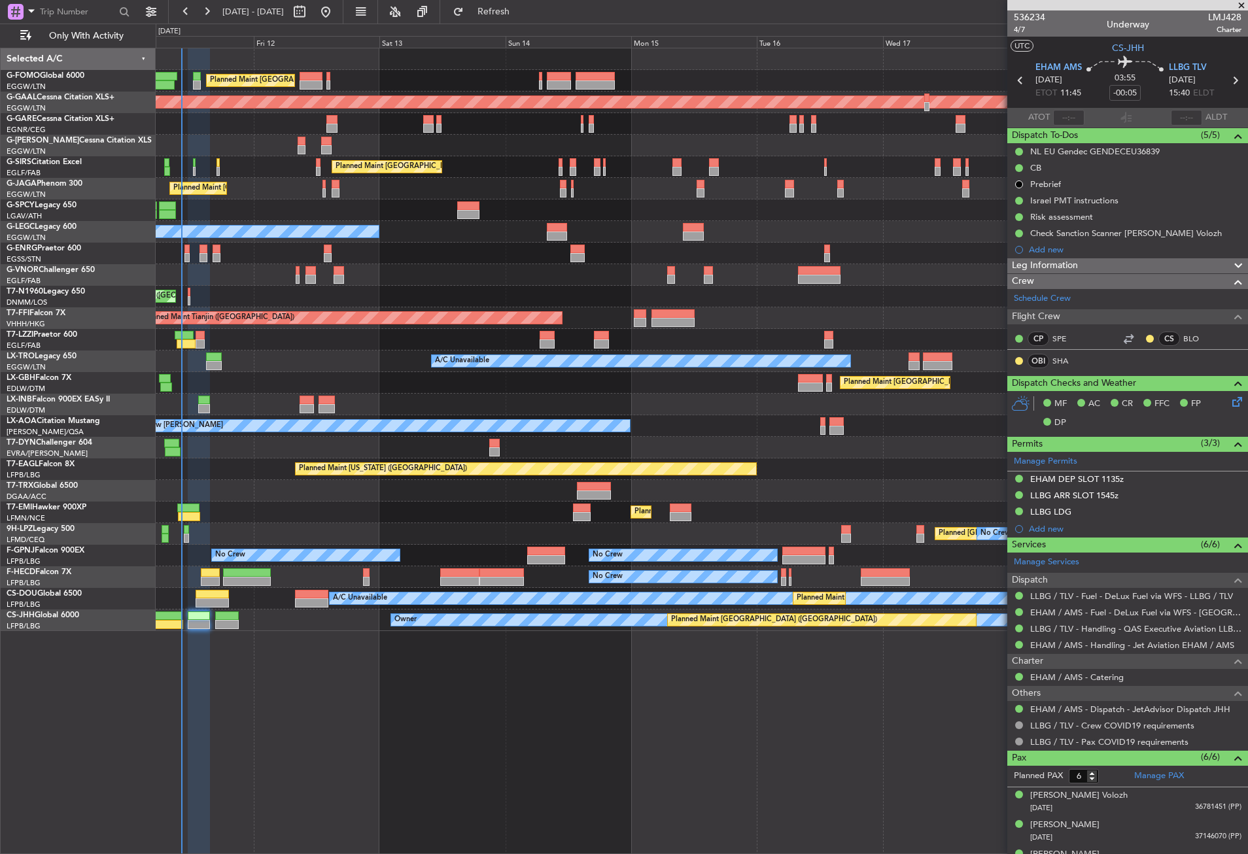
click at [452, 749] on div "Planned Maint [GEOGRAPHIC_DATA] ([GEOGRAPHIC_DATA]) Planned [GEOGRAPHIC_DATA] P…" at bounding box center [702, 451] width 1092 height 806
click at [670, 743] on div "Planned Maint [GEOGRAPHIC_DATA] ([GEOGRAPHIC_DATA]) Planned [GEOGRAPHIC_DATA] P…" at bounding box center [702, 451] width 1092 height 806
click at [541, 747] on div "Planned Maint [GEOGRAPHIC_DATA] ([GEOGRAPHIC_DATA]) Planned [GEOGRAPHIC_DATA] P…" at bounding box center [702, 451] width 1092 height 806
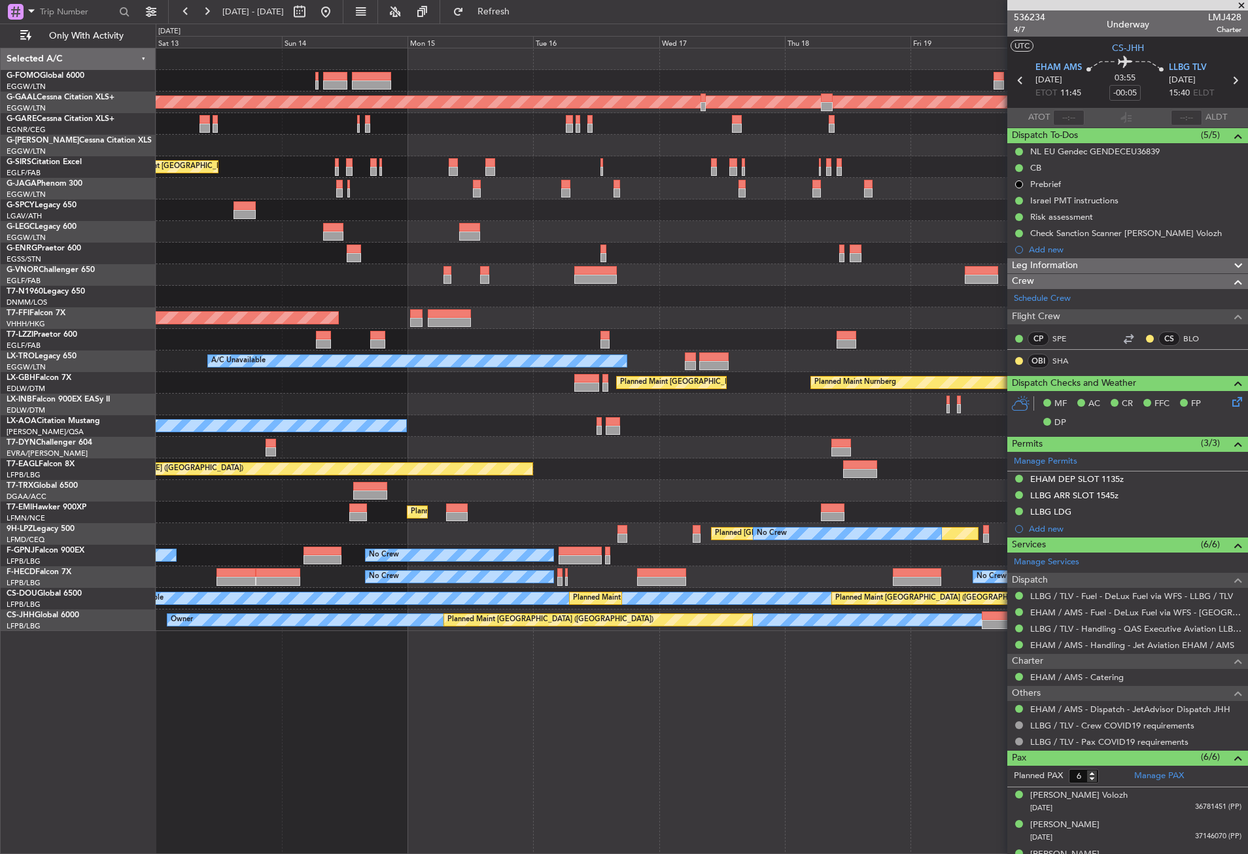
click at [467, 683] on div "Planned Maint [GEOGRAPHIC_DATA] ([GEOGRAPHIC_DATA]) Planned [GEOGRAPHIC_DATA] P…" at bounding box center [702, 451] width 1092 height 806
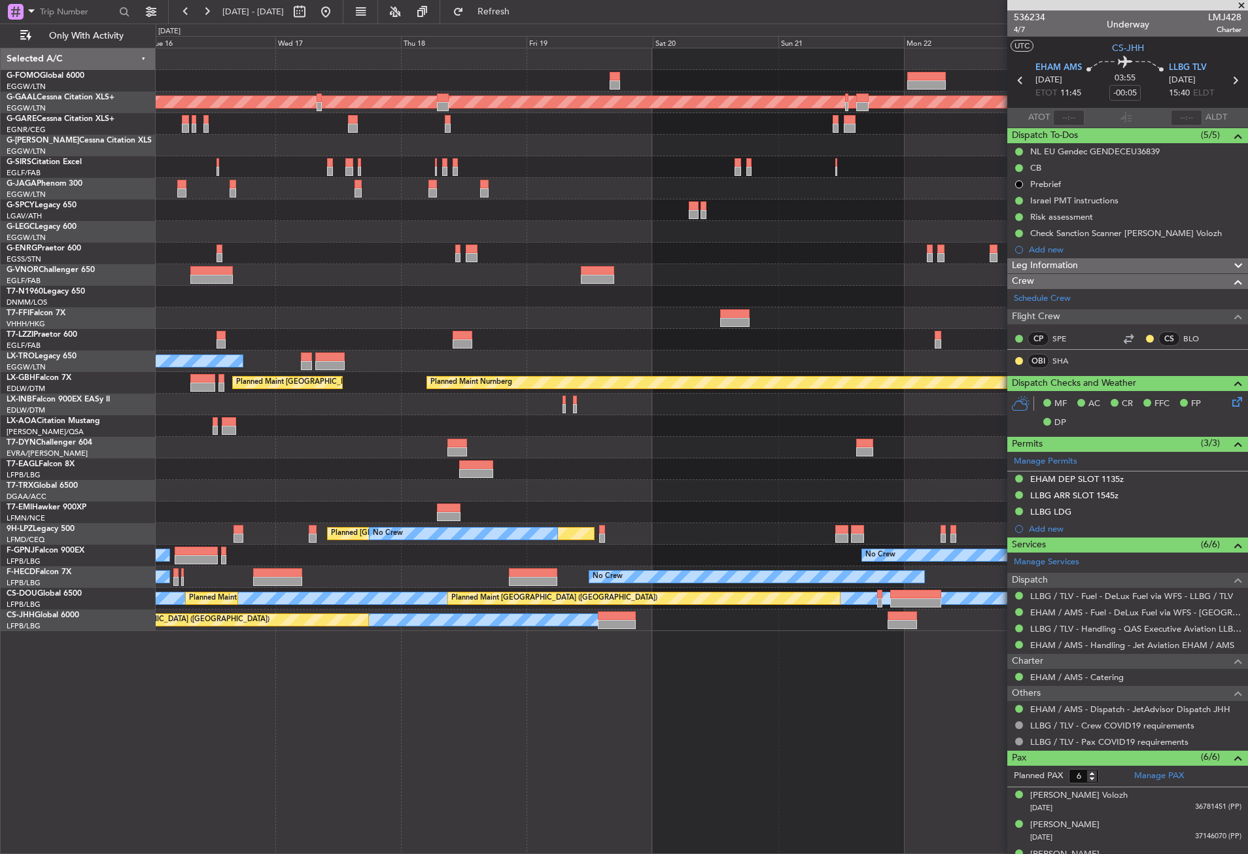
click at [359, 684] on div "Planned Maint Dusseldorf A/C Unavailable [GEOGRAPHIC_DATA] ([GEOGRAPHIC_DATA]) …" at bounding box center [702, 451] width 1092 height 806
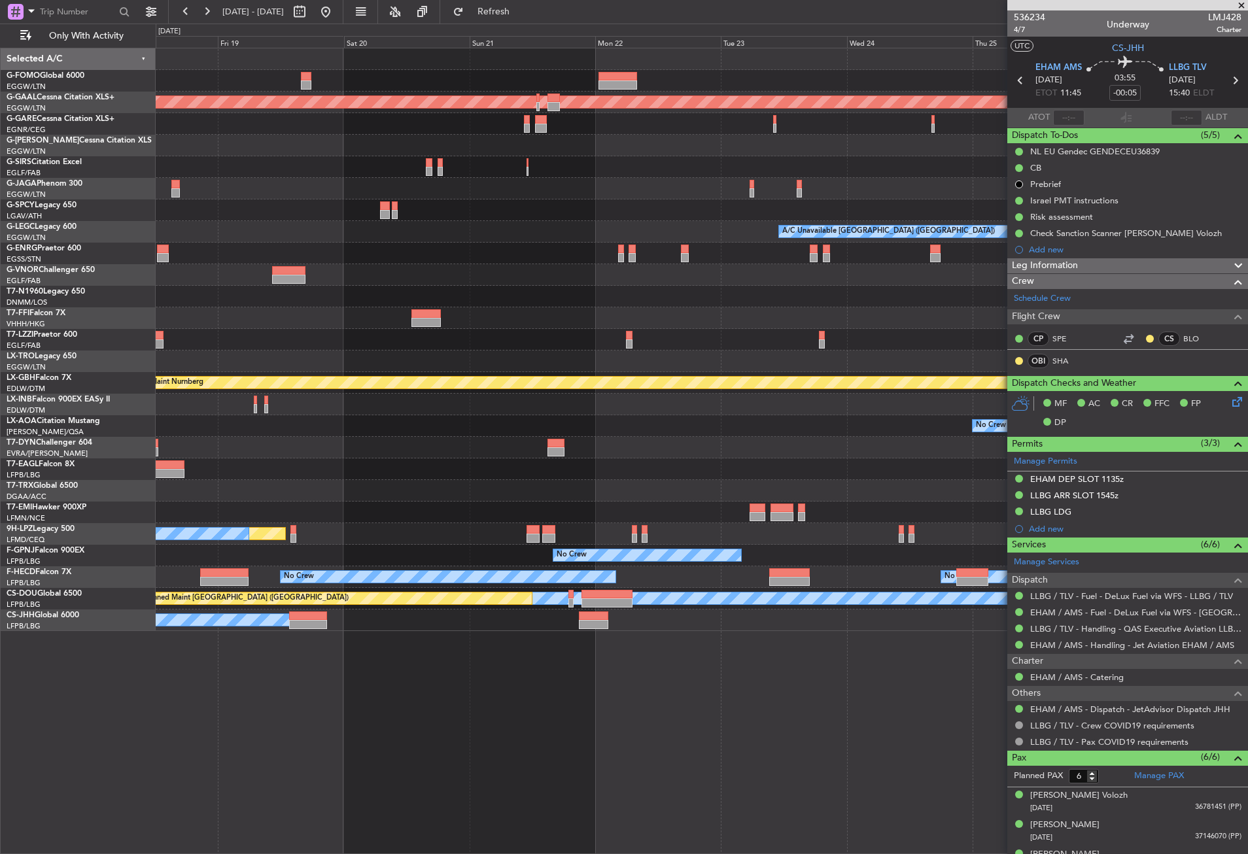
click at [383, 732] on div "Planned Maint Dusseldorf A/C Unavailable [GEOGRAPHIC_DATA] ([GEOGRAPHIC_DATA]) …" at bounding box center [702, 451] width 1092 height 806
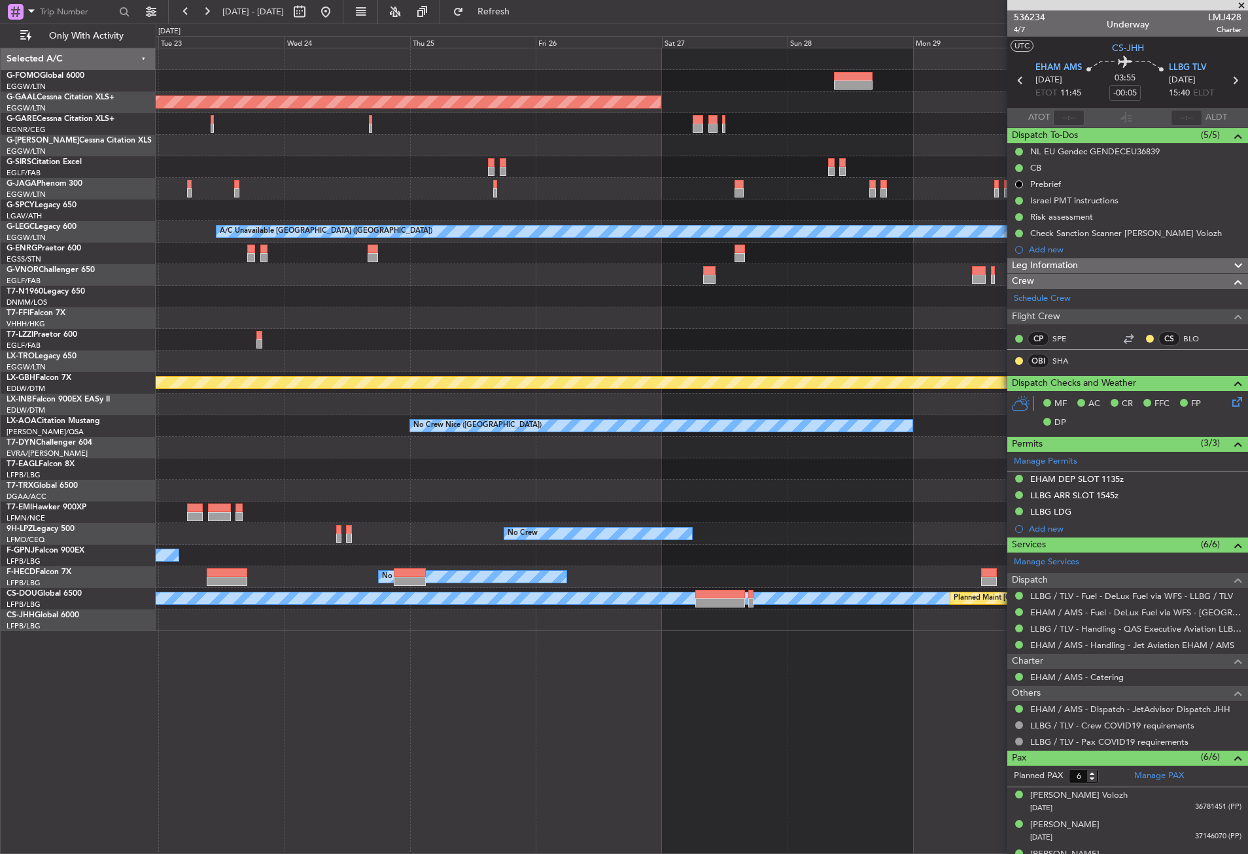
click at [295, 724] on div "Planned Maint Dusseldorf A/C Unavailable [GEOGRAPHIC_DATA] ([GEOGRAPHIC_DATA]) …" at bounding box center [702, 451] width 1092 height 806
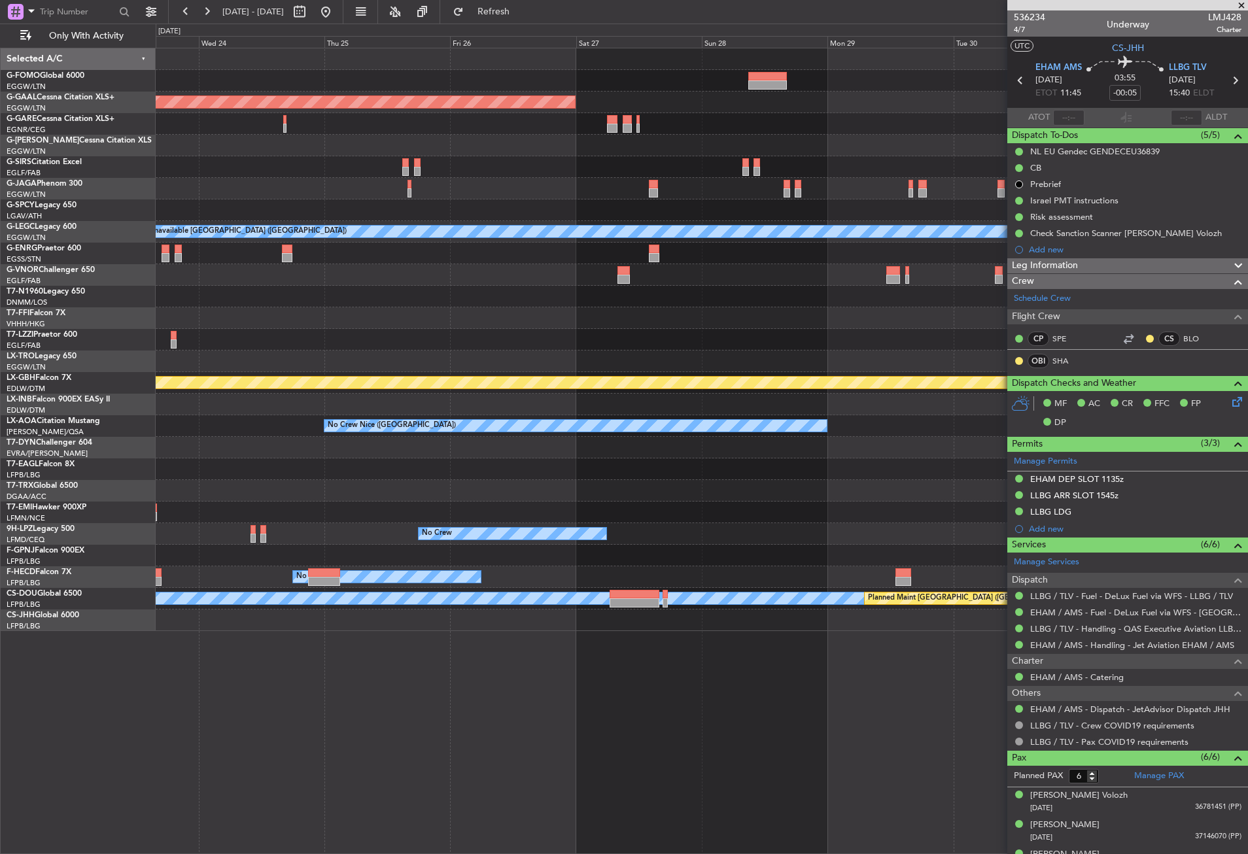
click at [233, 722] on div "Planned Maint Dusseldorf A/C Unavailable [GEOGRAPHIC_DATA] ([GEOGRAPHIC_DATA]) …" at bounding box center [702, 451] width 1092 height 806
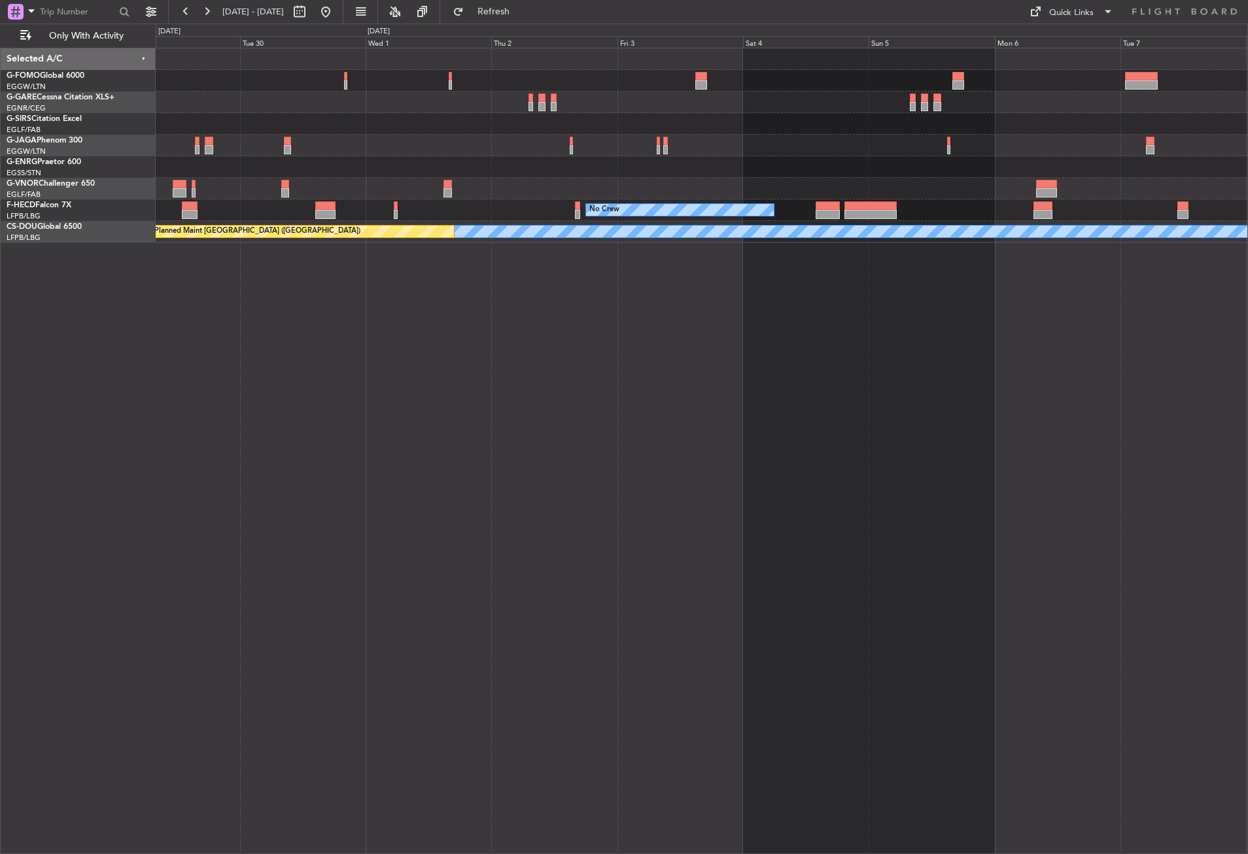
click at [306, 305] on div "No Crew A/C Unavailable Planned Maint [GEOGRAPHIC_DATA] ([GEOGRAPHIC_DATA])" at bounding box center [702, 451] width 1092 height 806
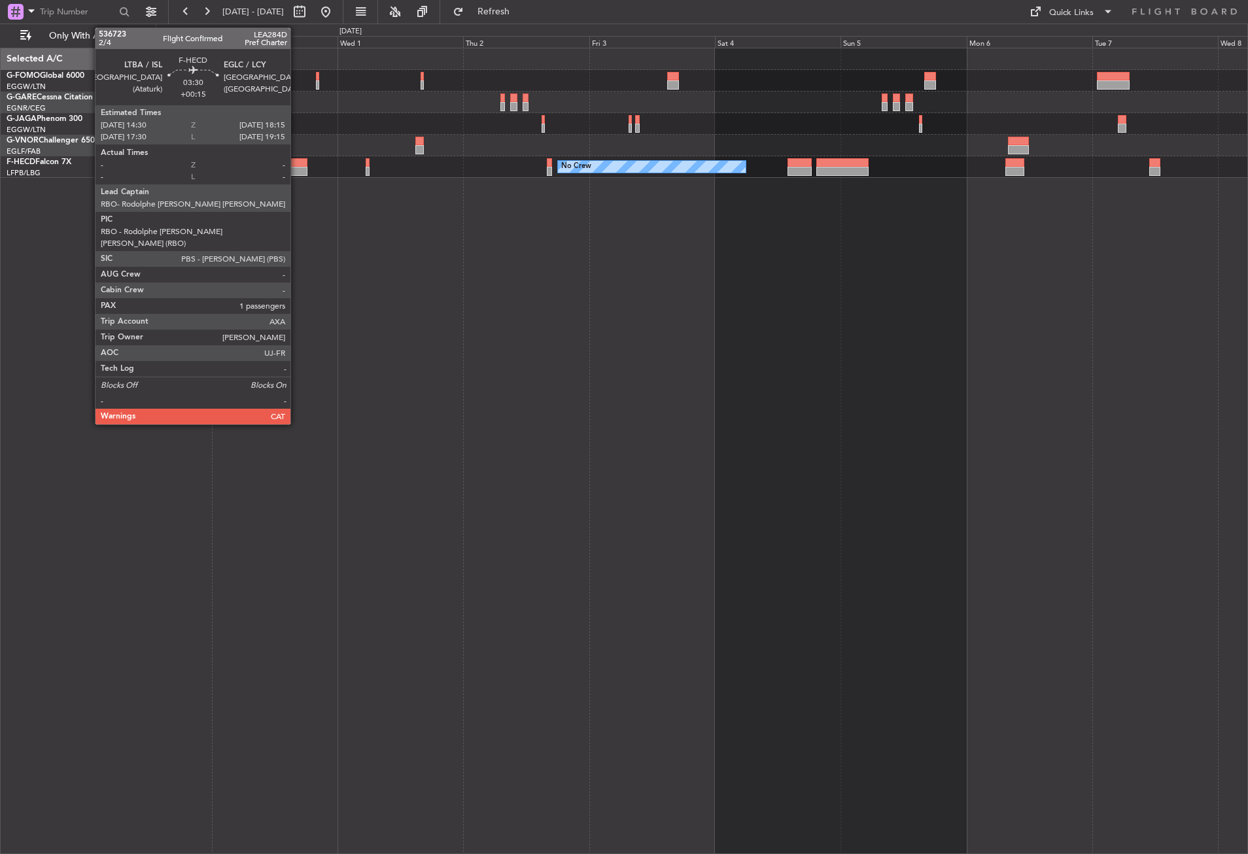
click at [296, 171] on div at bounding box center [297, 171] width 20 height 9
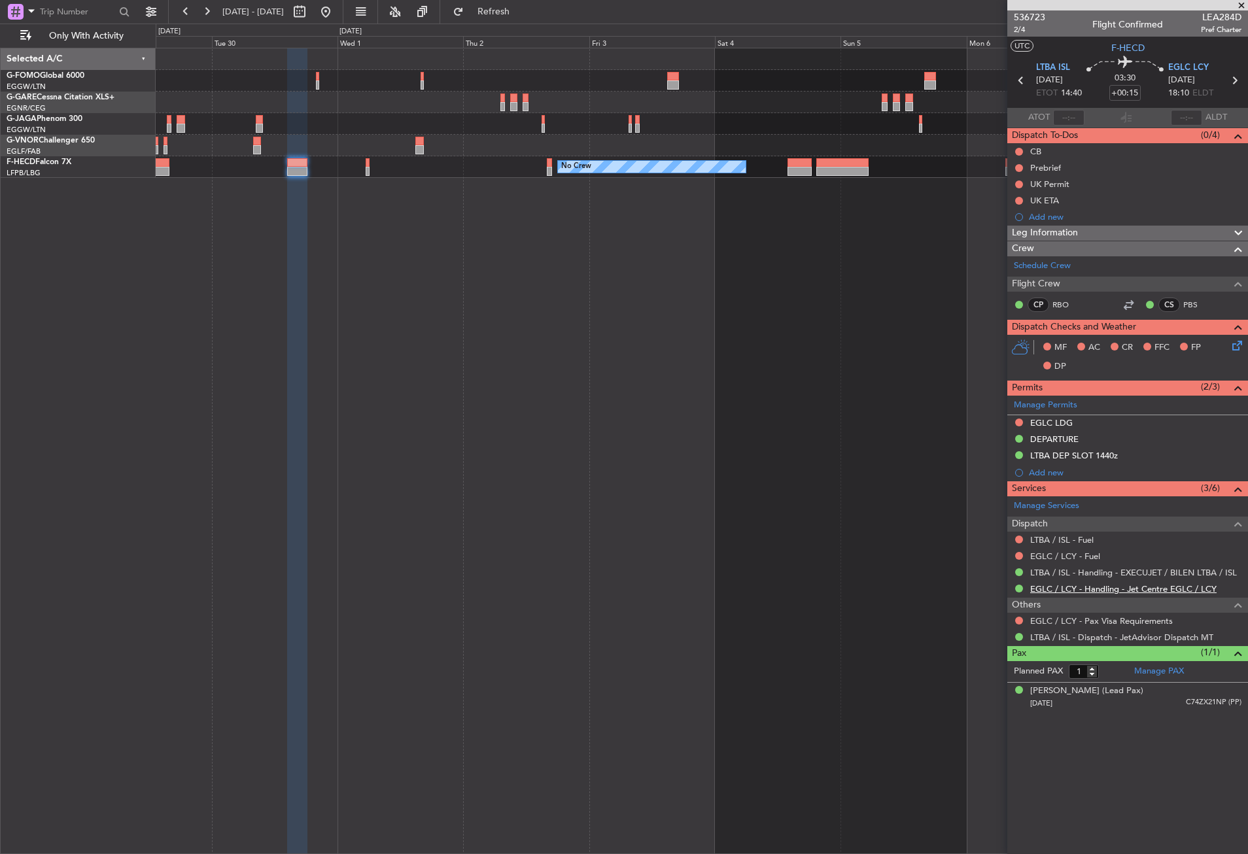
click at [1055, 591] on link "EGLC / LCY - Handling - Jet Centre EGLC / LCY" at bounding box center [1123, 588] width 186 height 11
click at [507, 492] on div "No Crew" at bounding box center [702, 451] width 1092 height 806
click at [292, 449] on div at bounding box center [297, 451] width 20 height 806
click at [336, 17] on button at bounding box center [325, 11] width 21 height 21
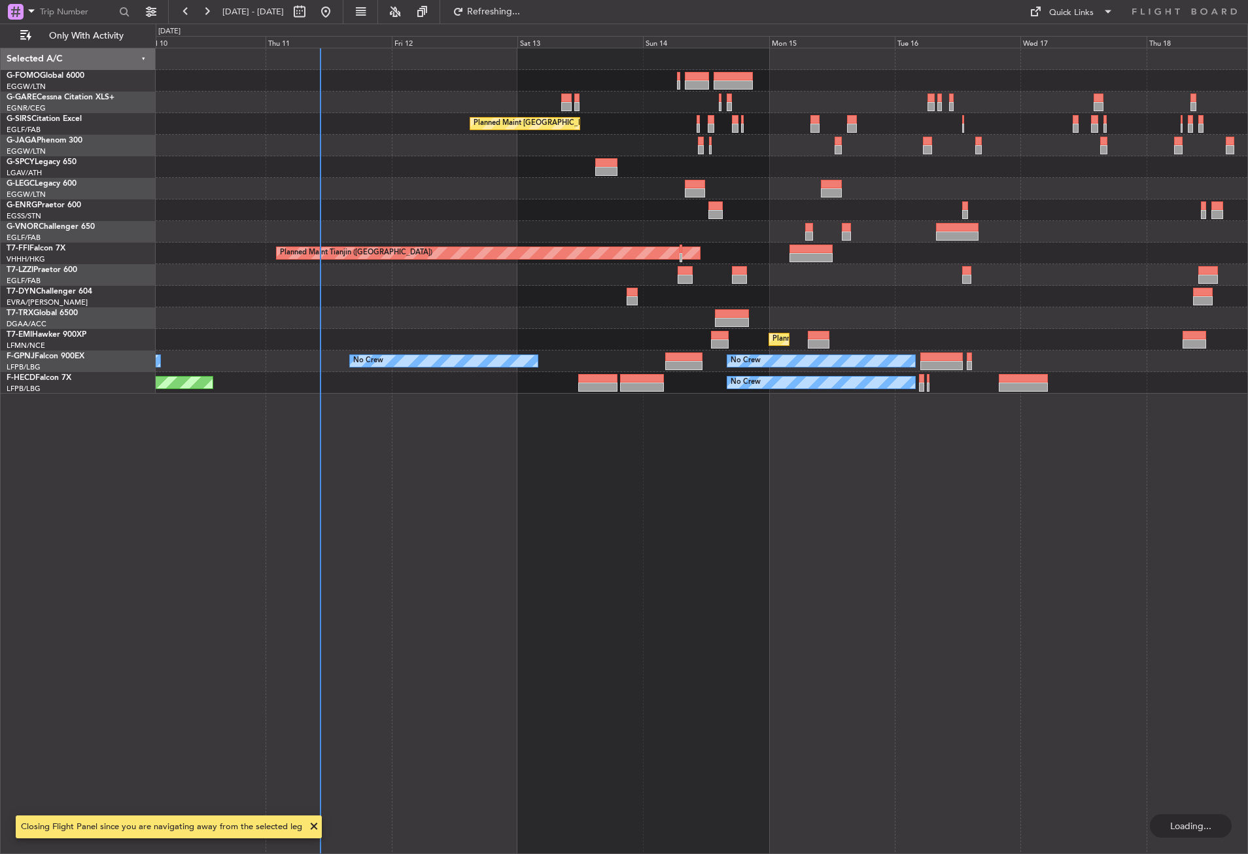
click at [447, 515] on div "Planned Maint [GEOGRAPHIC_DATA] ([GEOGRAPHIC_DATA]) No Crew Planned Maint [GEOG…" at bounding box center [702, 451] width 1092 height 806
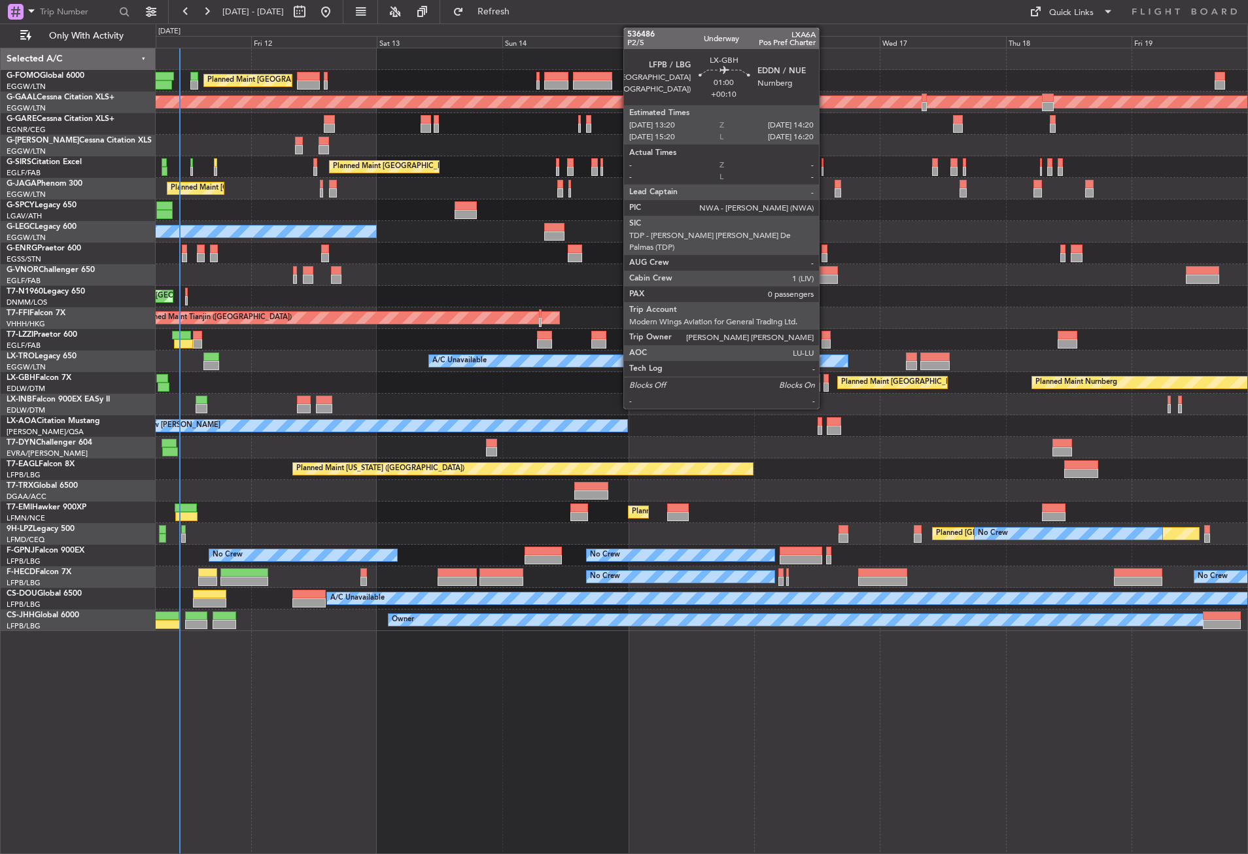
click at [824, 379] on div at bounding box center [826, 378] width 6 height 9
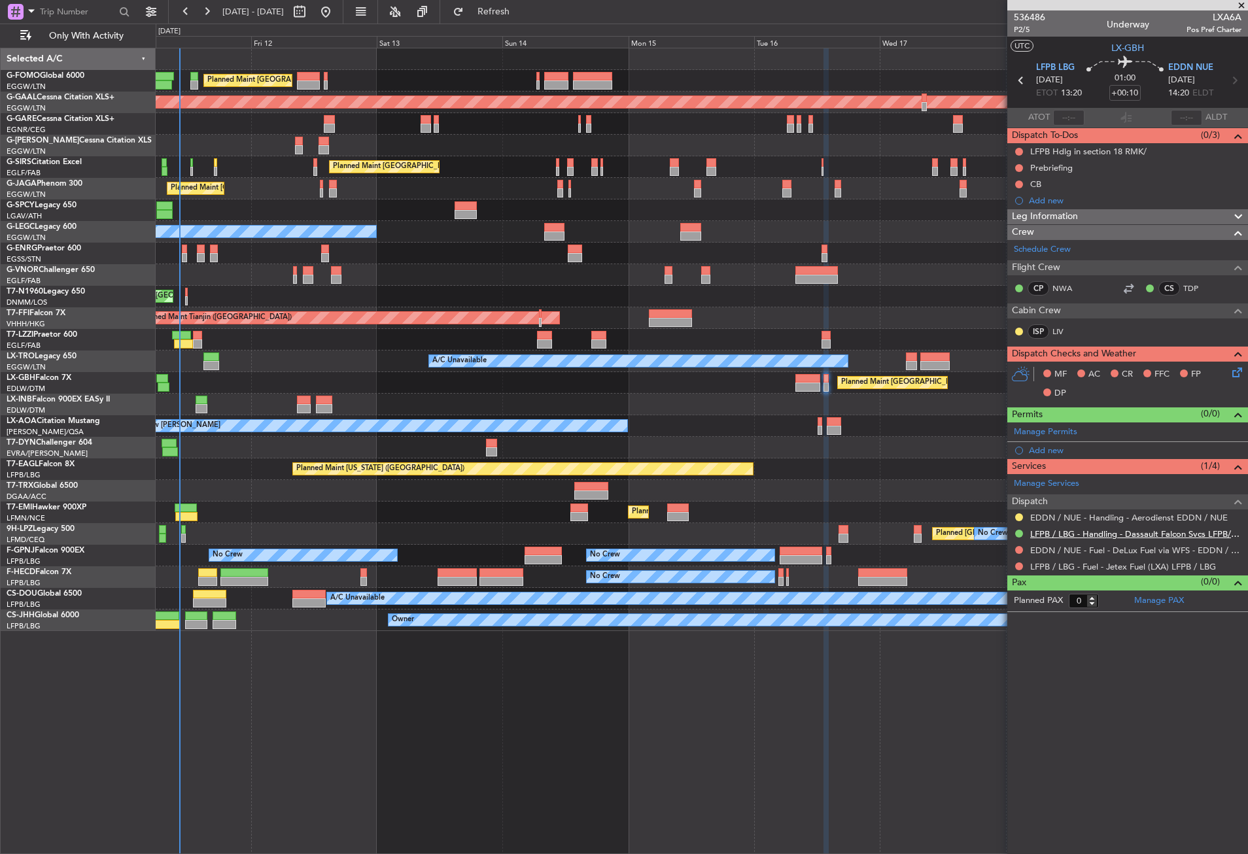
click at [1066, 535] on link "LFPB / LBG - Handling - Dassault Falcon Svcs LFPB/LBG" at bounding box center [1135, 533] width 211 height 11
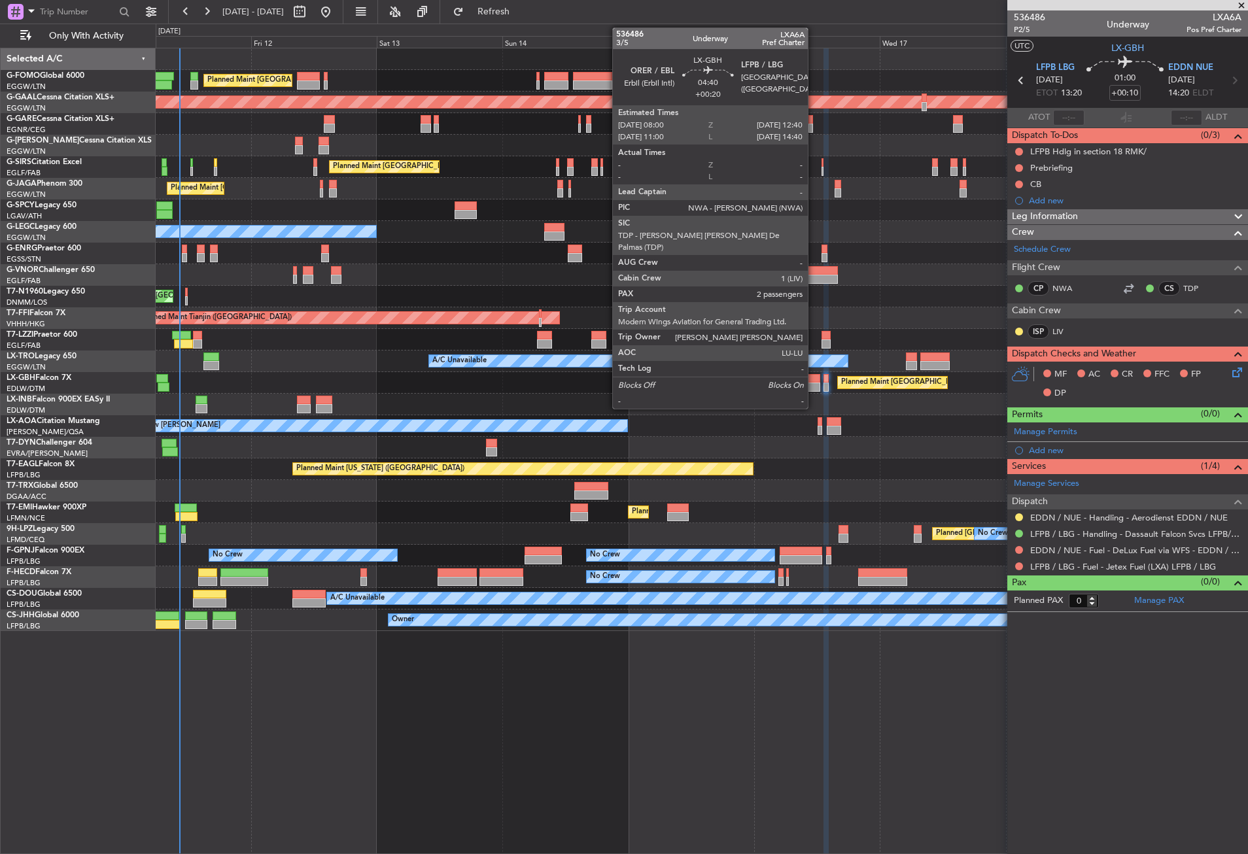
click at [813, 384] on div at bounding box center [807, 386] width 25 height 9
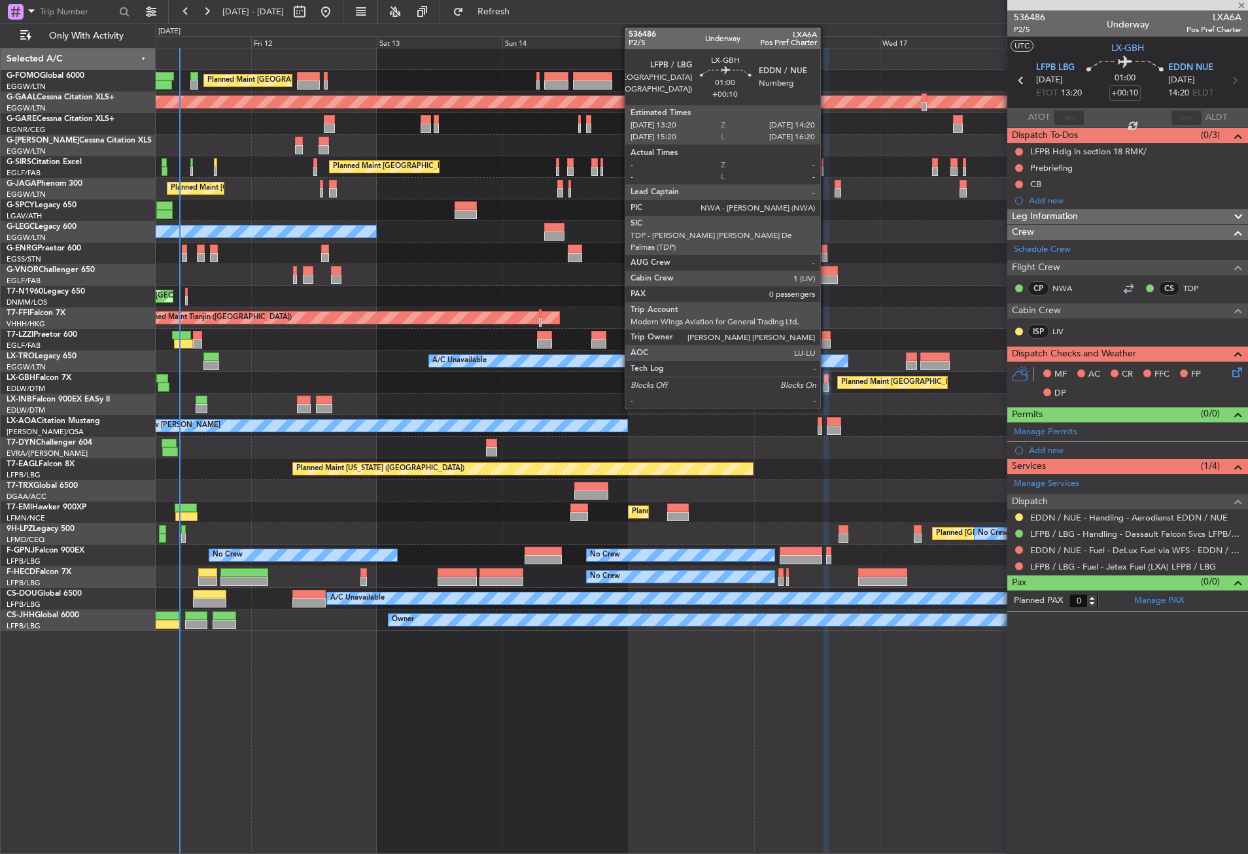
type input "+00:20"
type input "2"
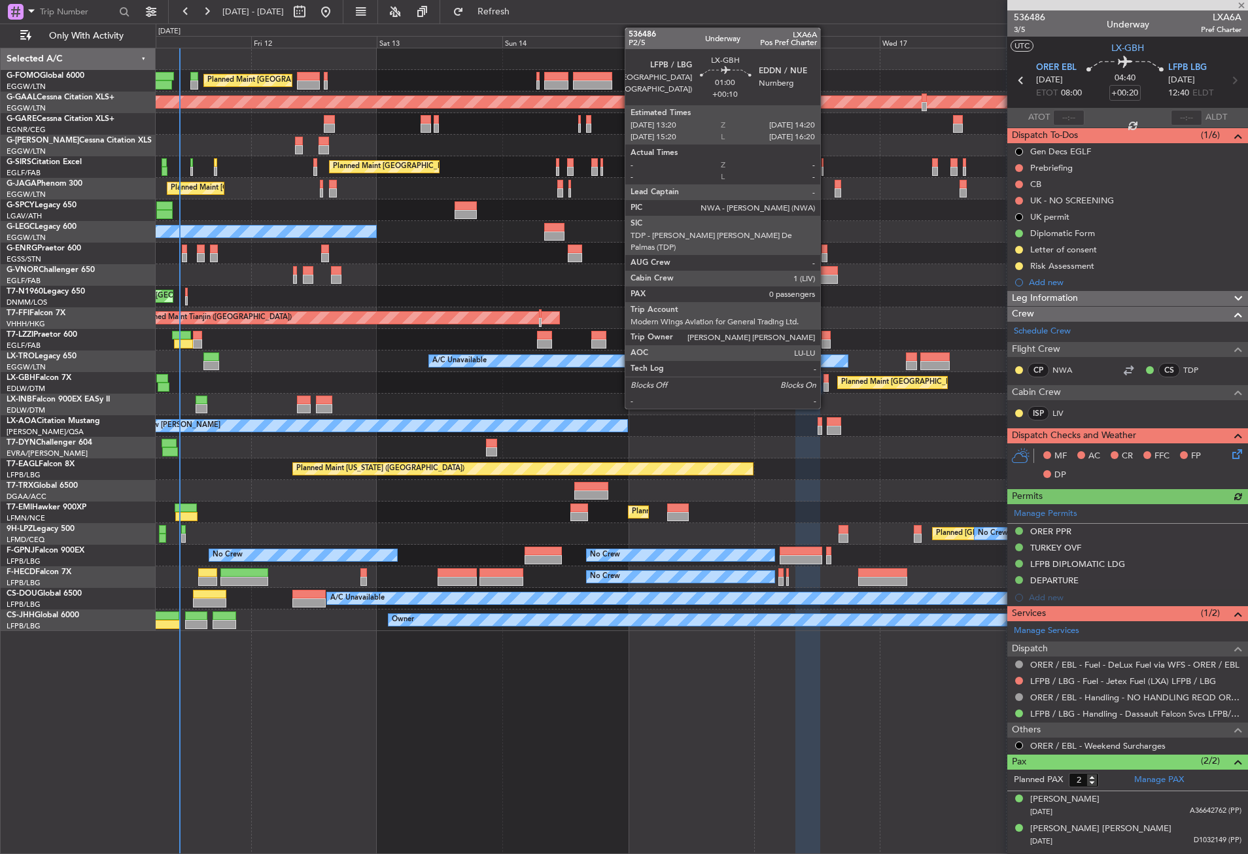
click at [826, 384] on div at bounding box center [826, 386] width 6 height 9
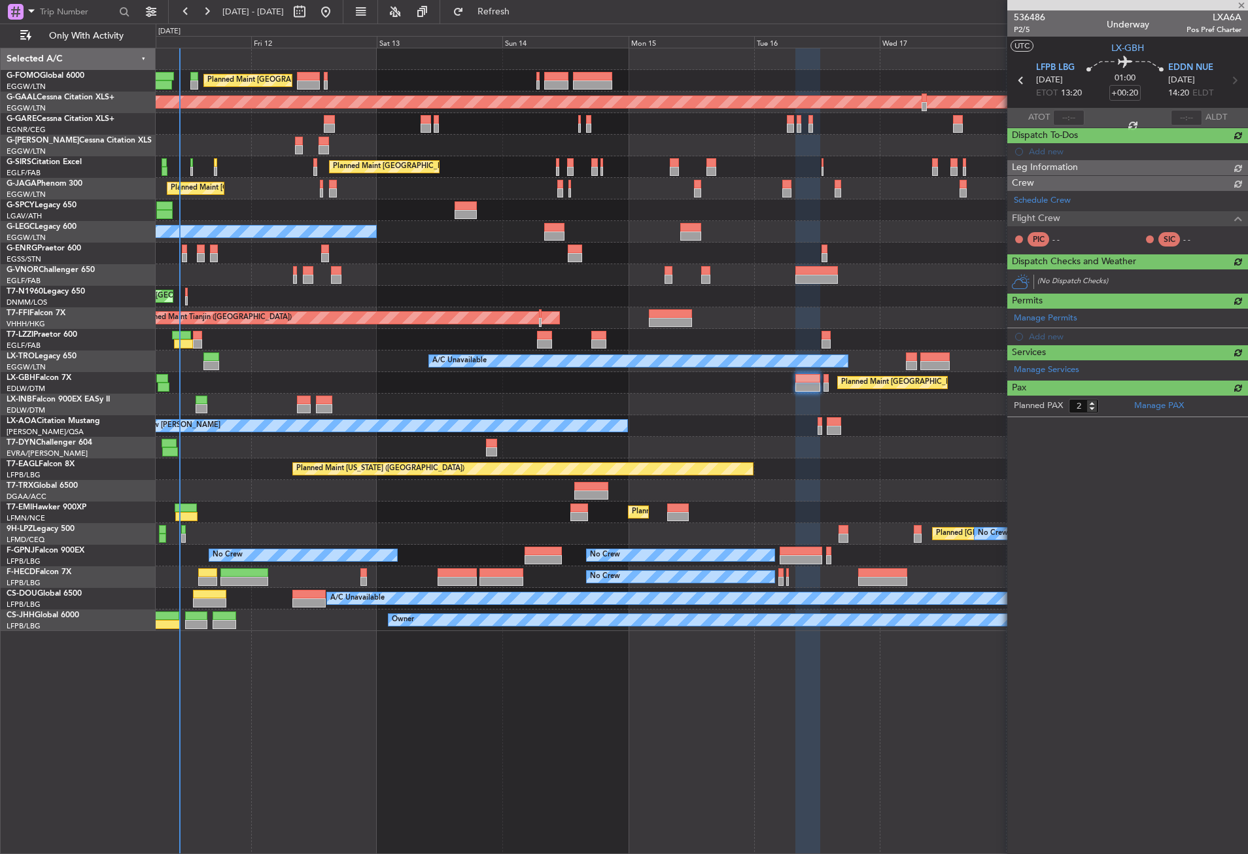
type input "+00:10"
type input "0"
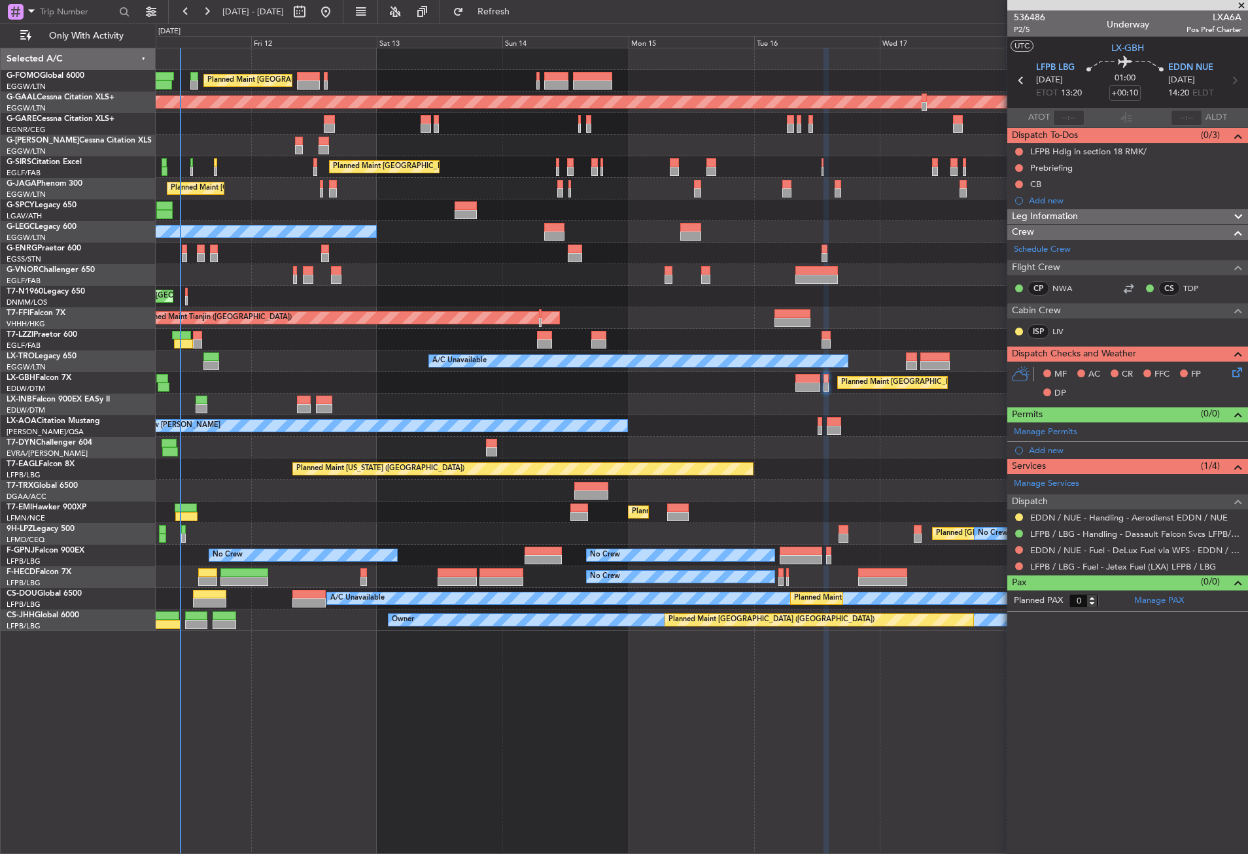
click at [266, 160] on div "Planned Maint [GEOGRAPHIC_DATA] ([GEOGRAPHIC_DATA]) AOG Maint [PERSON_NAME]" at bounding box center [701, 167] width 1091 height 22
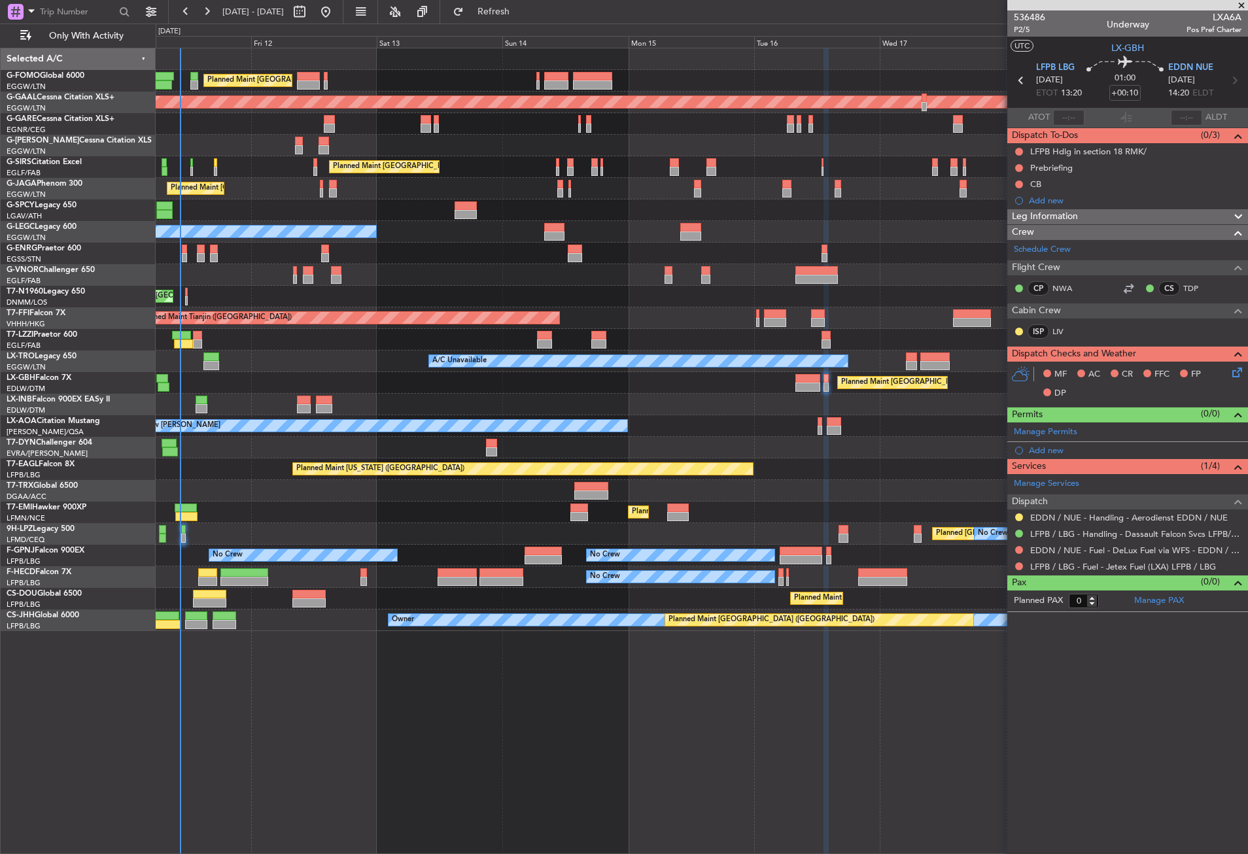
click at [243, 715] on div "Planned Maint [GEOGRAPHIC_DATA] ([GEOGRAPHIC_DATA]) Planned [GEOGRAPHIC_DATA] P…" at bounding box center [702, 451] width 1092 height 806
